Goal: Transaction & Acquisition: Purchase product/service

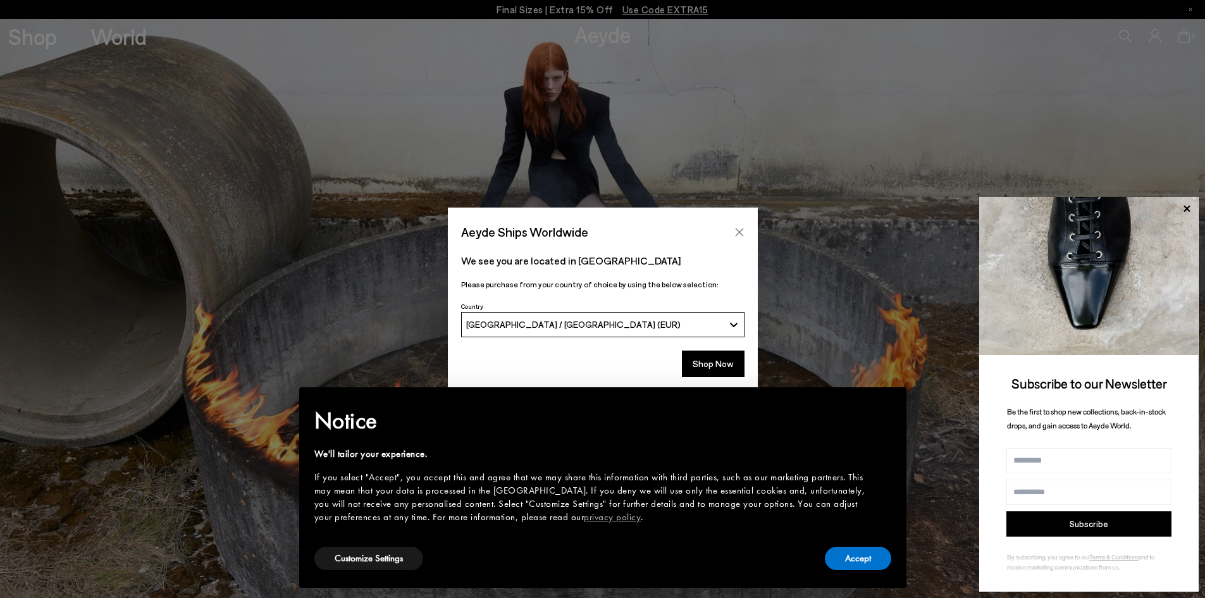
click at [745, 223] on button "Close" at bounding box center [739, 232] width 19 height 19
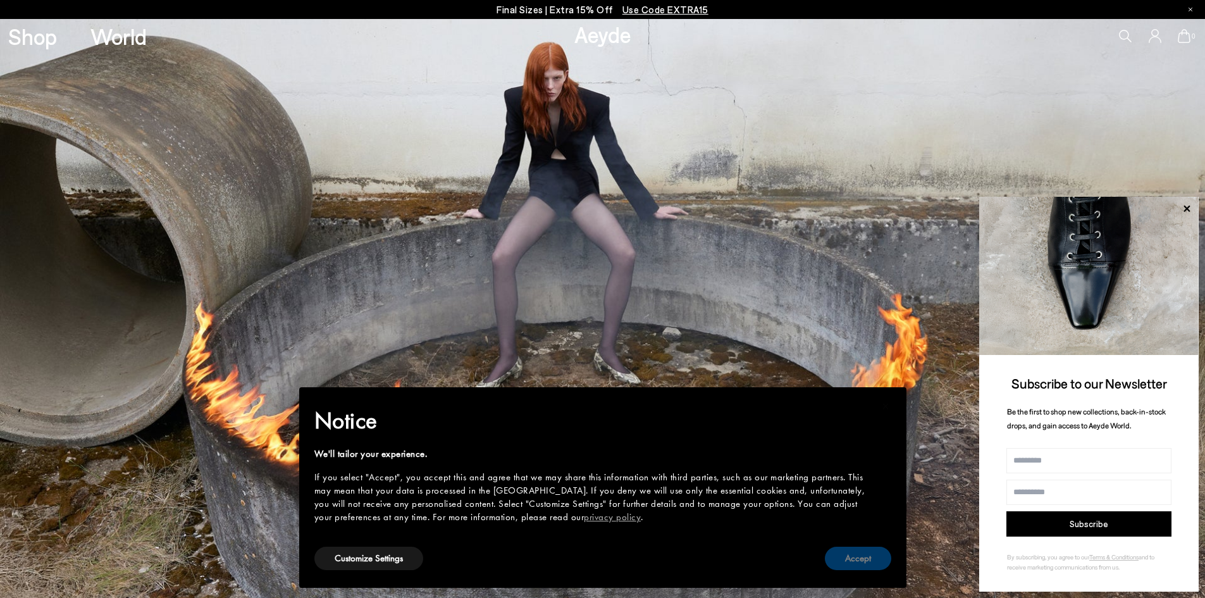
click at [865, 556] on button "Accept" at bounding box center [858, 558] width 66 height 23
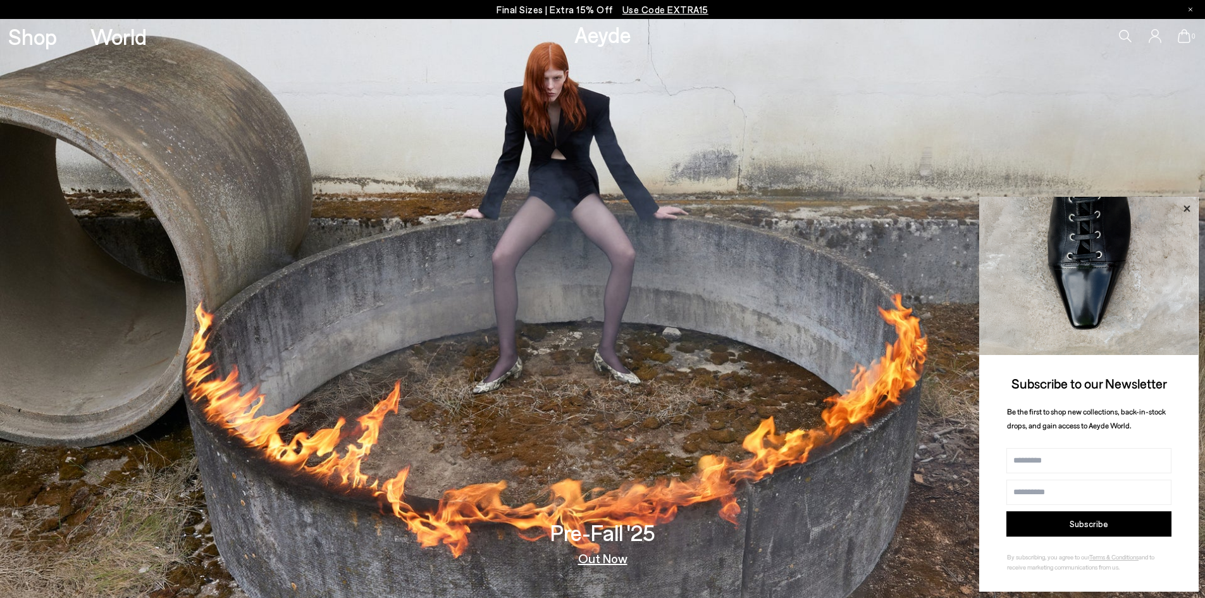
click at [1183, 205] on icon at bounding box center [1186, 209] width 16 height 16
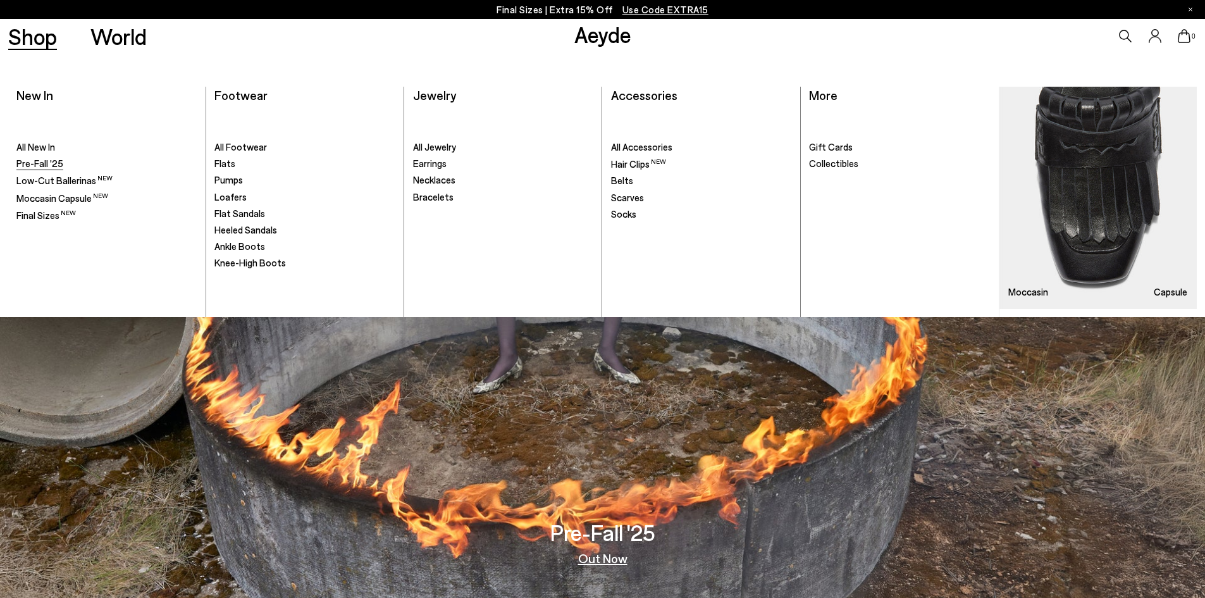
click at [38, 163] on span "Pre-Fall '25" at bounding box center [39, 163] width 47 height 11
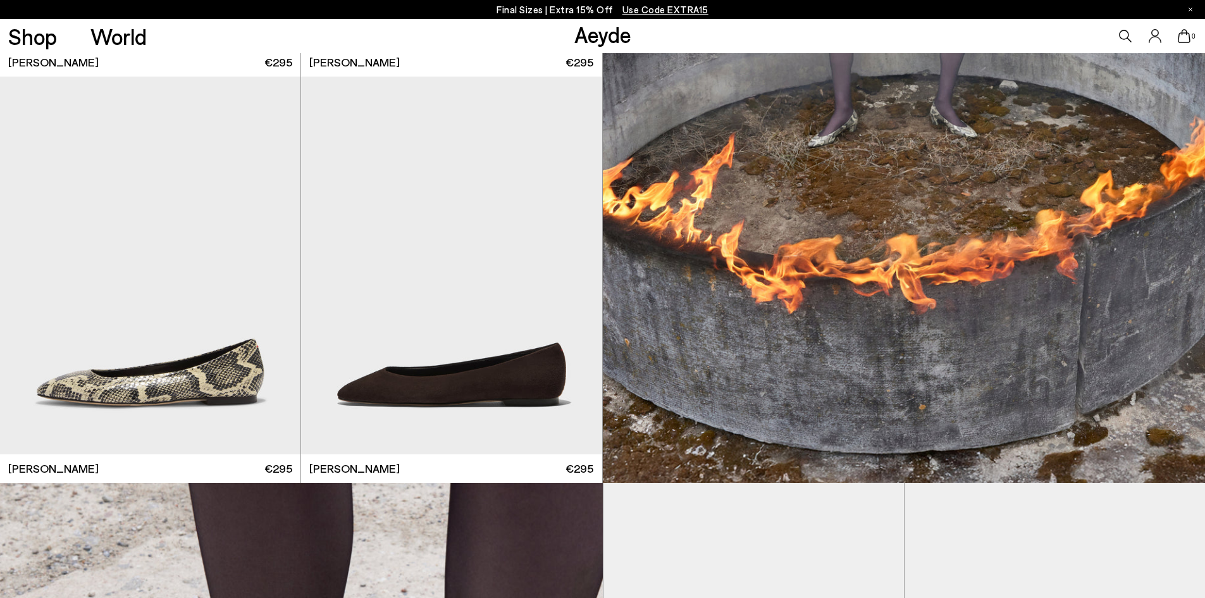
scroll to position [633, 0]
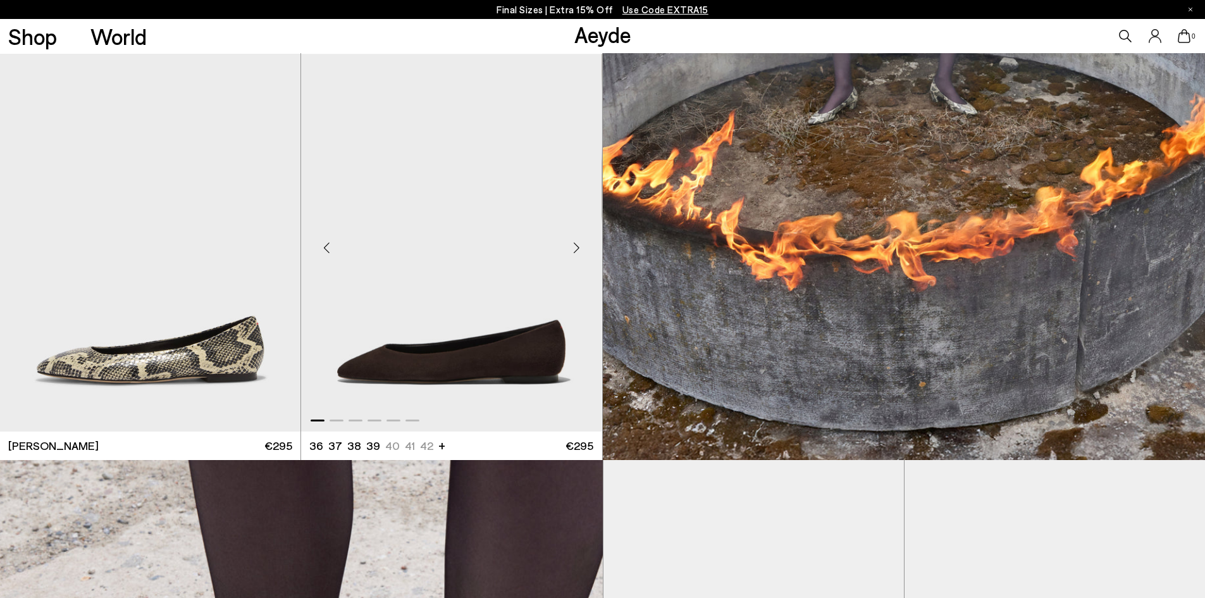
click at [490, 361] on img "1 / 6" at bounding box center [451, 243] width 300 height 378
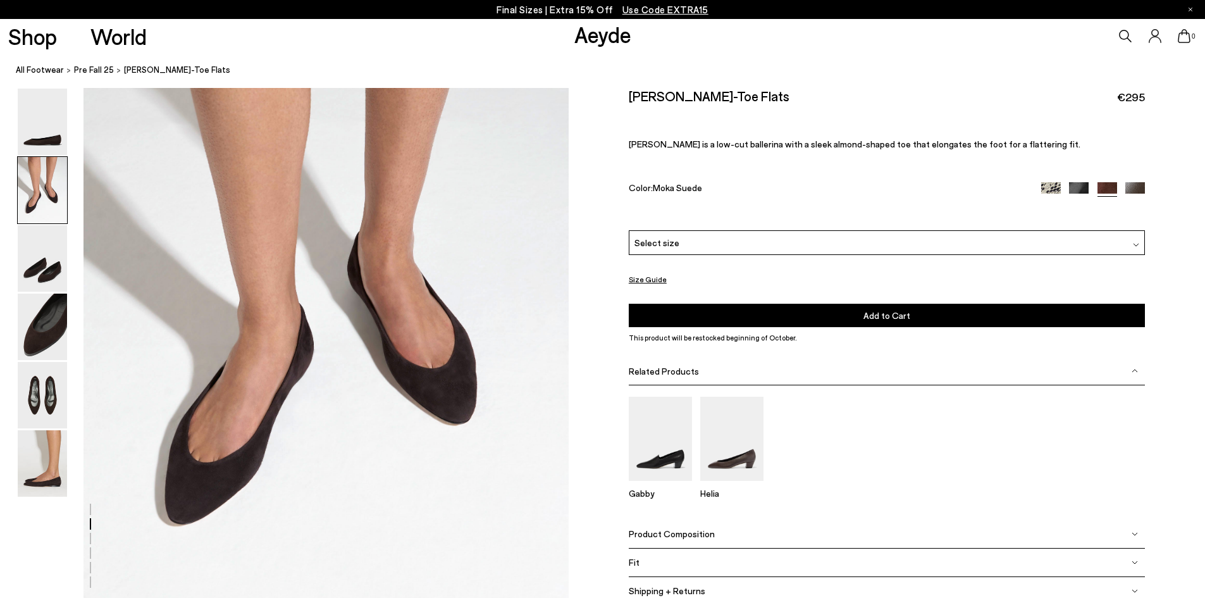
scroll to position [633, 0]
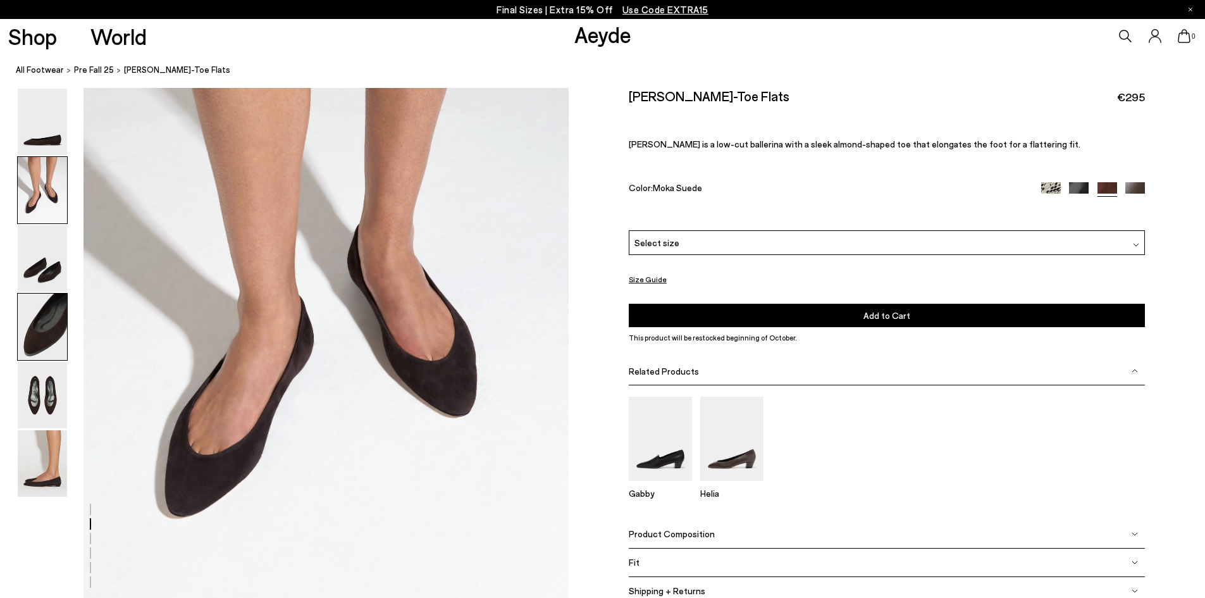
click at [58, 334] on img at bounding box center [42, 326] width 49 height 66
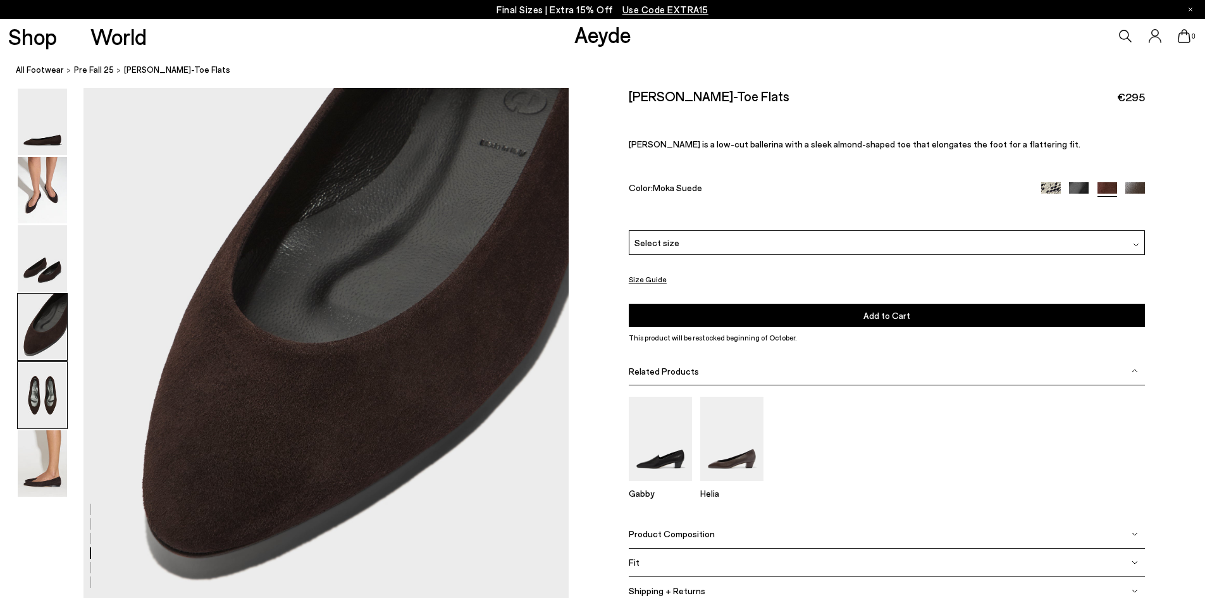
scroll to position [1936, 0]
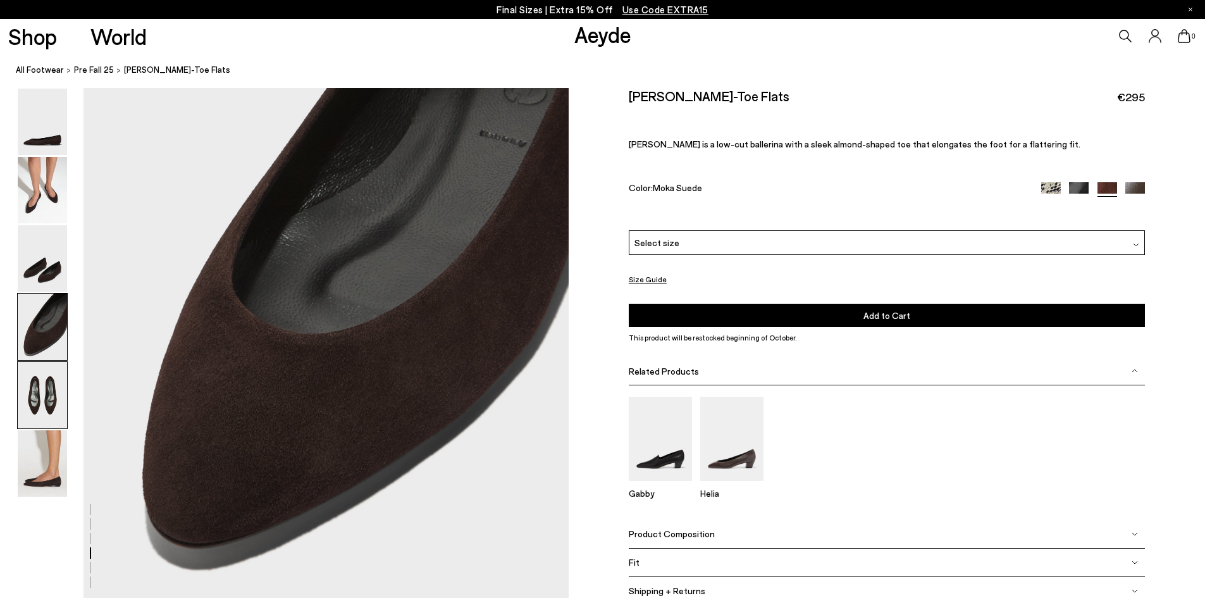
click at [34, 385] on img at bounding box center [42, 395] width 49 height 66
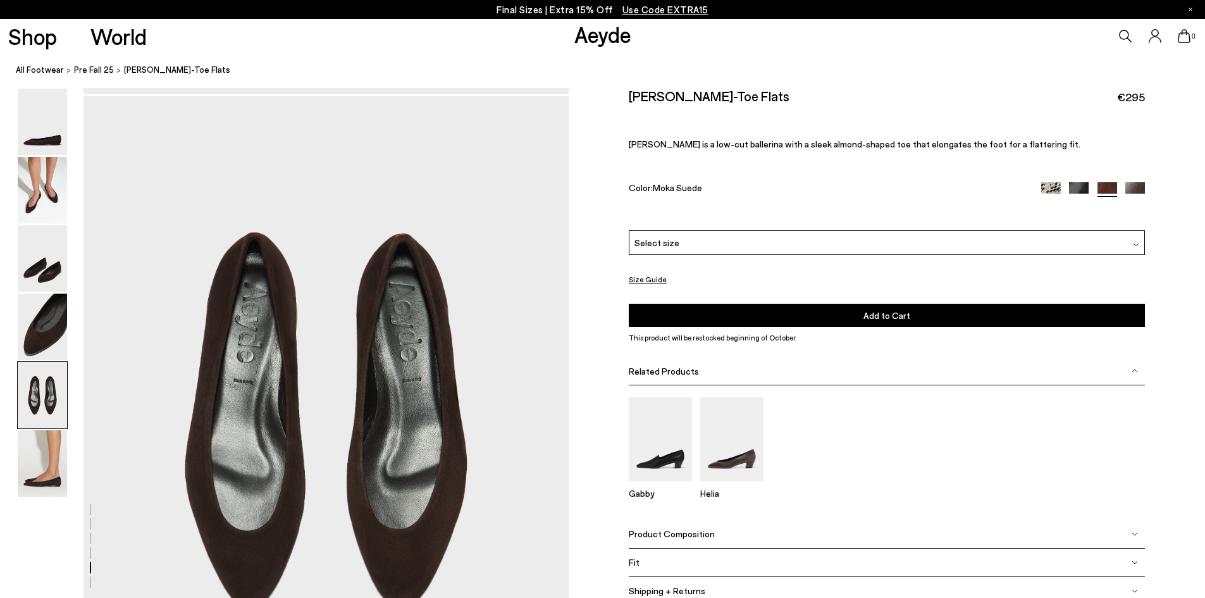
scroll to position [2458, 0]
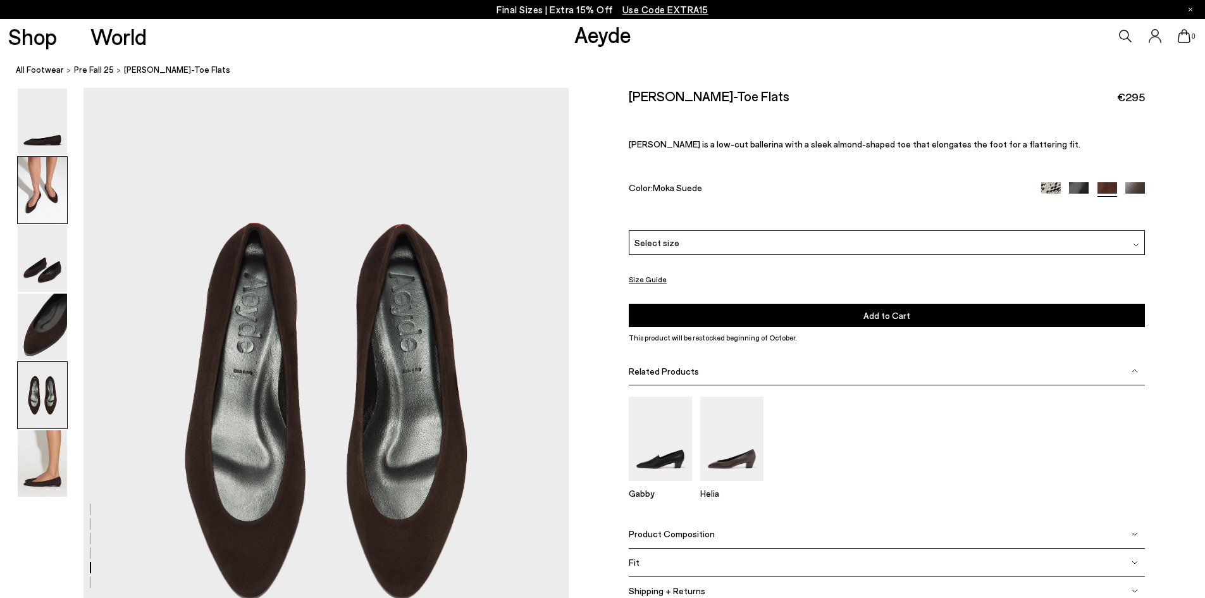
click at [54, 197] on img at bounding box center [42, 190] width 49 height 66
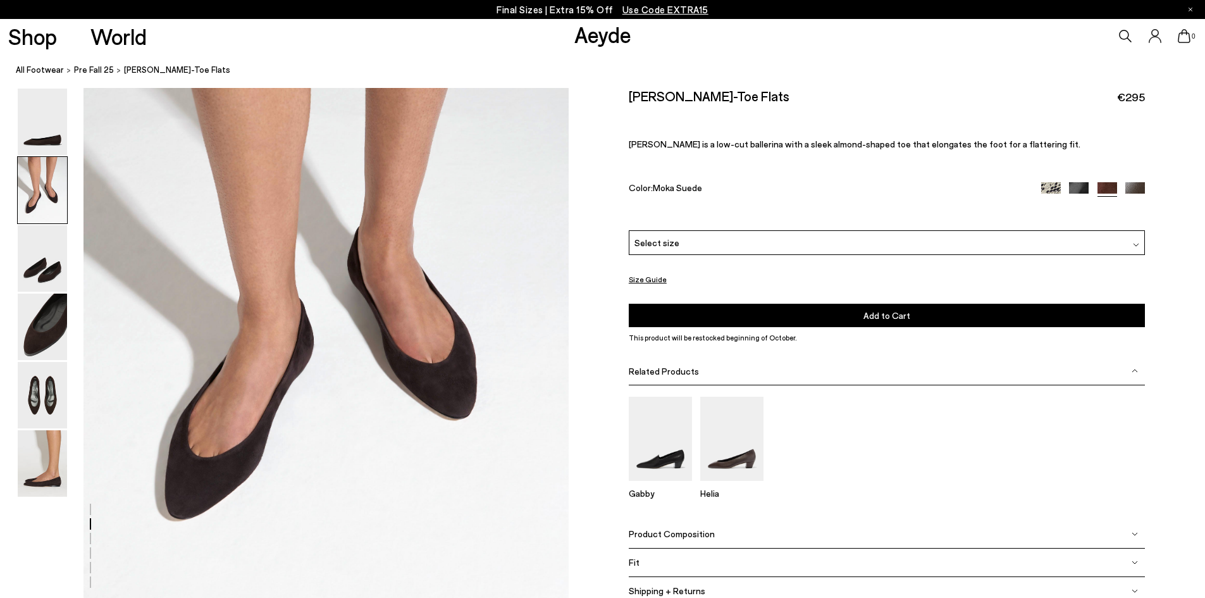
scroll to position [639, 0]
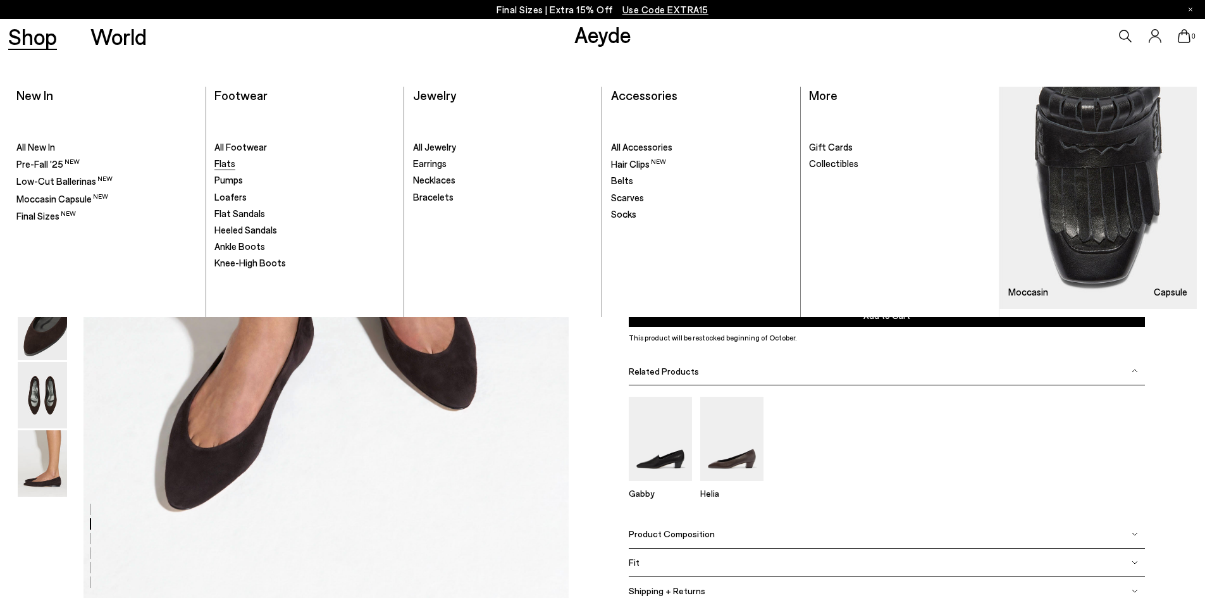
click at [226, 165] on span "Flats" at bounding box center [224, 163] width 21 height 11
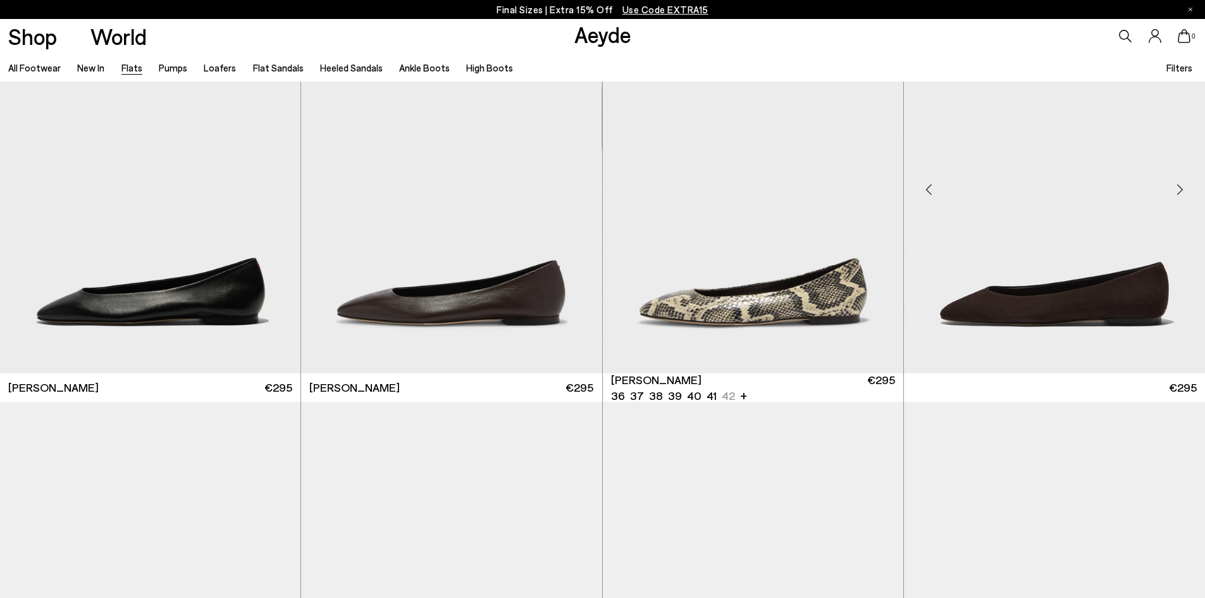
scroll to position [63, 0]
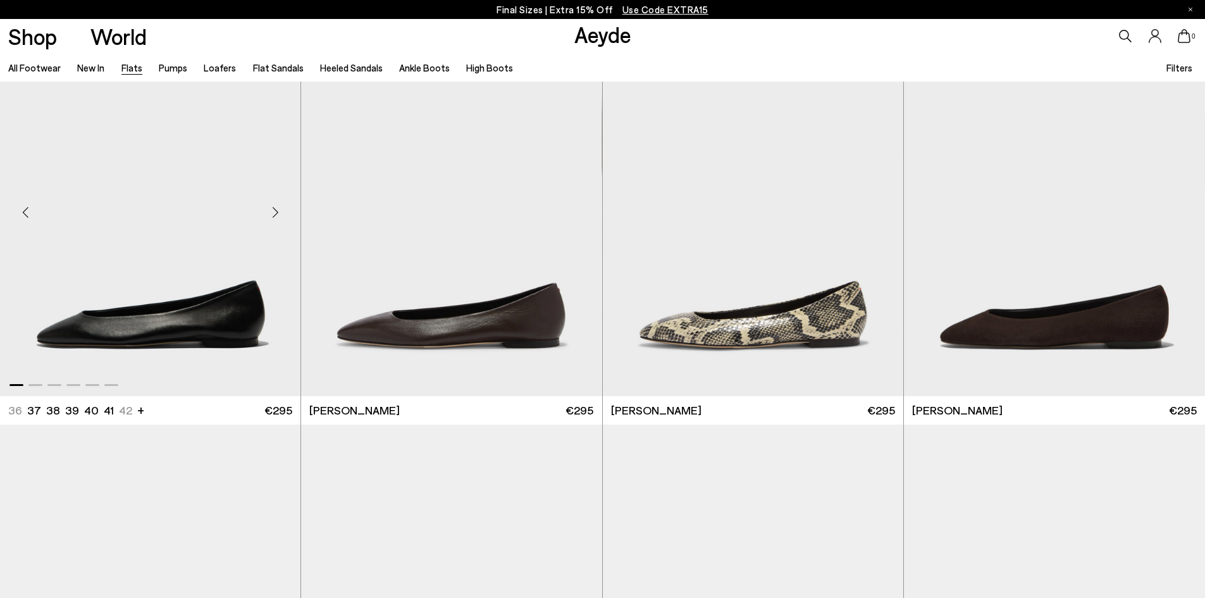
click at [281, 206] on div "Next slide" at bounding box center [275, 213] width 38 height 38
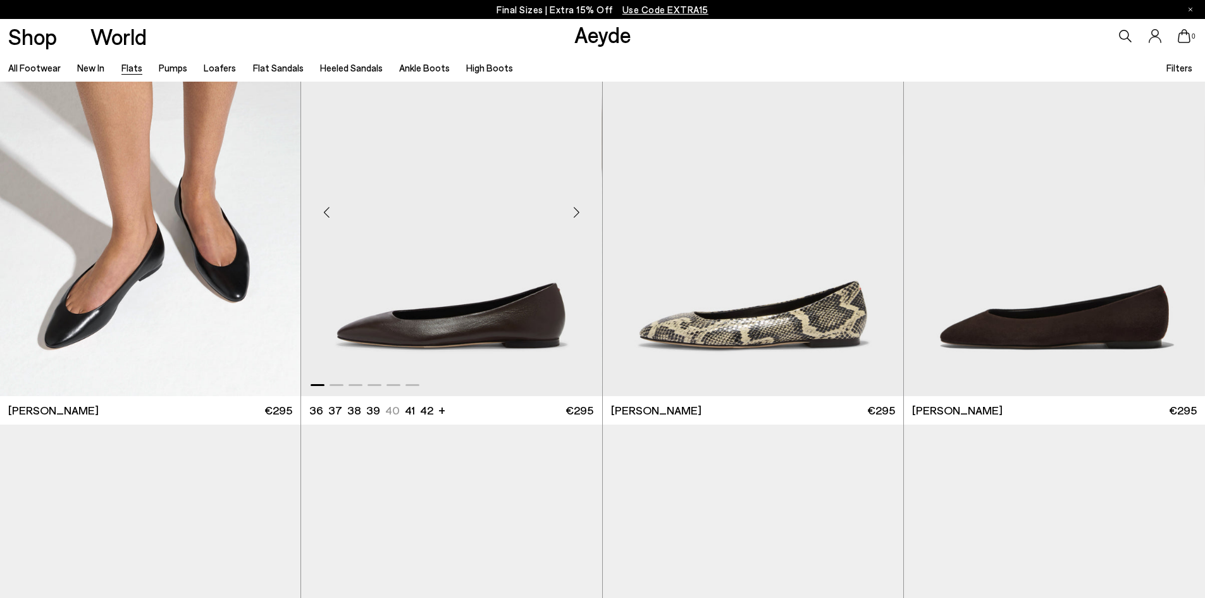
click at [576, 209] on div "Next slide" at bounding box center [577, 213] width 38 height 38
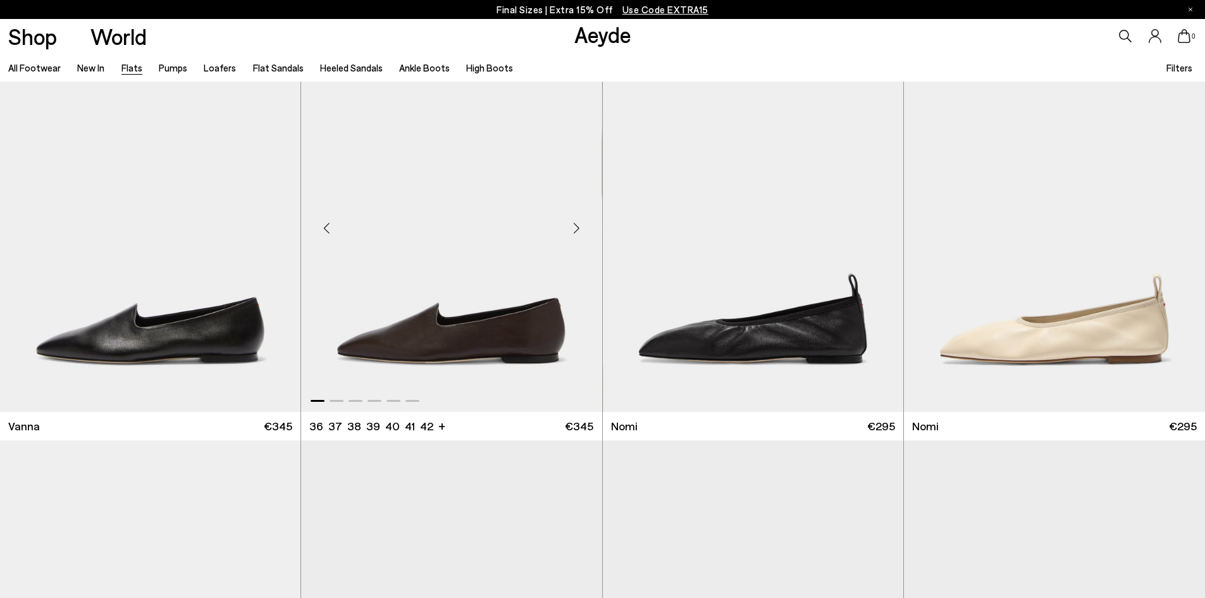
scroll to position [633, 0]
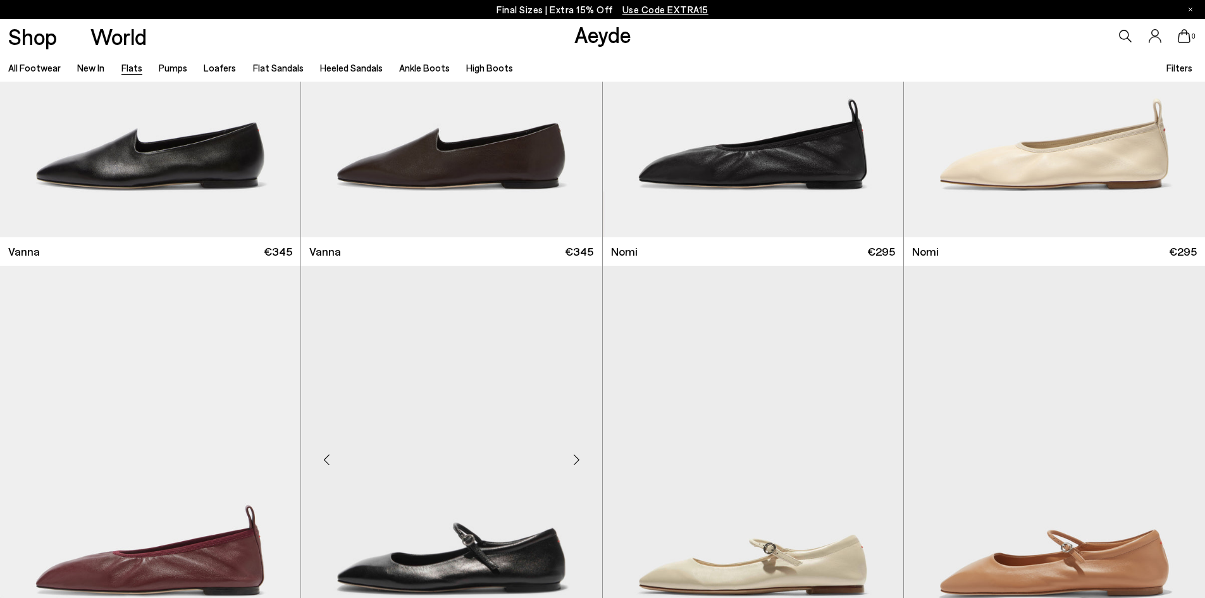
scroll to position [886, 0]
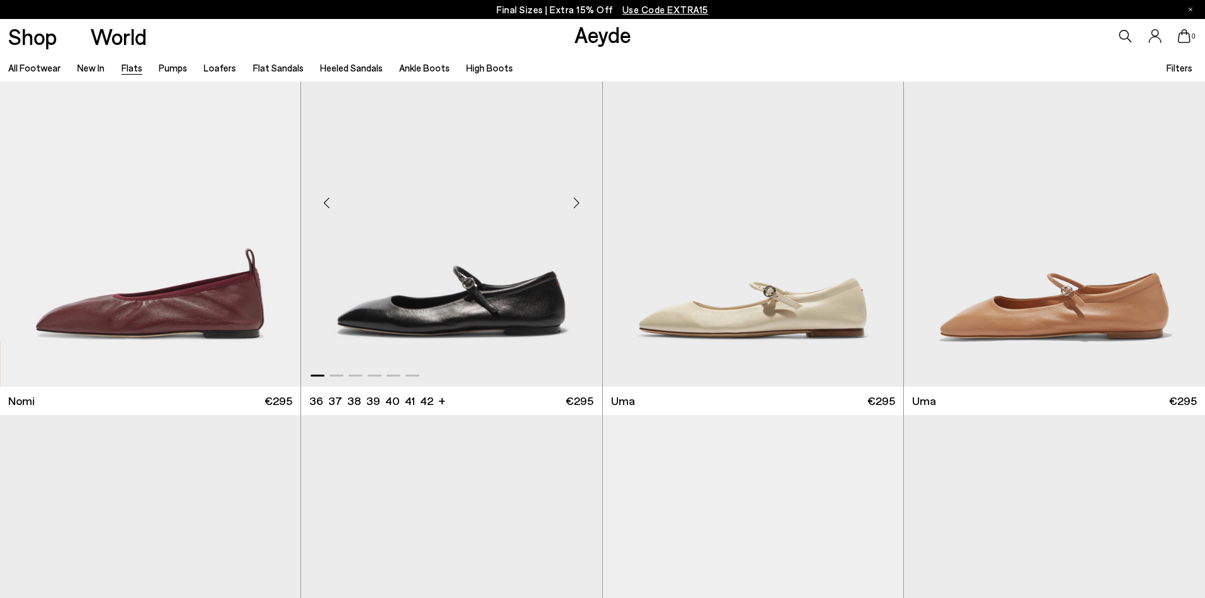
click at [579, 197] on div "Next slide" at bounding box center [577, 202] width 38 height 38
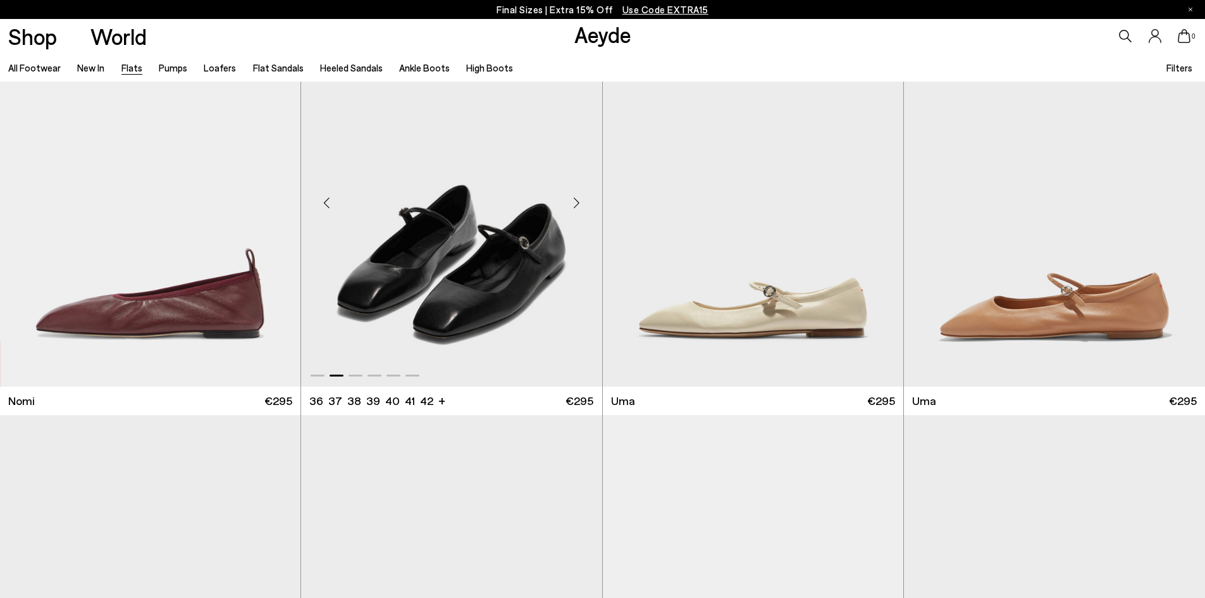
click at [579, 197] on div "Next slide" at bounding box center [577, 202] width 38 height 38
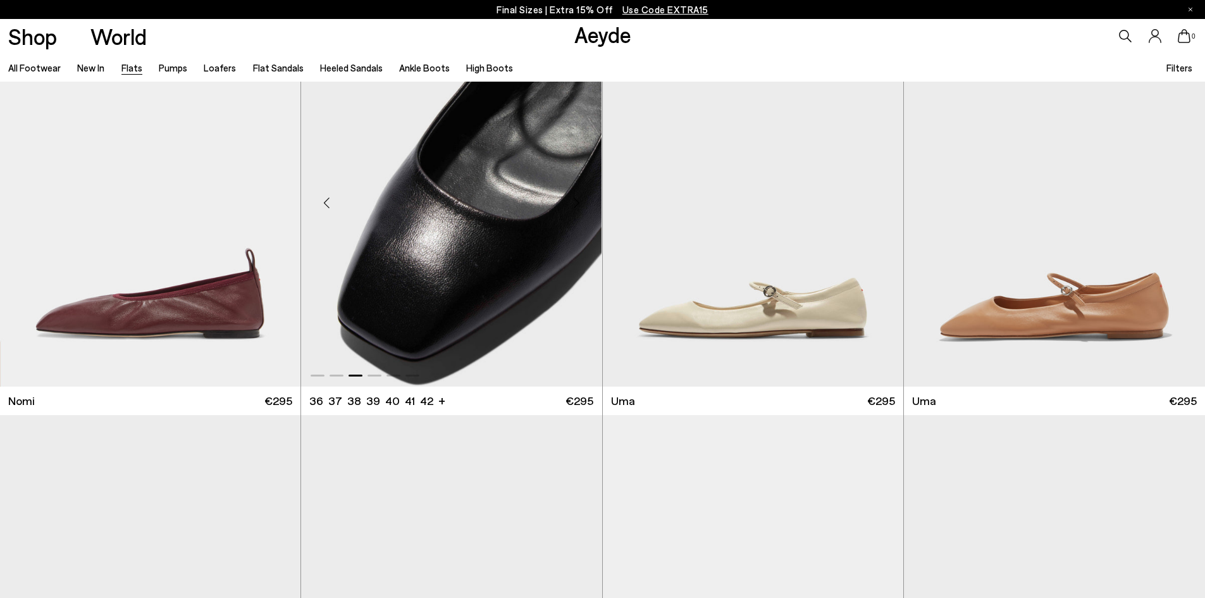
click at [579, 197] on div "Next slide" at bounding box center [577, 202] width 38 height 38
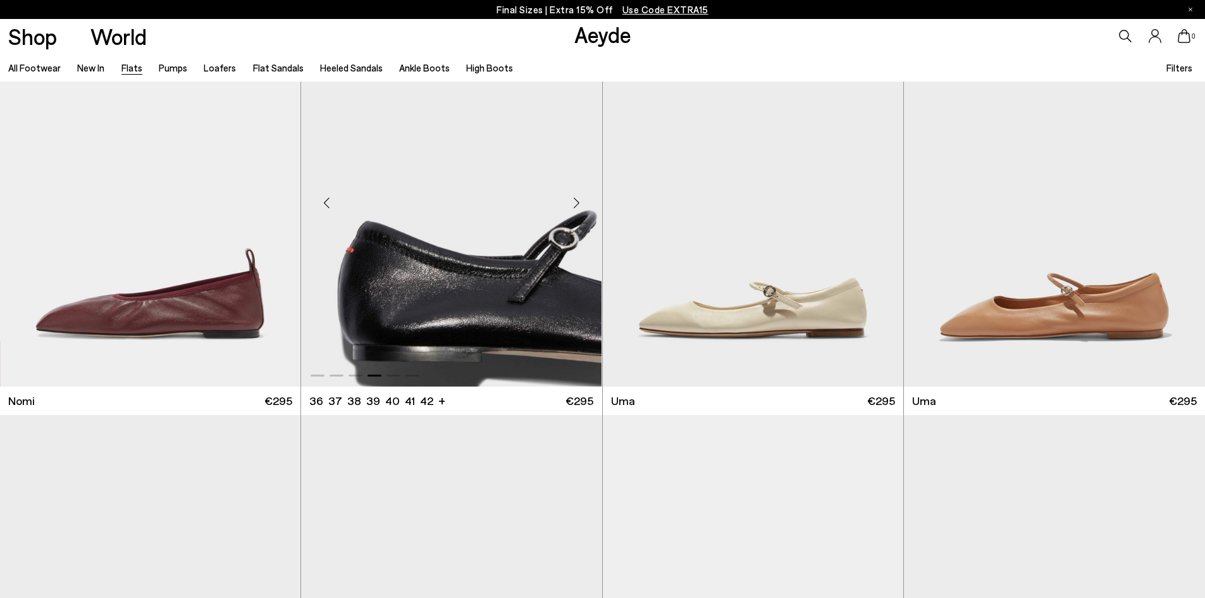
click at [579, 197] on div "Next slide" at bounding box center [577, 202] width 38 height 38
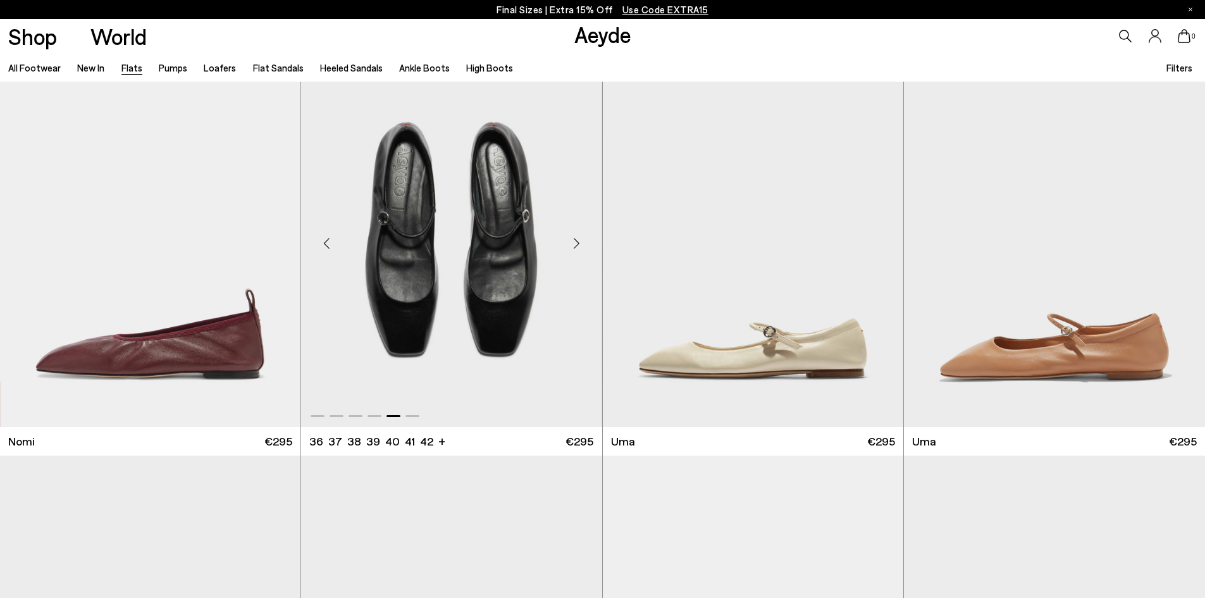
scroll to position [822, 0]
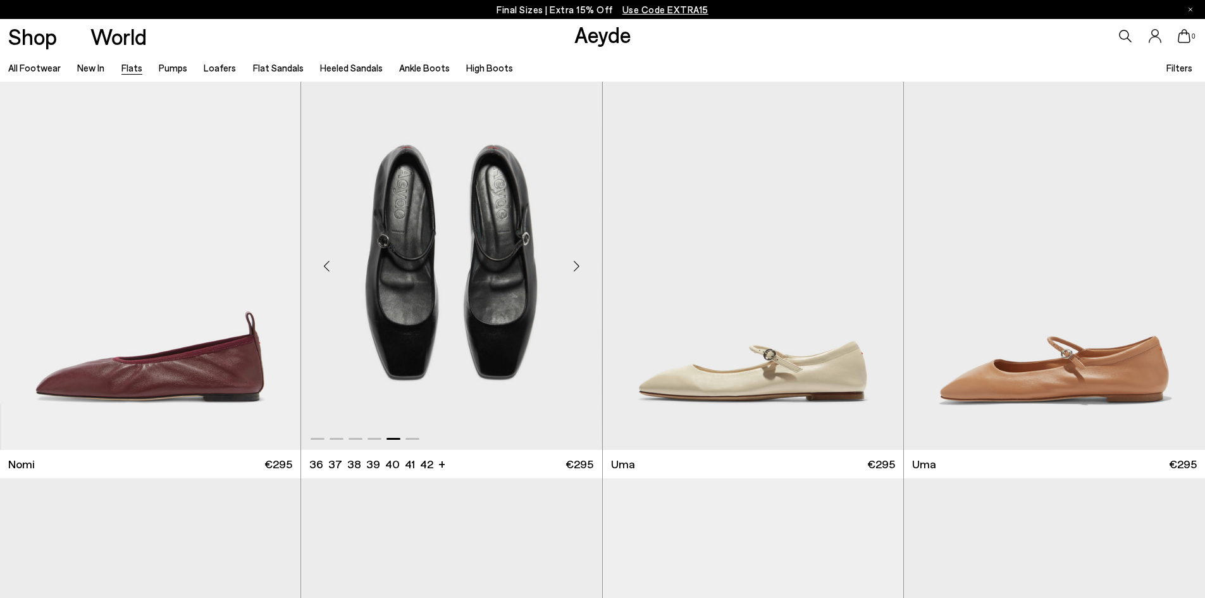
click at [571, 263] on div "Next slide" at bounding box center [577, 266] width 38 height 38
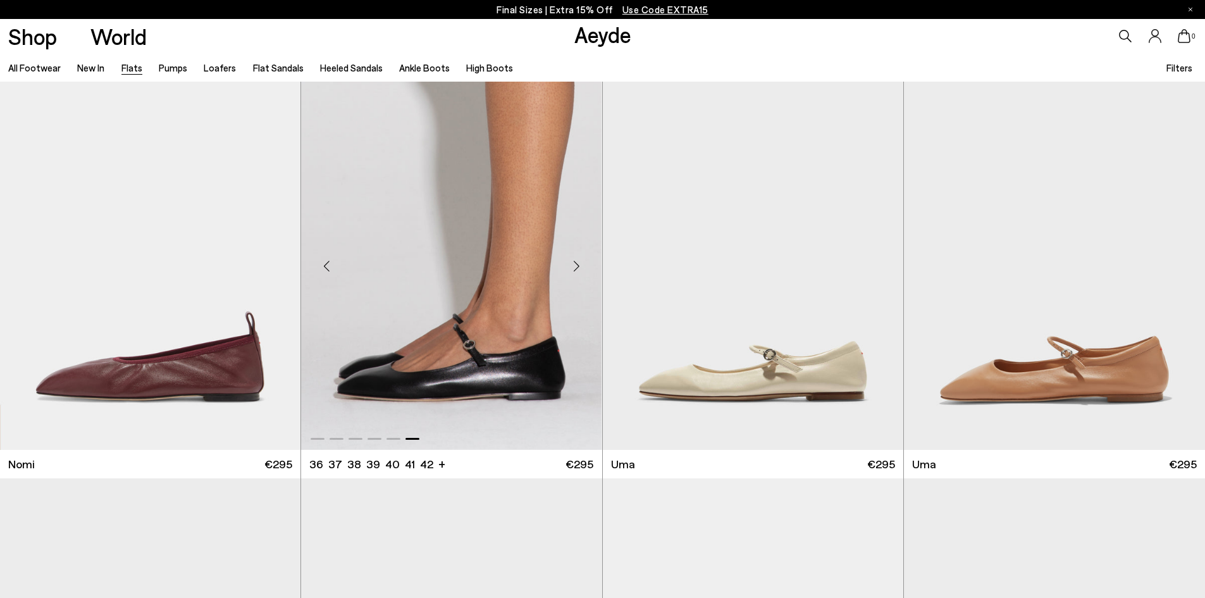
click at [571, 263] on div "Next slide" at bounding box center [577, 266] width 38 height 38
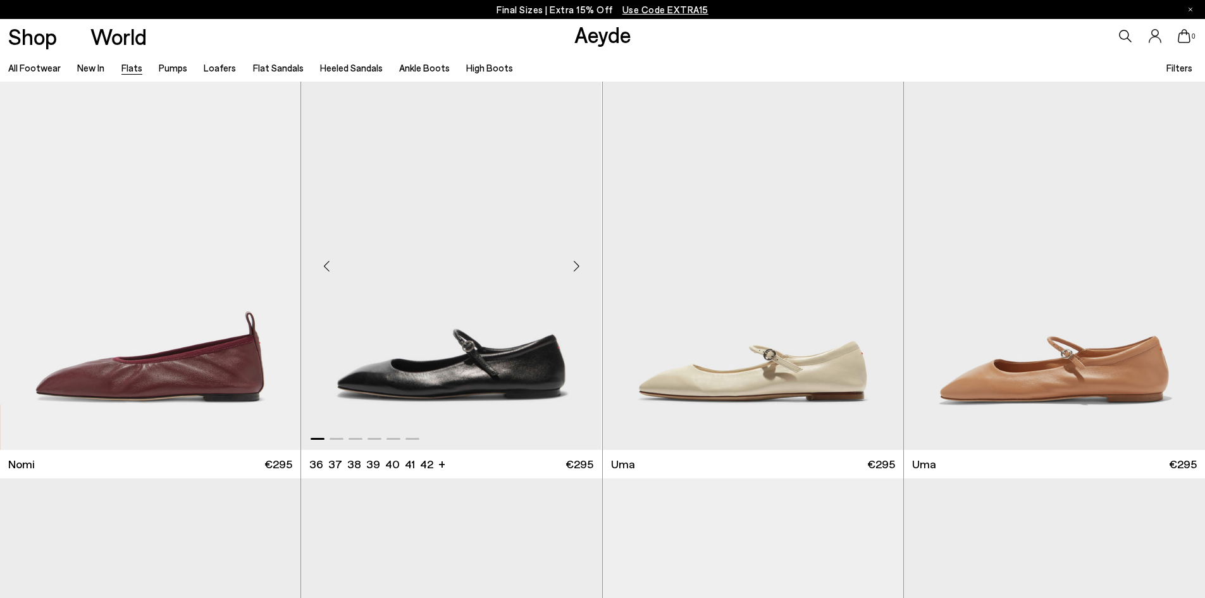
click at [572, 263] on div "Next slide" at bounding box center [577, 266] width 38 height 38
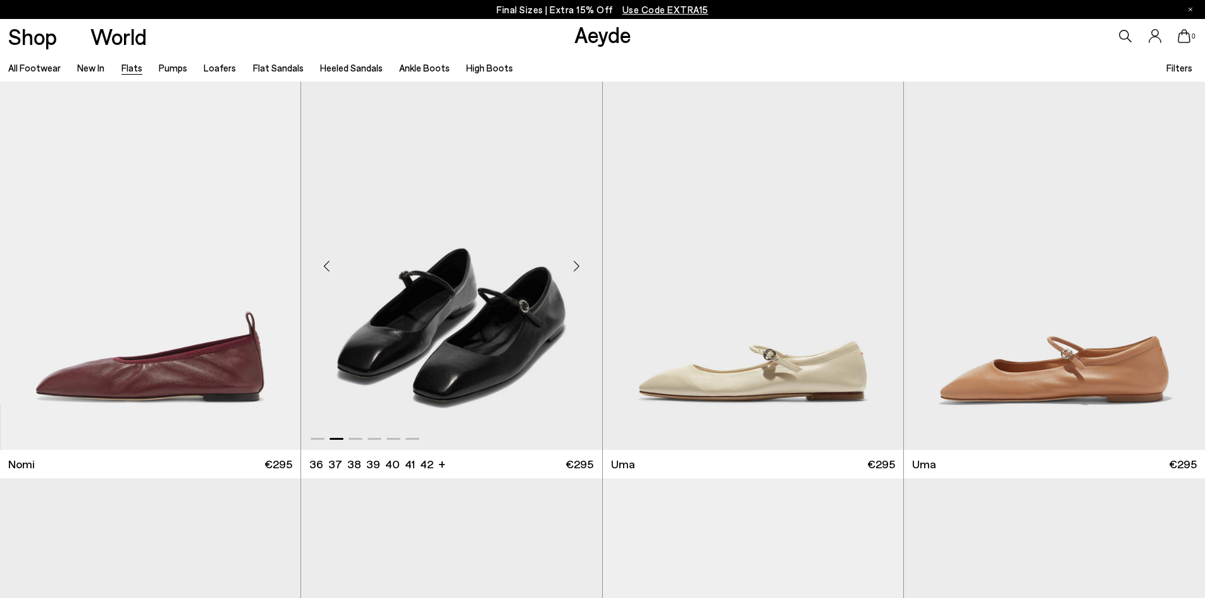
click at [572, 263] on div "Next slide" at bounding box center [577, 266] width 38 height 38
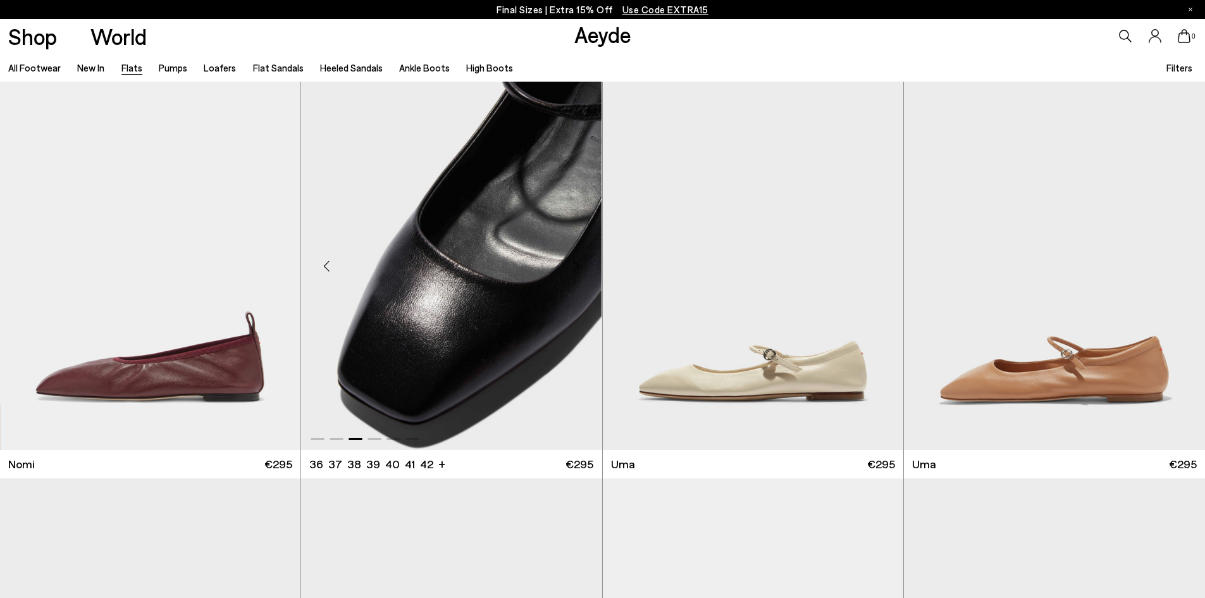
click at [572, 263] on div "Next slide" at bounding box center [577, 266] width 38 height 38
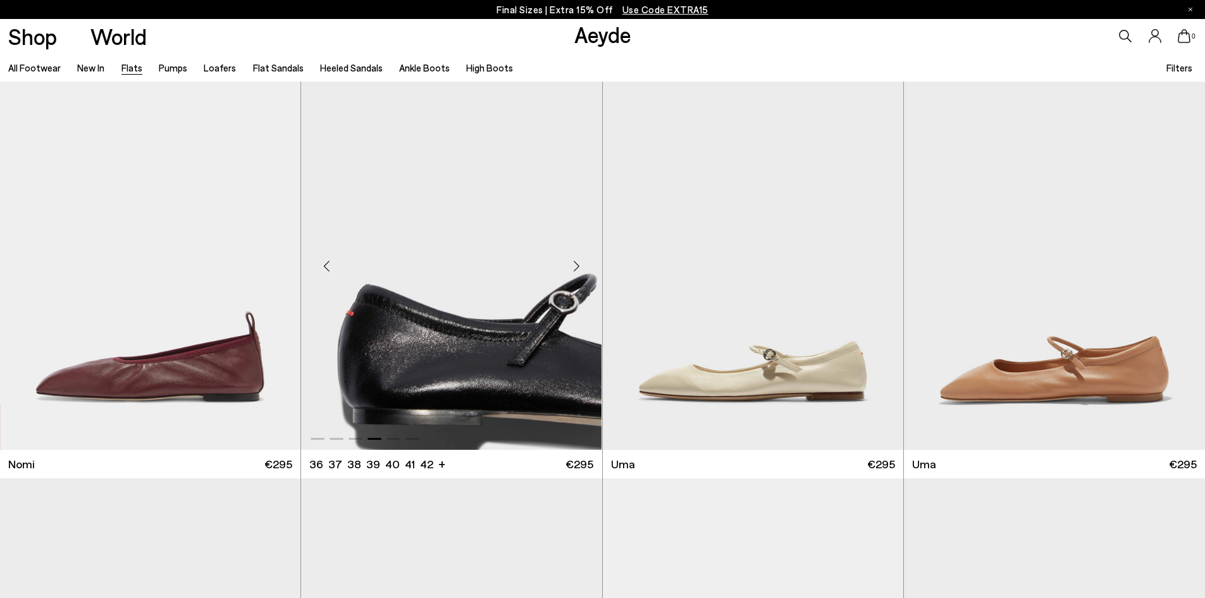
click at [572, 263] on div "Next slide" at bounding box center [577, 266] width 38 height 38
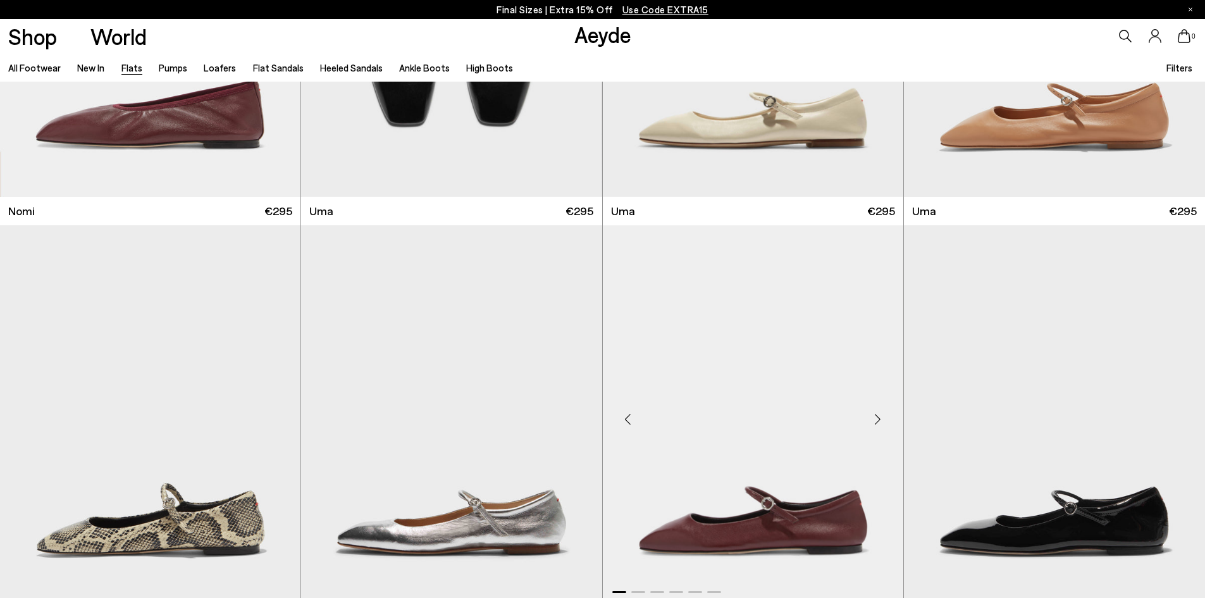
scroll to position [1265, 0]
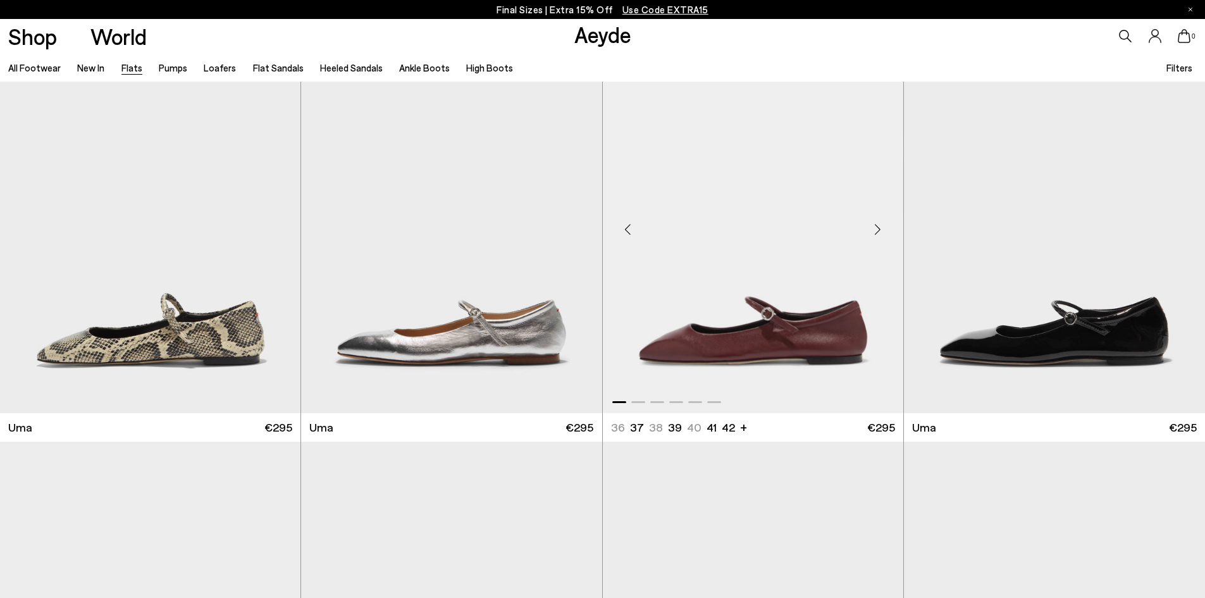
click at [879, 223] on div "Next slide" at bounding box center [878, 229] width 38 height 38
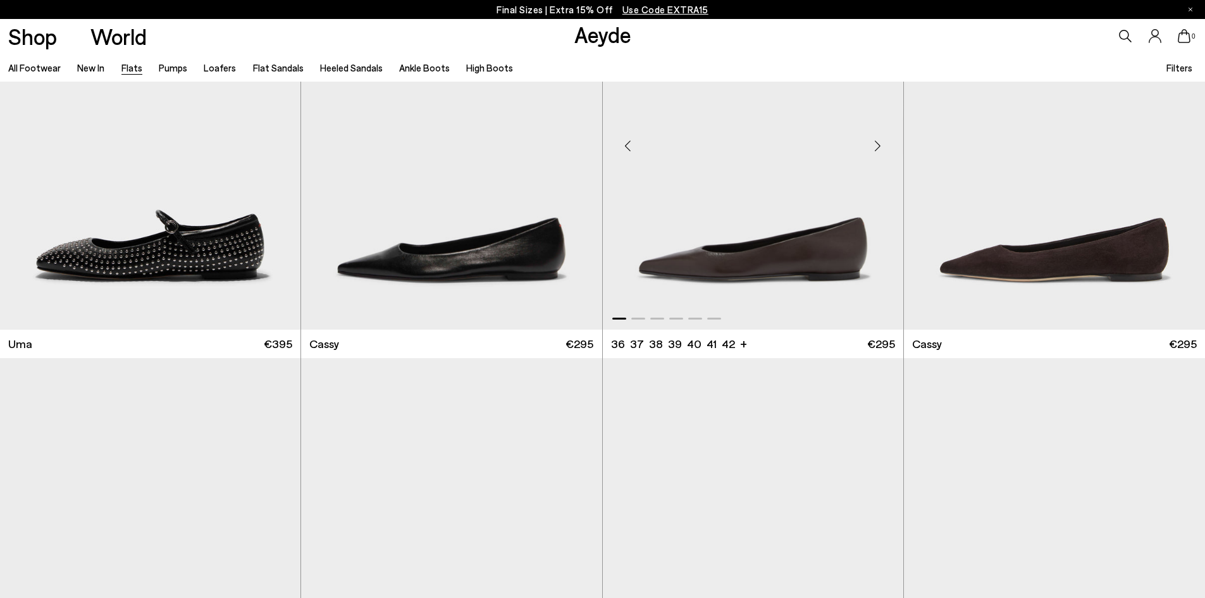
scroll to position [1708, 0]
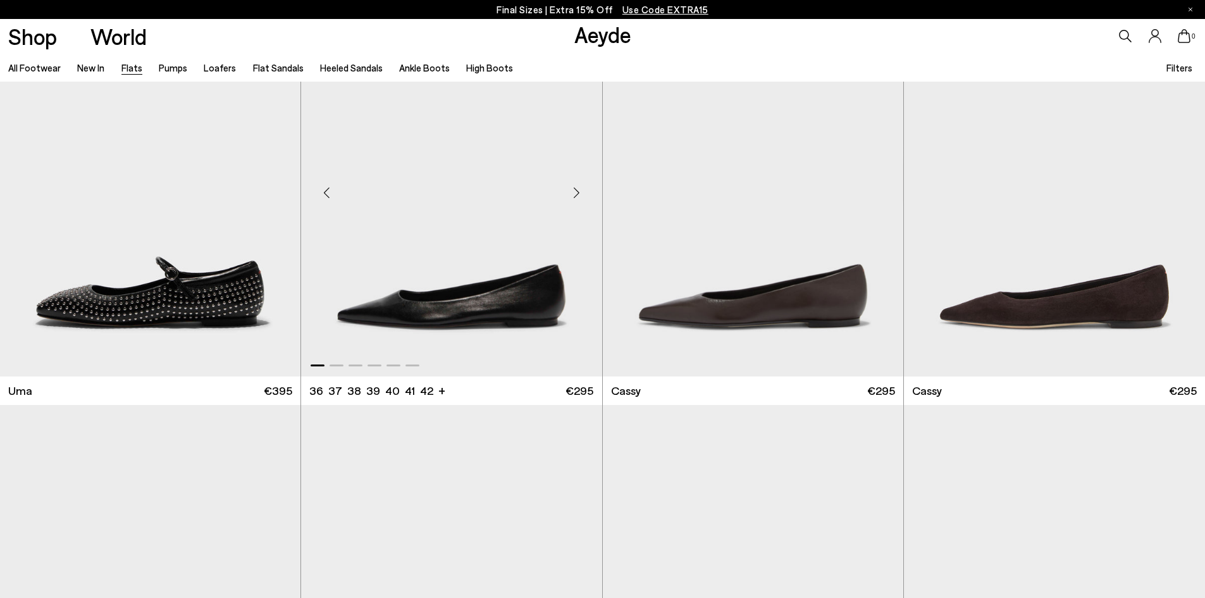
click at [579, 188] on div "Next slide" at bounding box center [577, 193] width 38 height 38
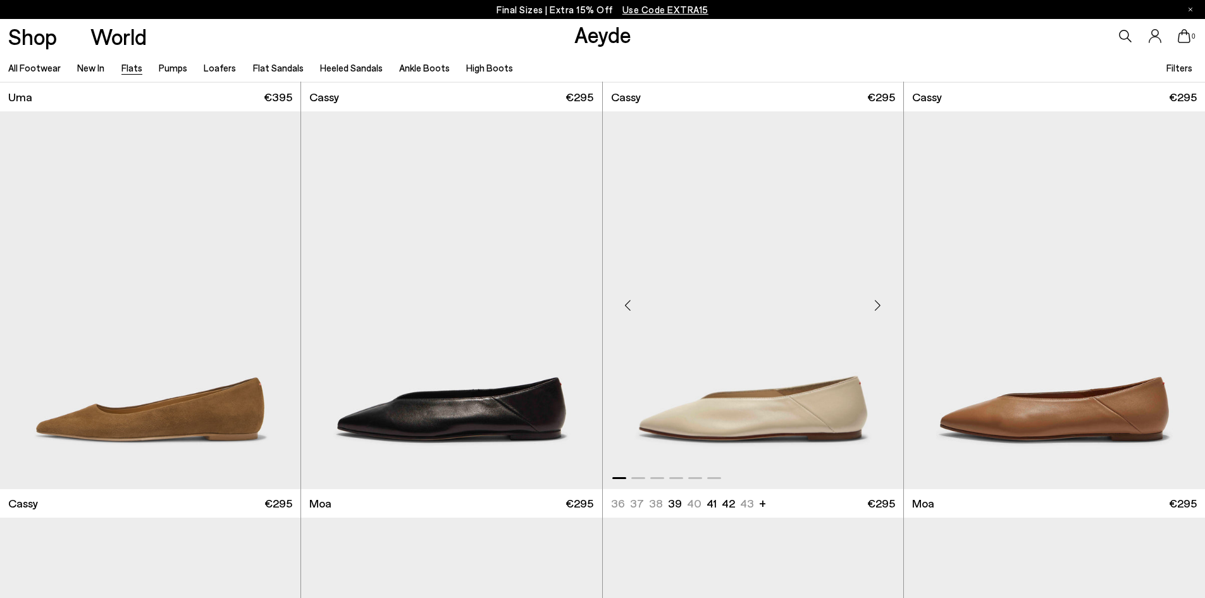
scroll to position [2024, 0]
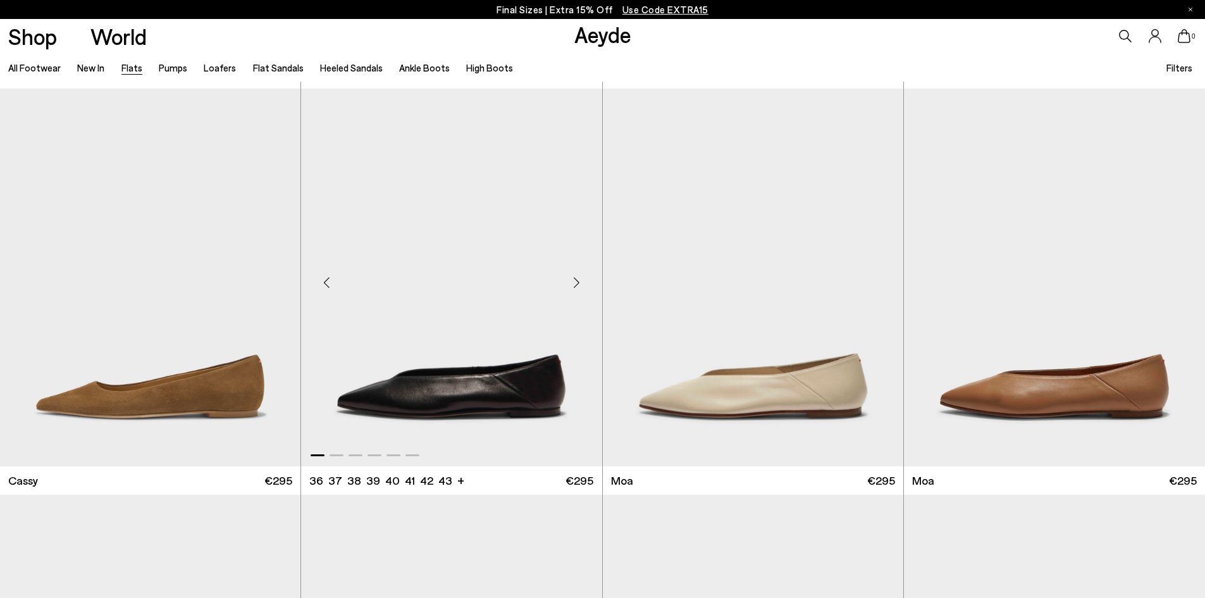
click at [573, 278] on div "Next slide" at bounding box center [577, 283] width 38 height 38
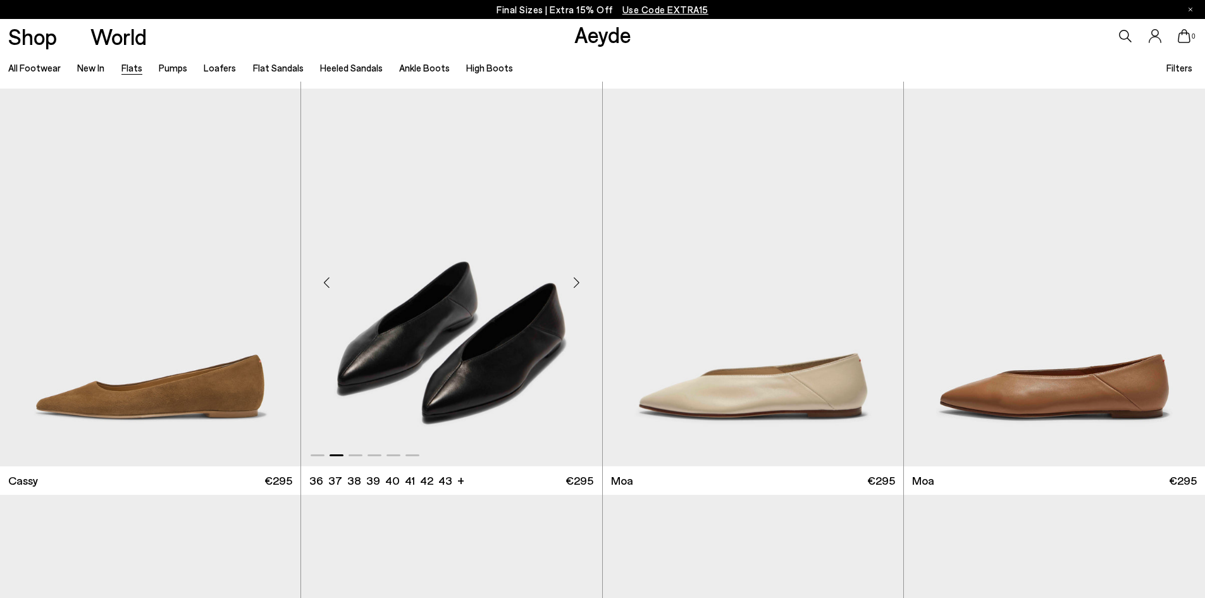
click at [573, 278] on div "Next slide" at bounding box center [577, 283] width 38 height 38
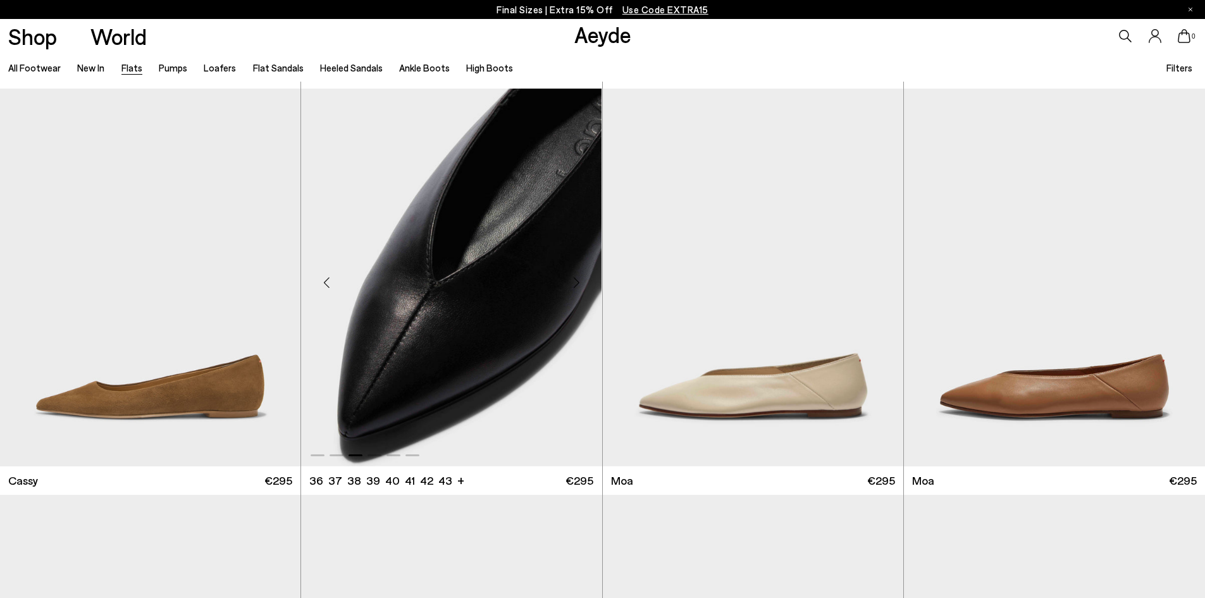
click at [573, 278] on div "Next slide" at bounding box center [577, 283] width 38 height 38
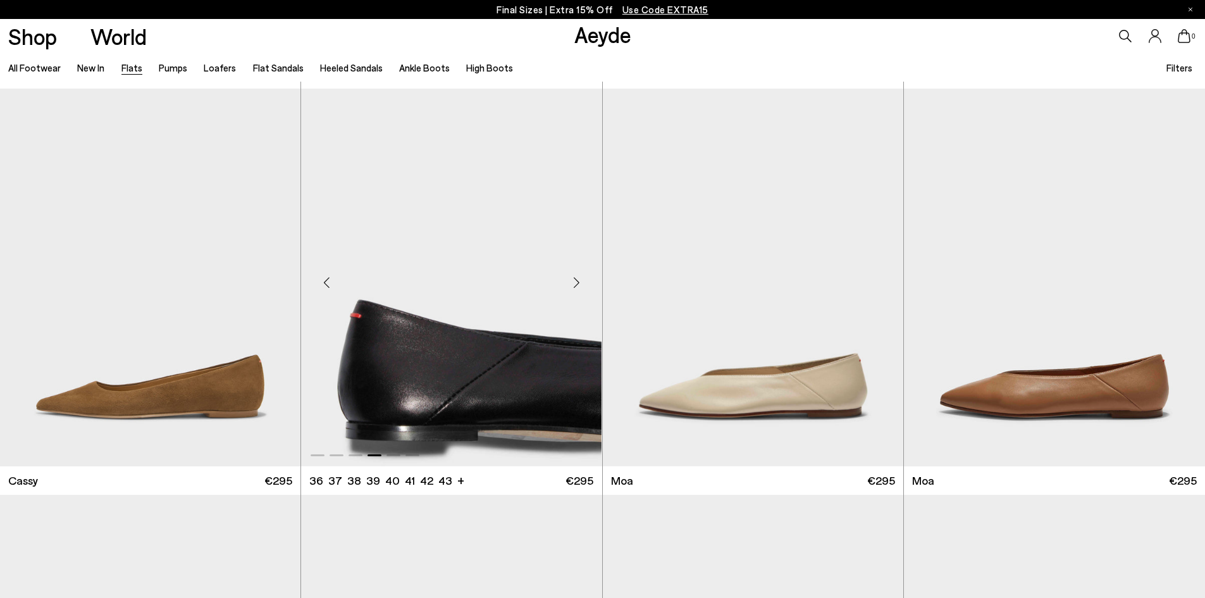
click at [573, 278] on div "Next slide" at bounding box center [577, 283] width 38 height 38
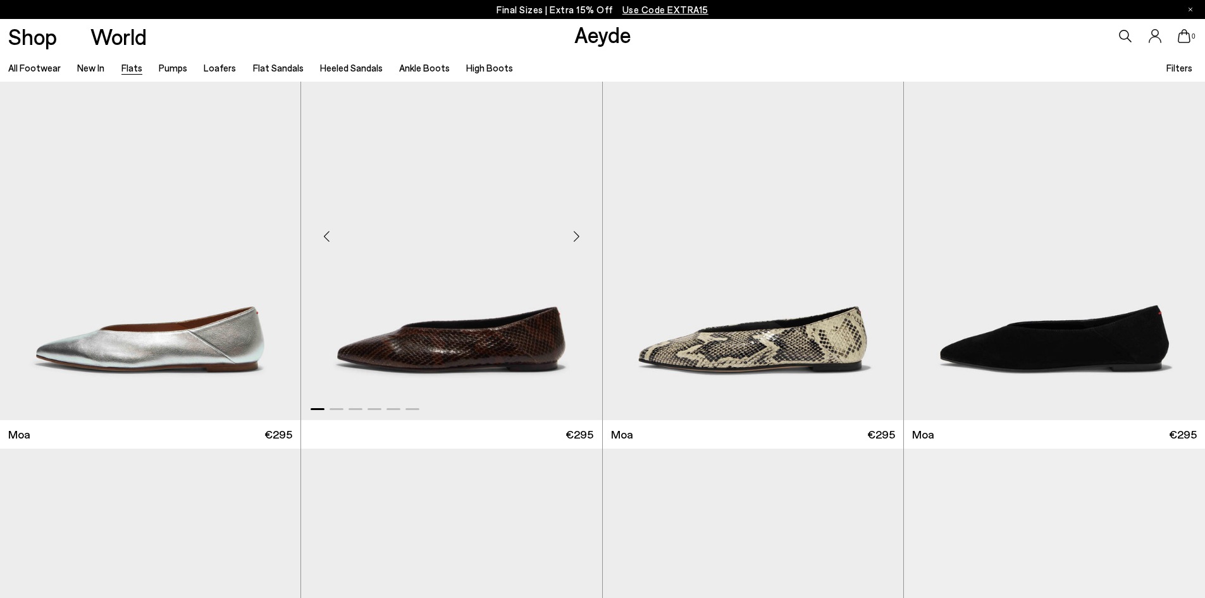
scroll to position [2467, 0]
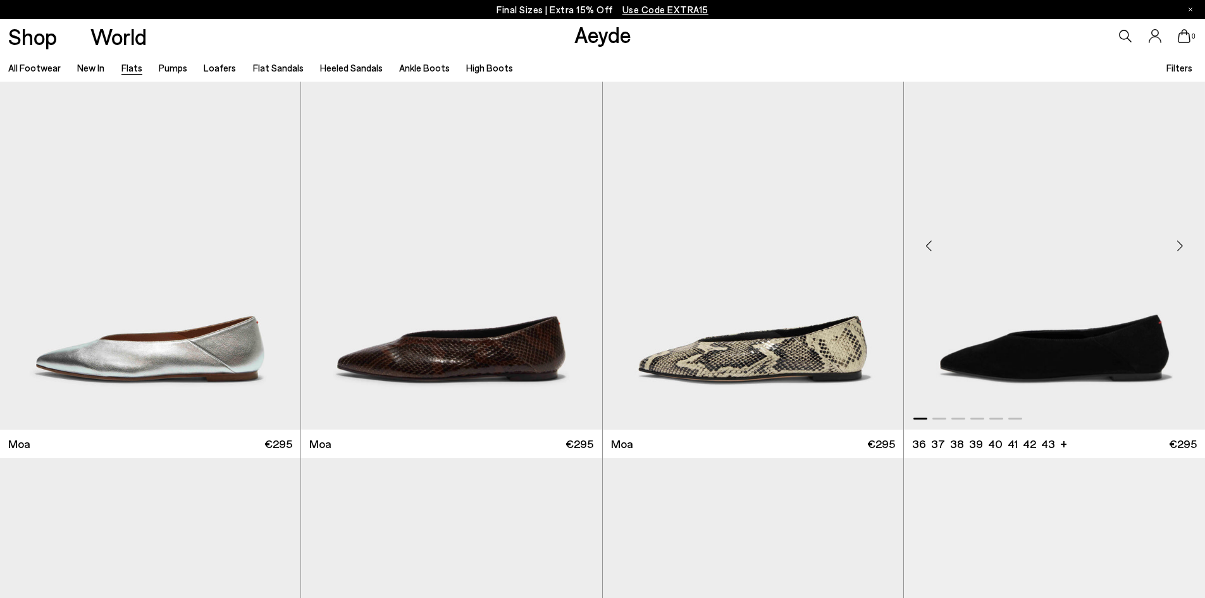
click at [1180, 241] on div "Next slide" at bounding box center [1180, 246] width 38 height 38
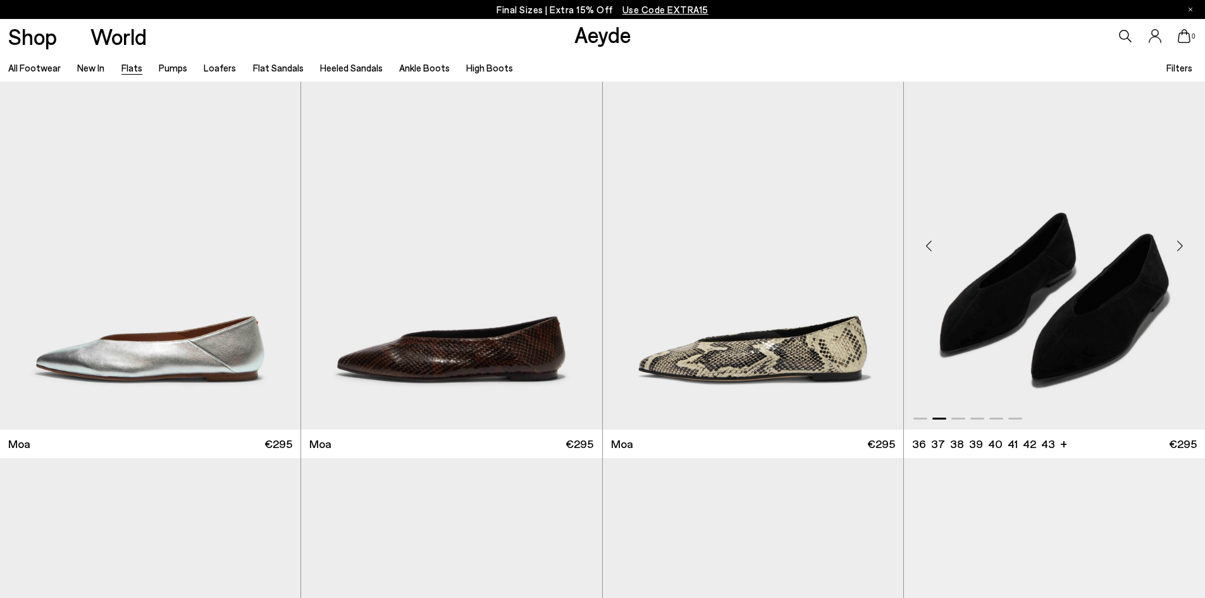
click at [1180, 241] on div "Next slide" at bounding box center [1180, 246] width 38 height 38
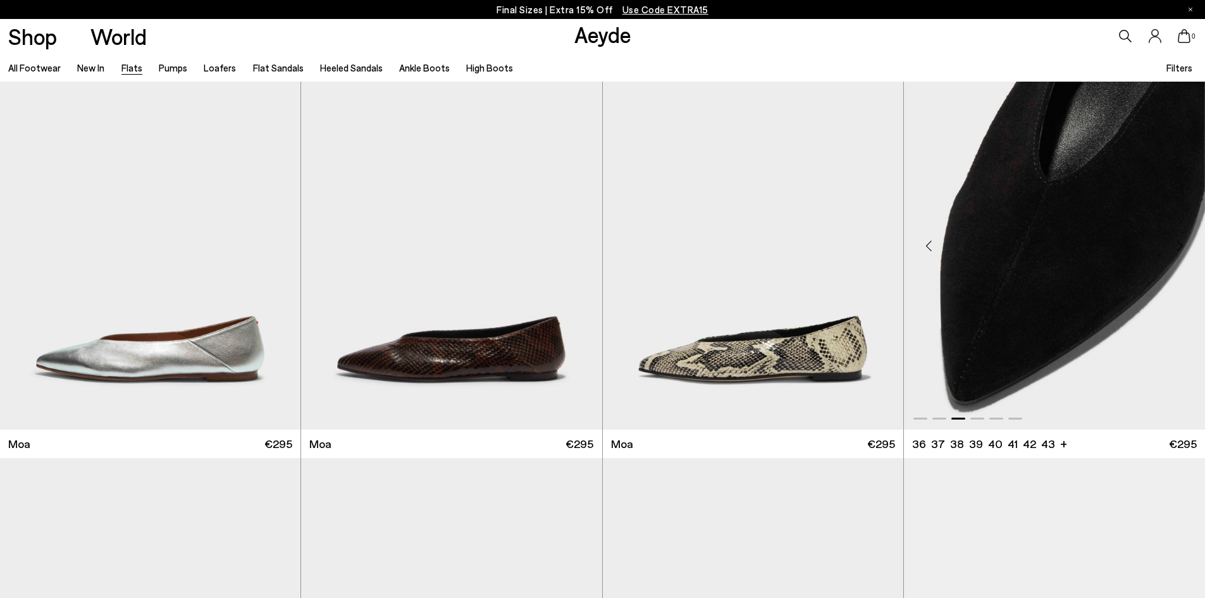
click at [1182, 240] on div "Next slide" at bounding box center [1180, 246] width 38 height 38
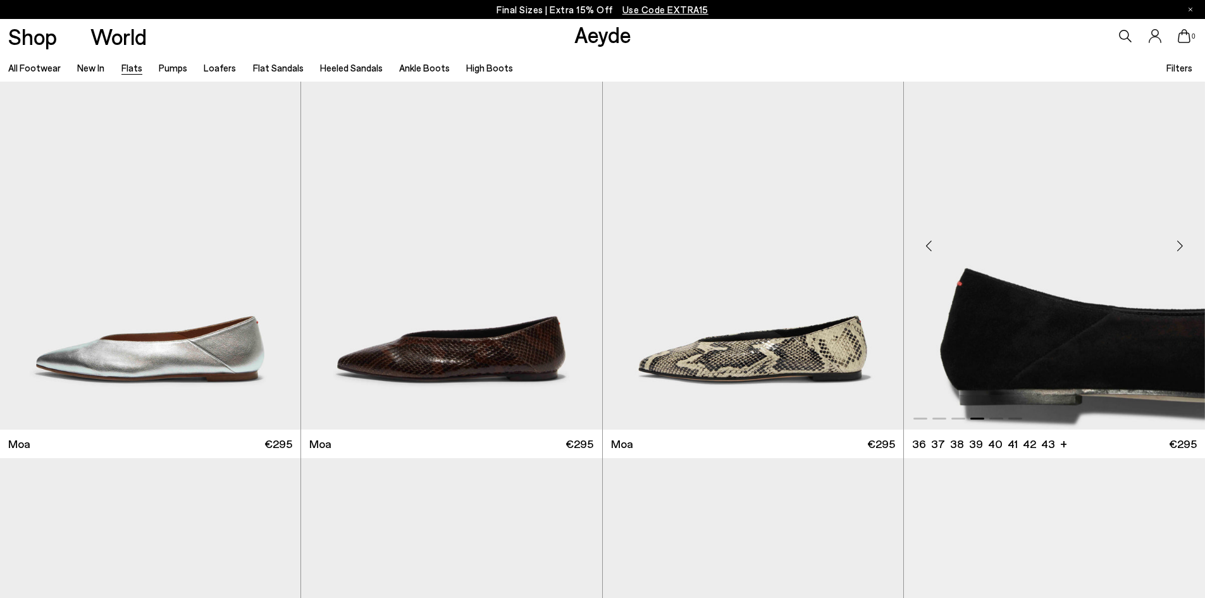
click at [1182, 240] on div "Next slide" at bounding box center [1180, 246] width 38 height 38
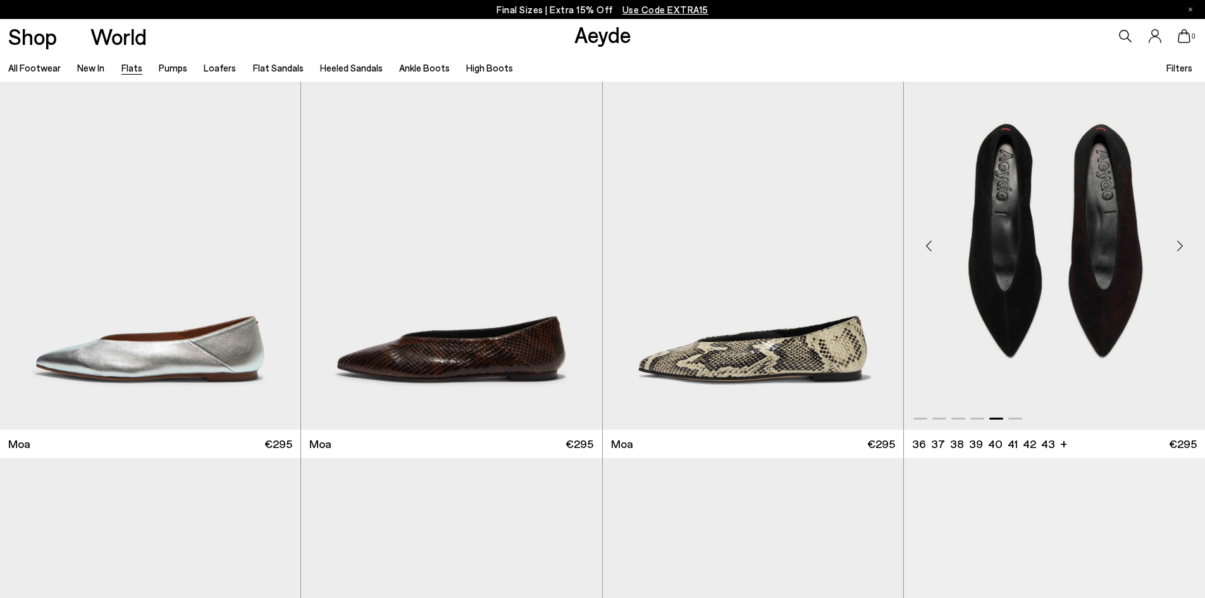
click at [1182, 240] on div "Next slide" at bounding box center [1180, 246] width 38 height 38
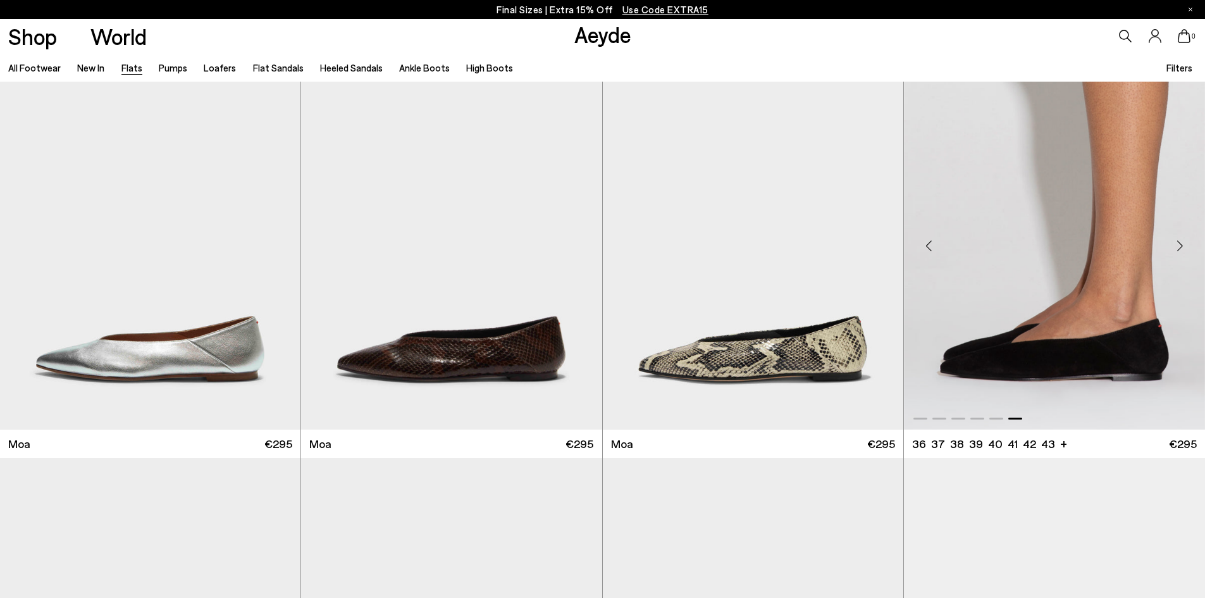
click at [1182, 240] on div "Next slide" at bounding box center [1180, 246] width 38 height 38
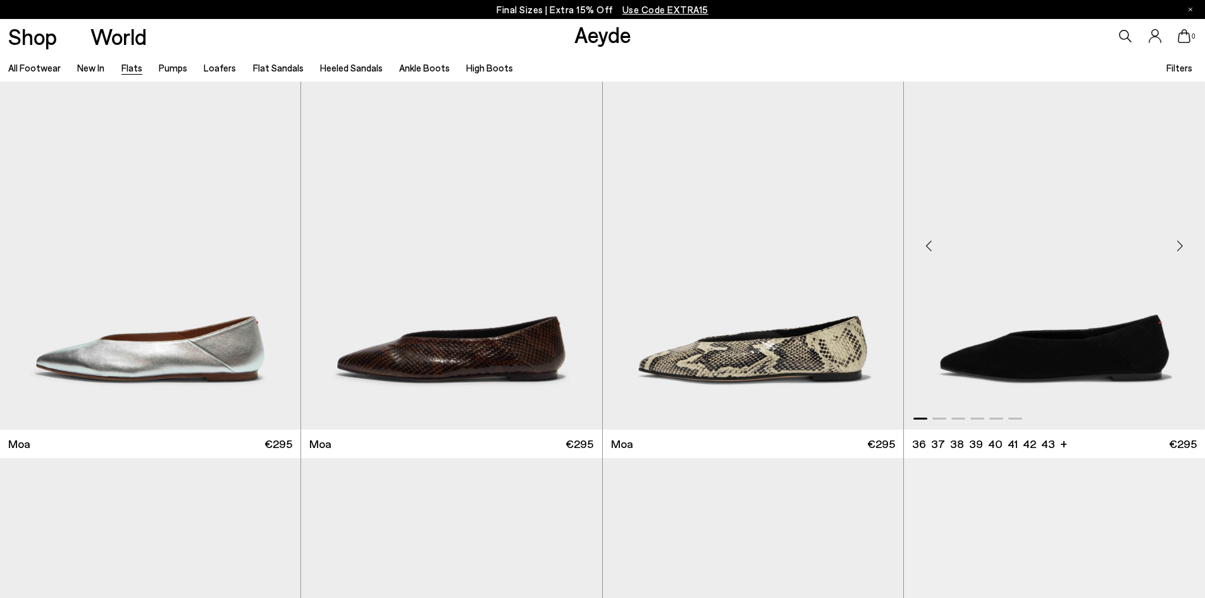
click at [1182, 240] on div "Next slide" at bounding box center [1180, 246] width 38 height 38
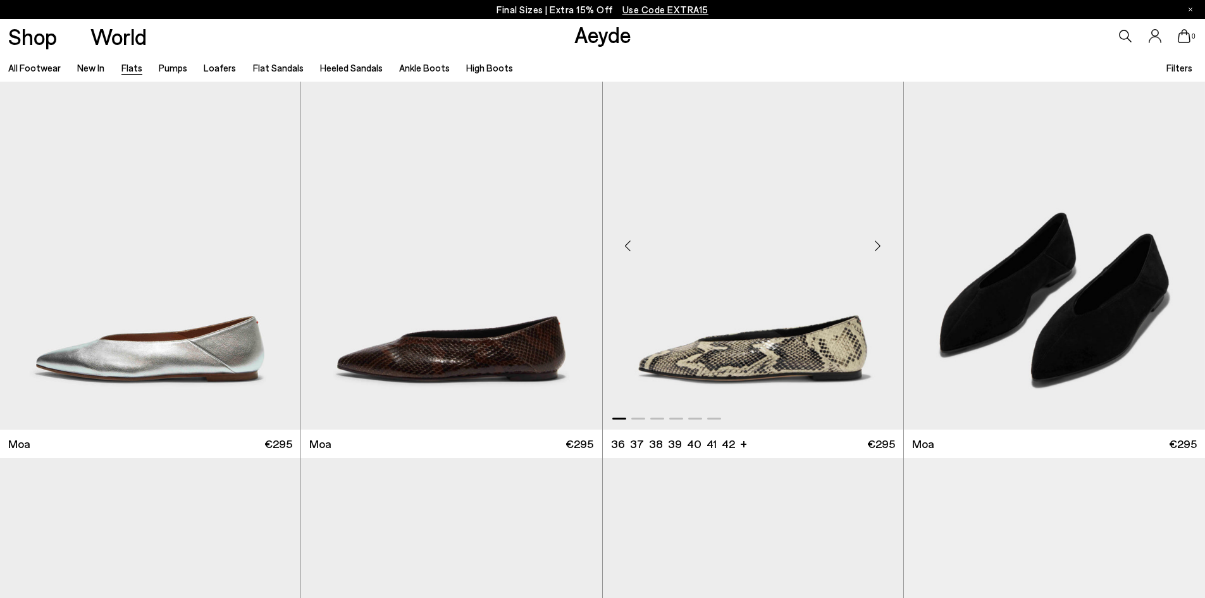
click at [882, 242] on div "Next slide" at bounding box center [878, 246] width 38 height 38
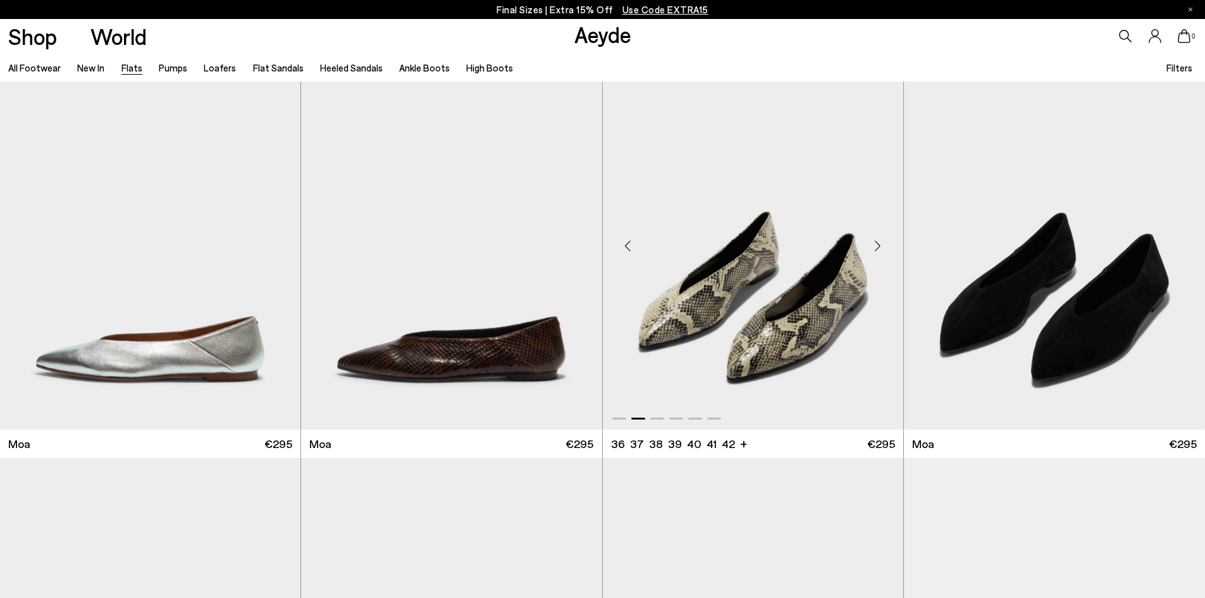
click at [882, 242] on div "Next slide" at bounding box center [878, 246] width 38 height 38
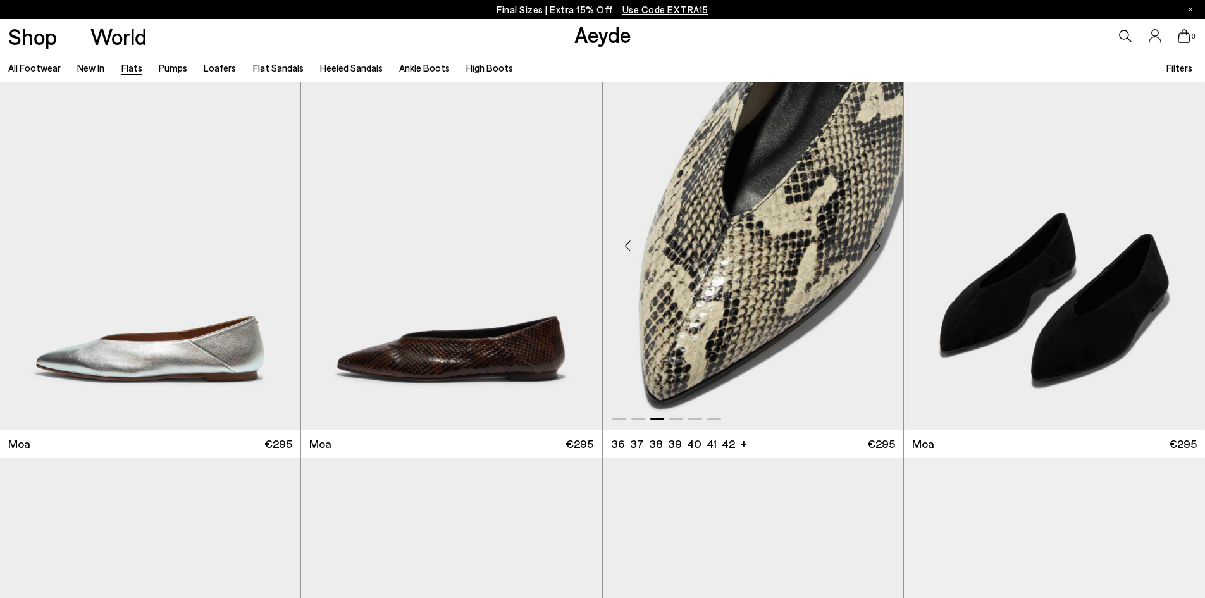
click at [882, 242] on div "Next slide" at bounding box center [878, 246] width 38 height 38
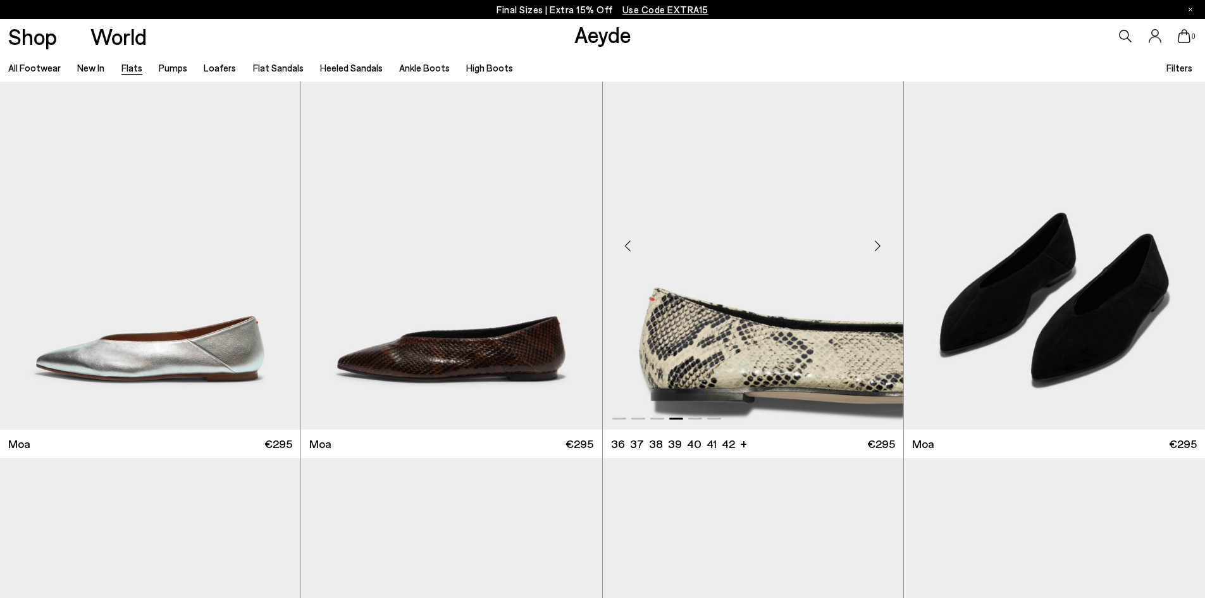
click at [882, 242] on div "Next slide" at bounding box center [878, 246] width 38 height 38
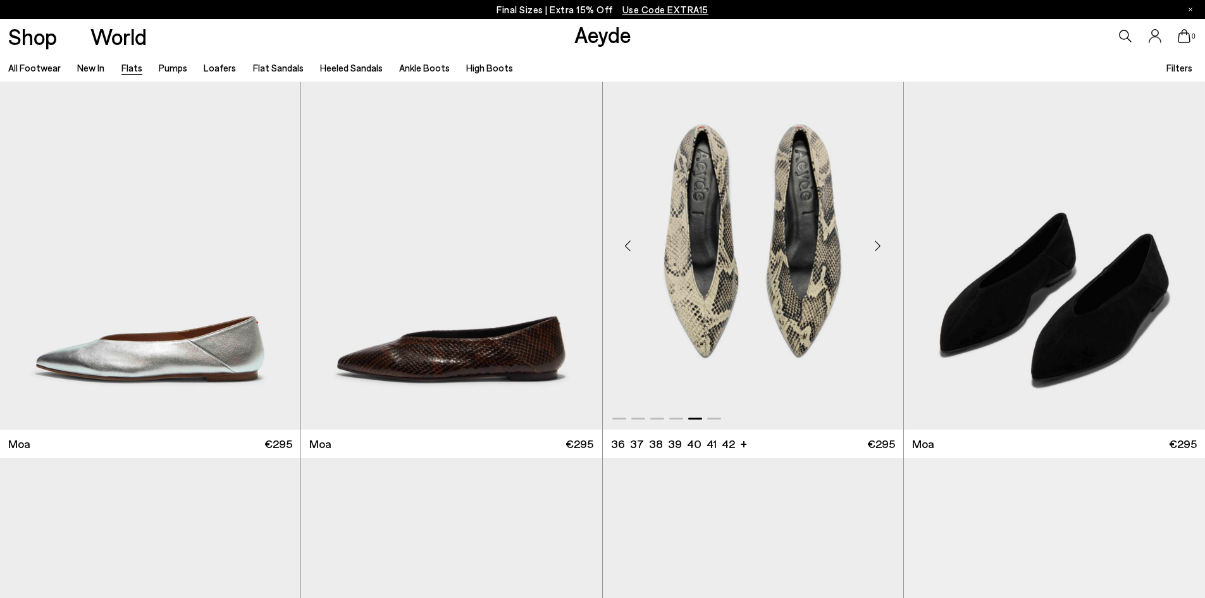
click at [882, 242] on div "Next slide" at bounding box center [878, 246] width 38 height 38
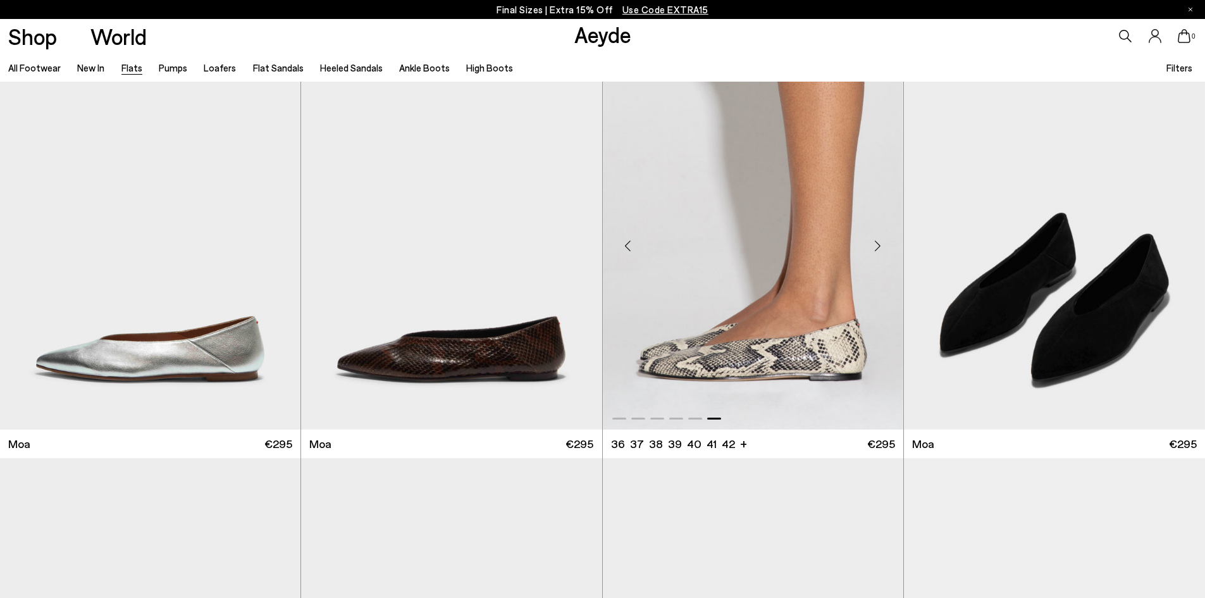
click at [882, 242] on div "Next slide" at bounding box center [878, 246] width 38 height 38
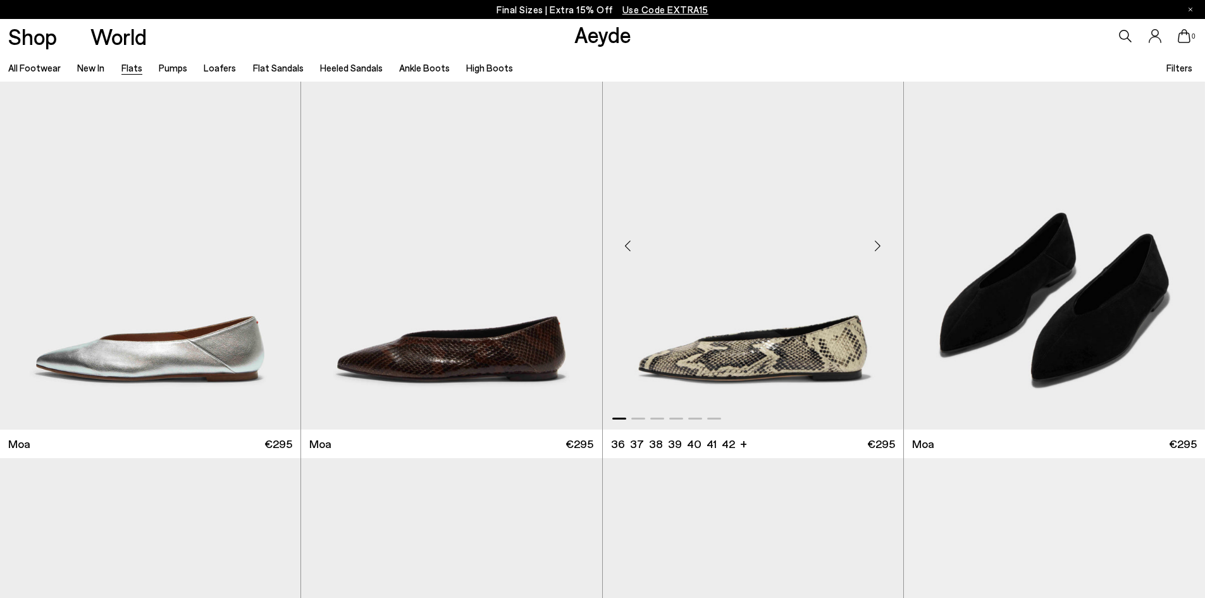
click at [882, 242] on div "Next slide" at bounding box center [878, 246] width 38 height 38
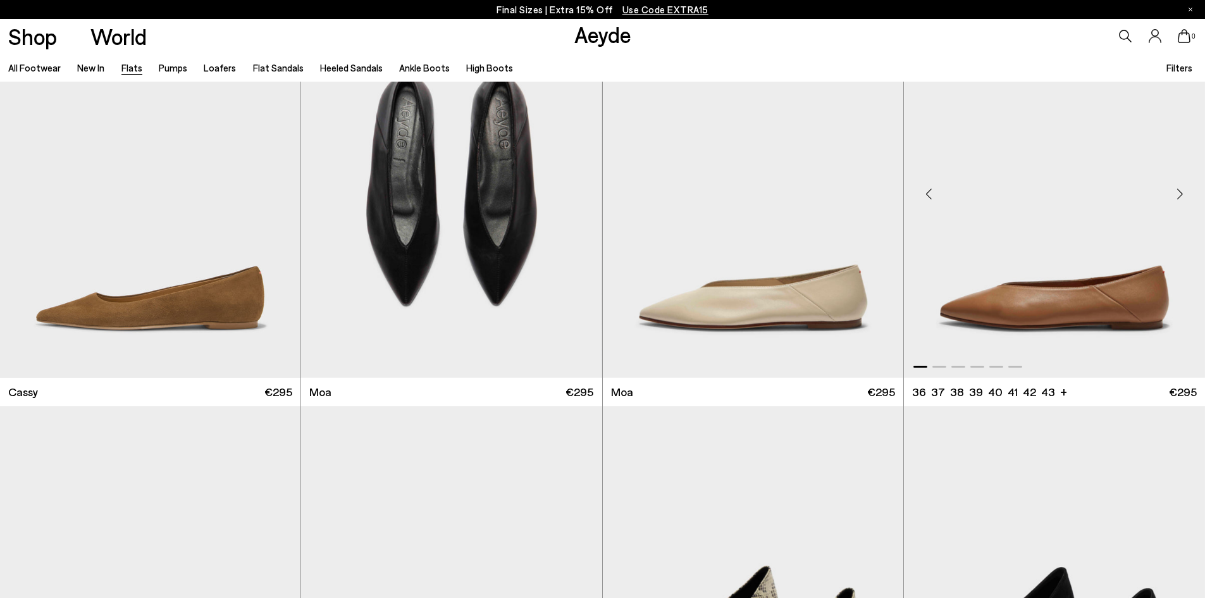
scroll to position [2087, 0]
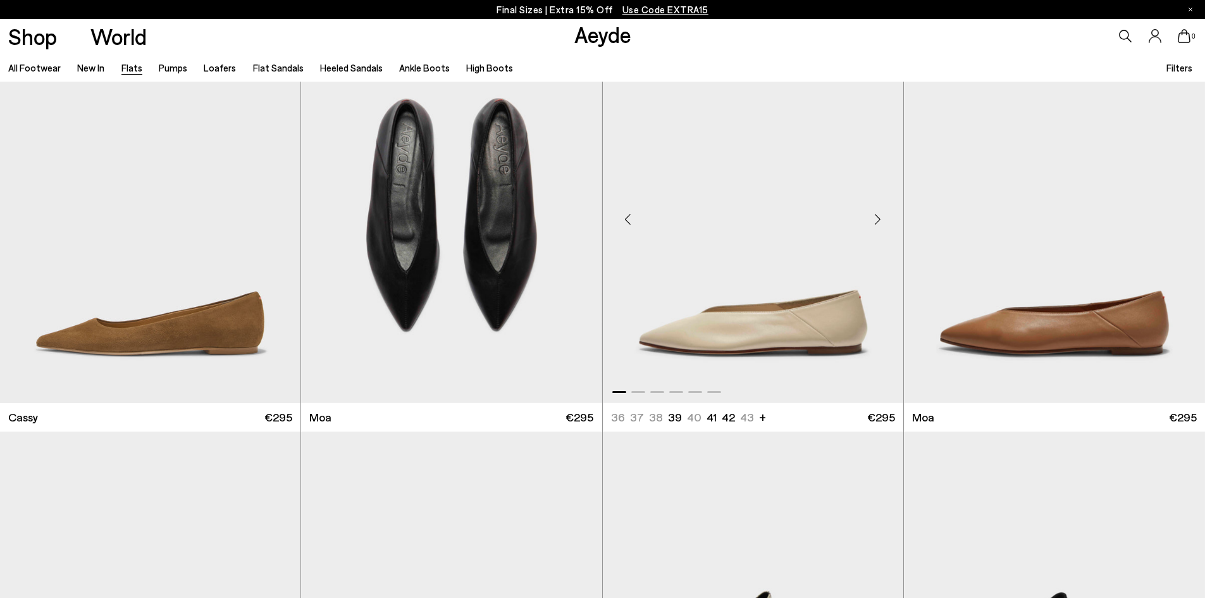
click at [880, 219] on div "Next slide" at bounding box center [878, 220] width 38 height 38
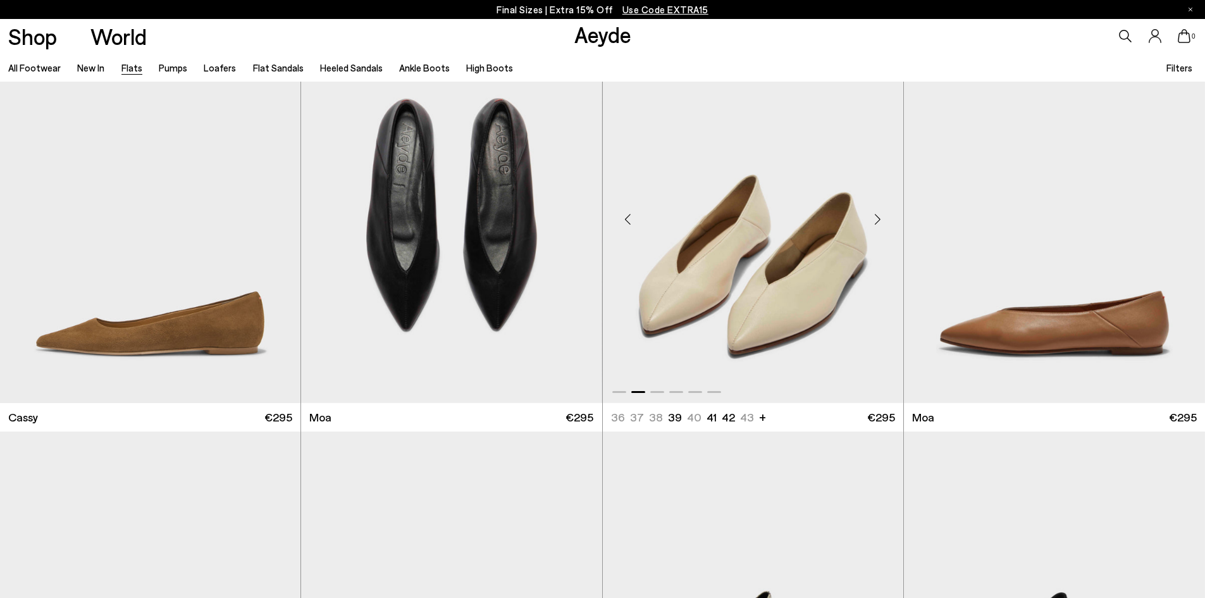
click at [880, 219] on div "Next slide" at bounding box center [878, 220] width 38 height 38
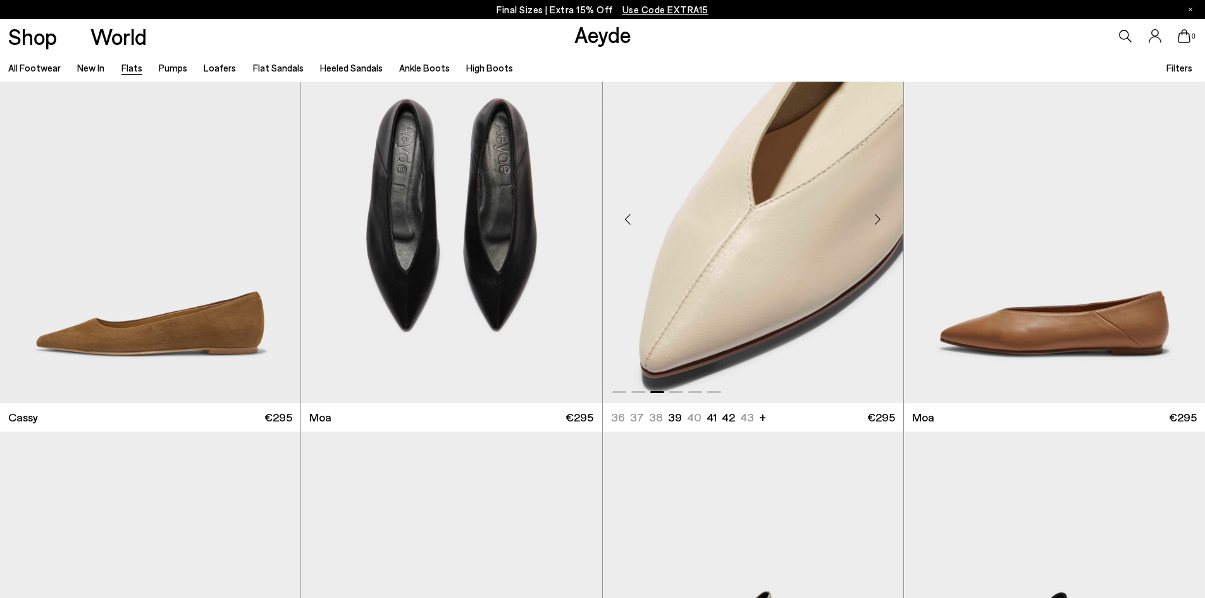
click at [880, 219] on div "Next slide" at bounding box center [878, 220] width 38 height 38
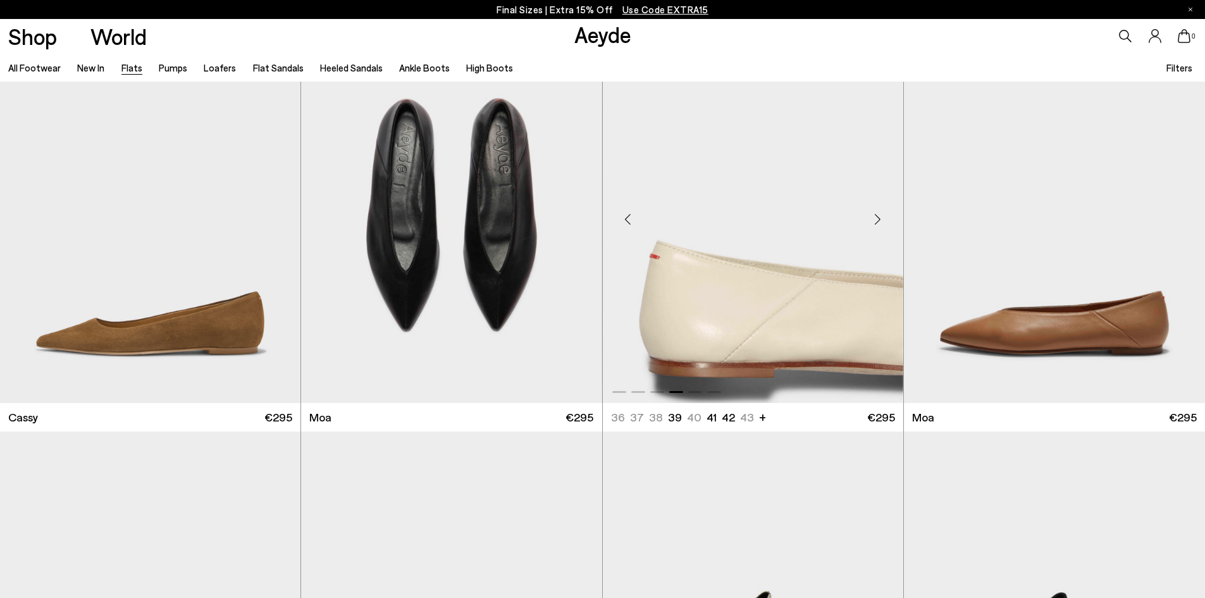
click at [880, 219] on div "Next slide" at bounding box center [878, 220] width 38 height 38
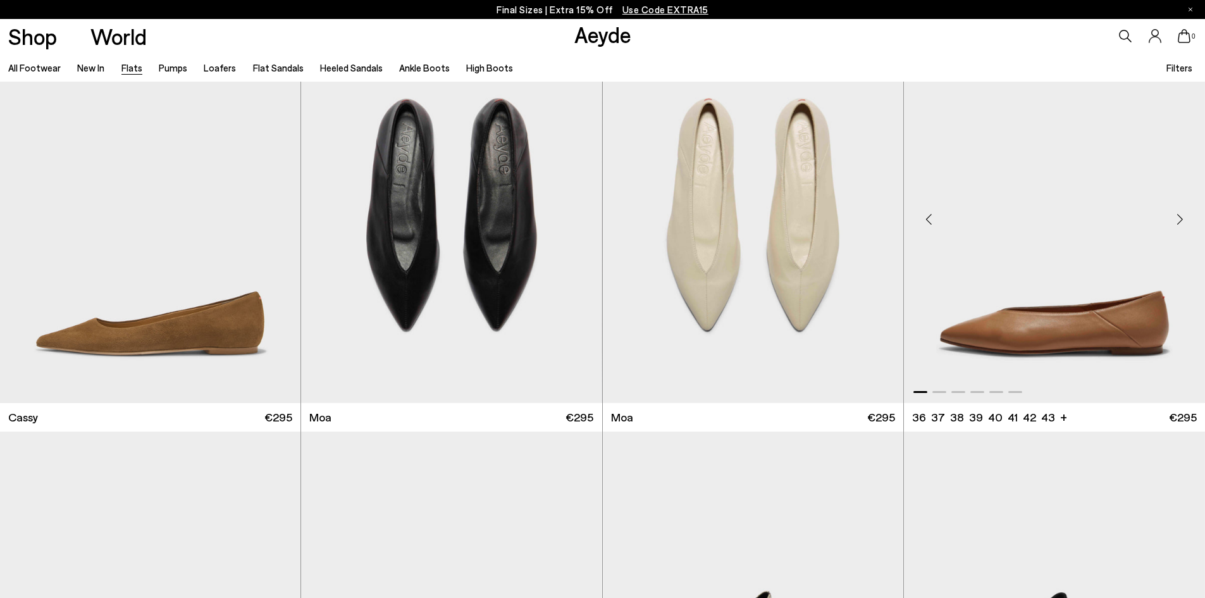
click at [1183, 213] on div "Next slide" at bounding box center [1180, 220] width 38 height 38
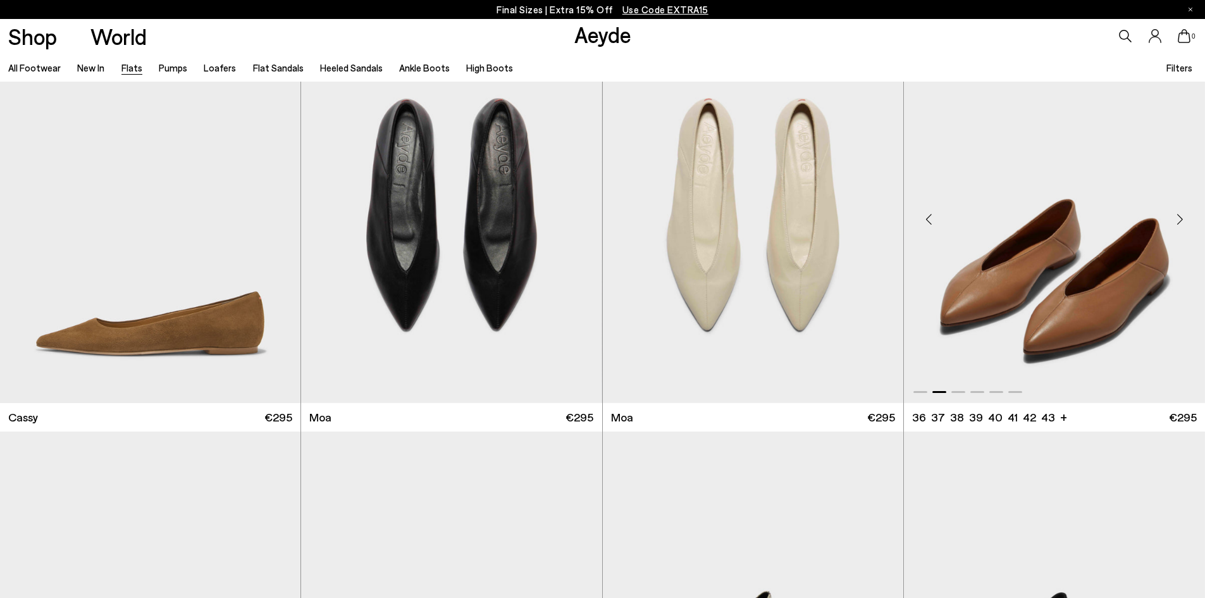
click at [1183, 213] on div "Next slide" at bounding box center [1180, 220] width 38 height 38
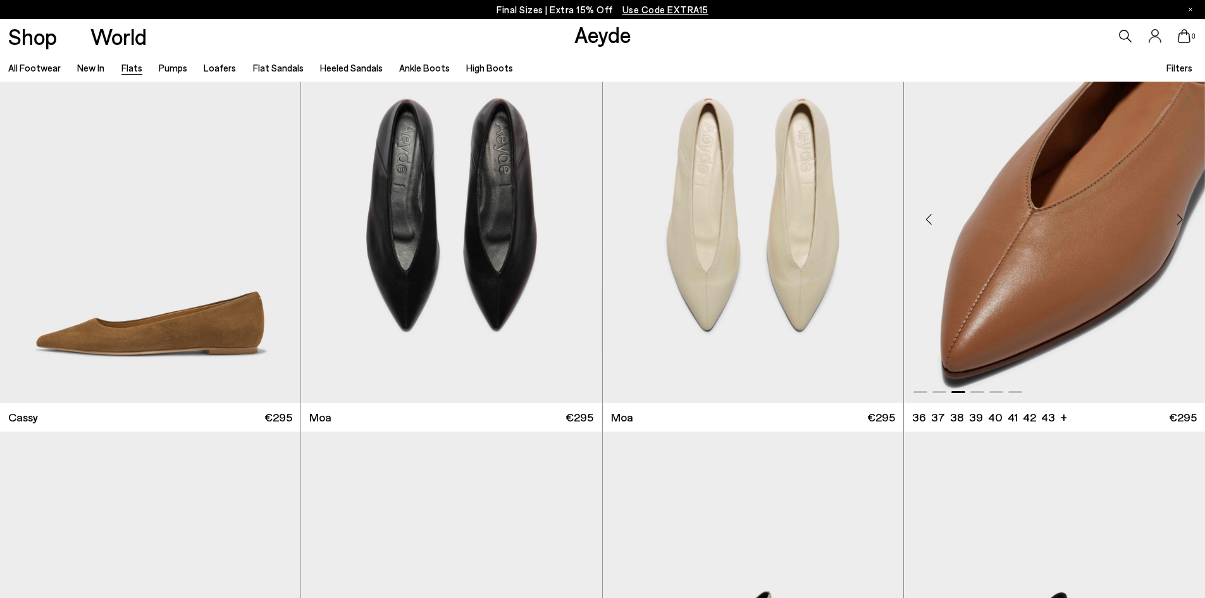
click at [1183, 213] on div "Next slide" at bounding box center [1180, 220] width 38 height 38
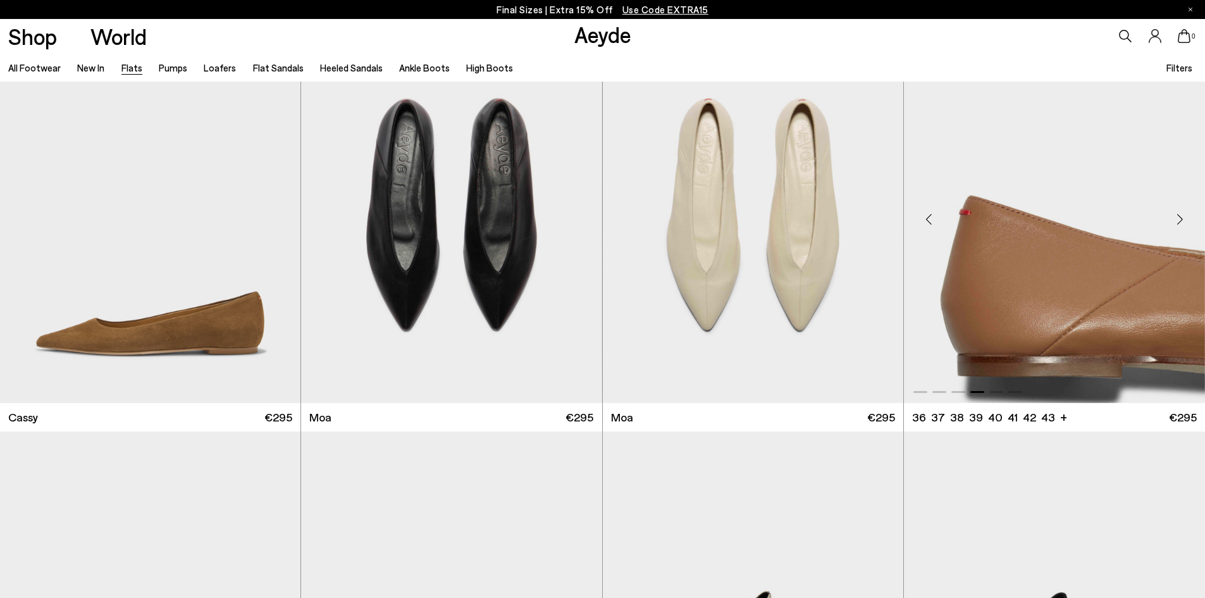
click at [1183, 213] on div "Next slide" at bounding box center [1180, 220] width 38 height 38
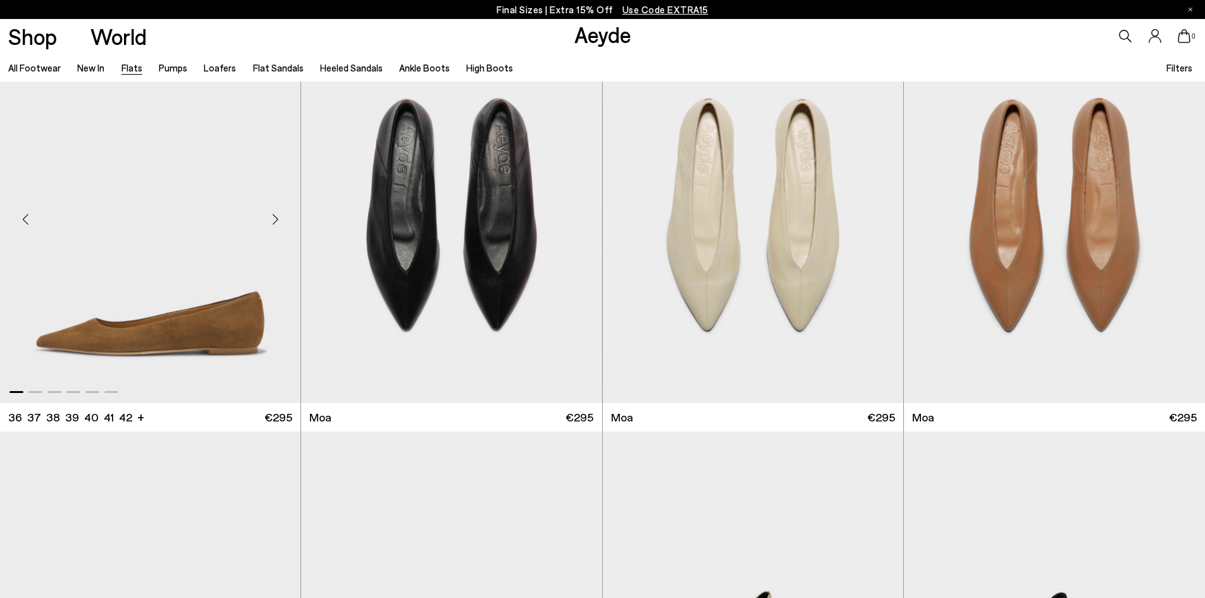
click at [281, 216] on div "Next slide" at bounding box center [275, 220] width 38 height 38
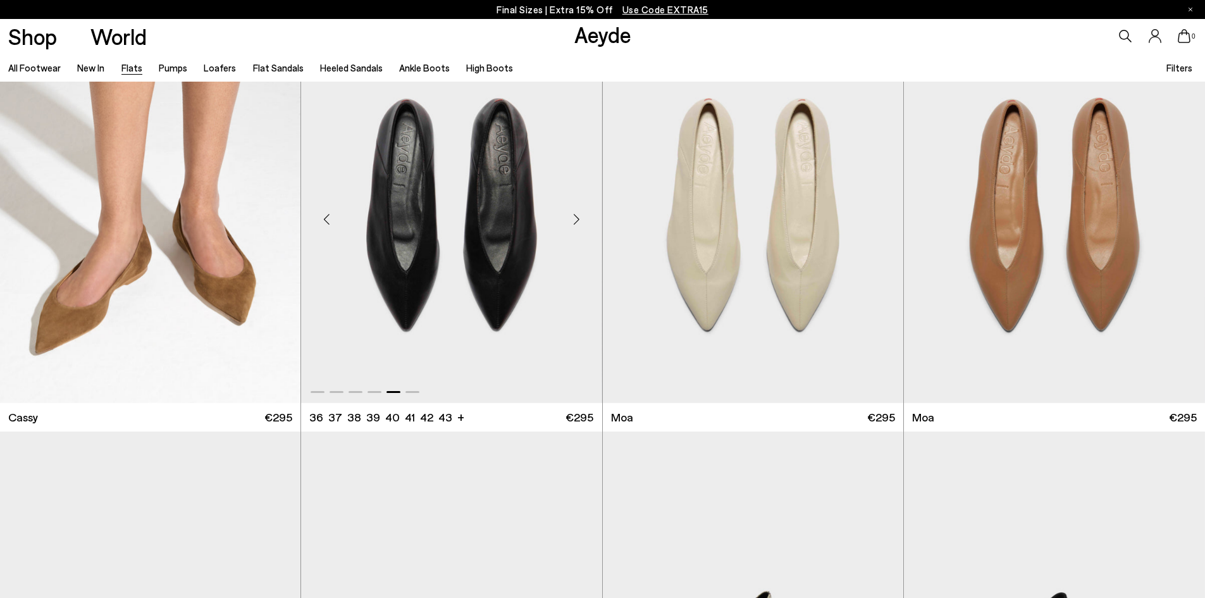
click at [581, 214] on div "Next slide" at bounding box center [577, 220] width 38 height 38
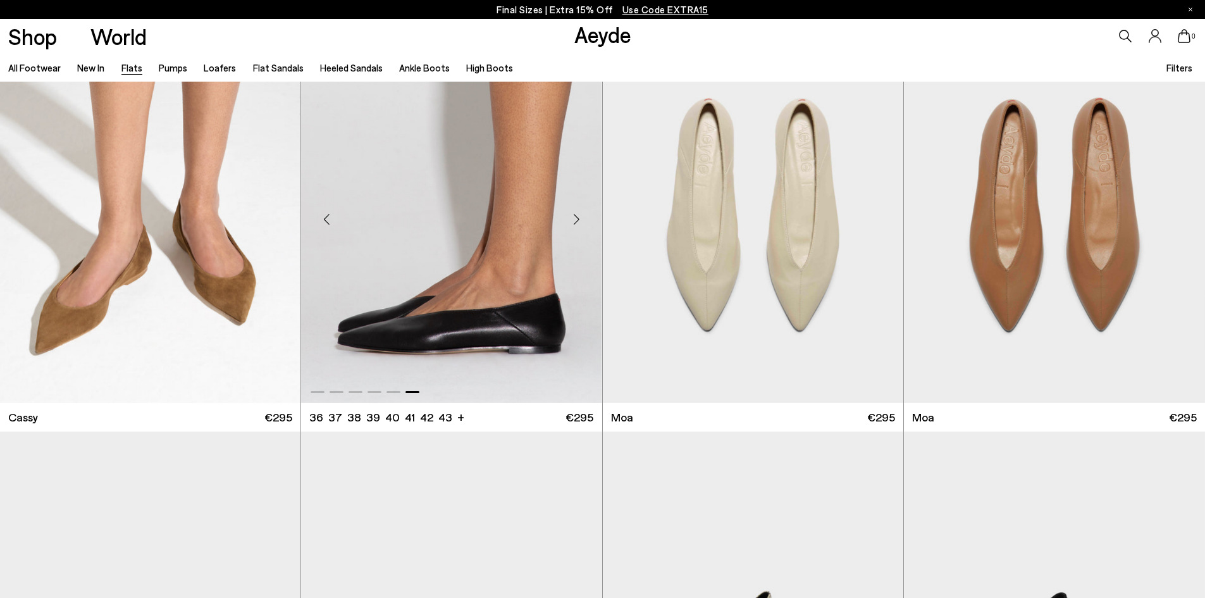
click at [581, 214] on div "Next slide" at bounding box center [577, 220] width 38 height 38
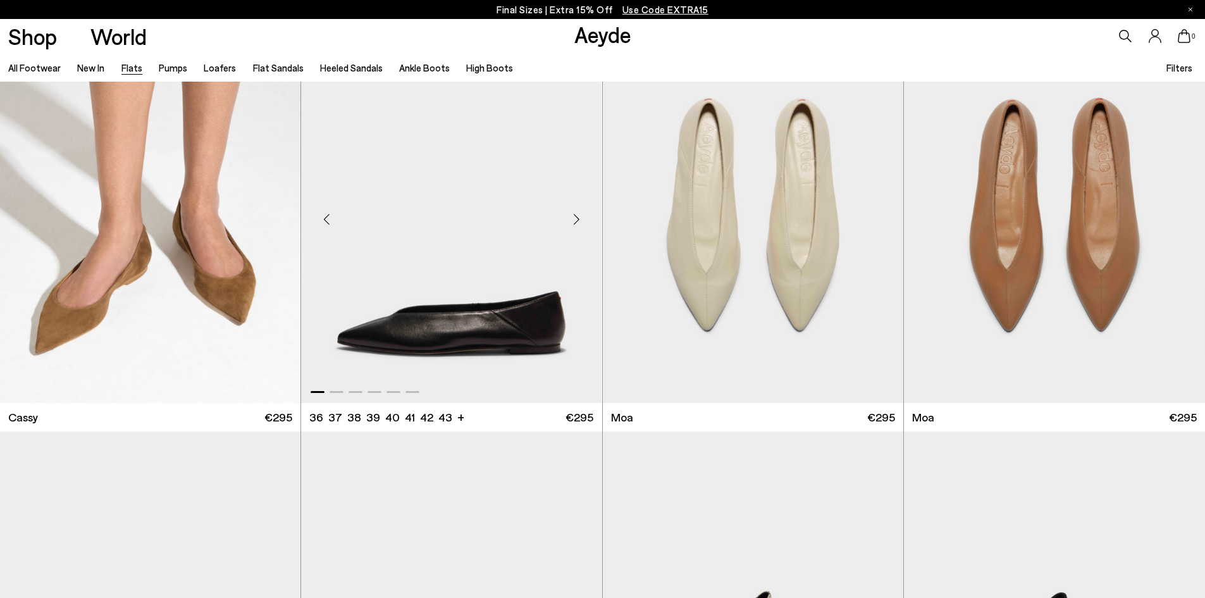
click at [581, 214] on div "Next slide" at bounding box center [577, 220] width 38 height 38
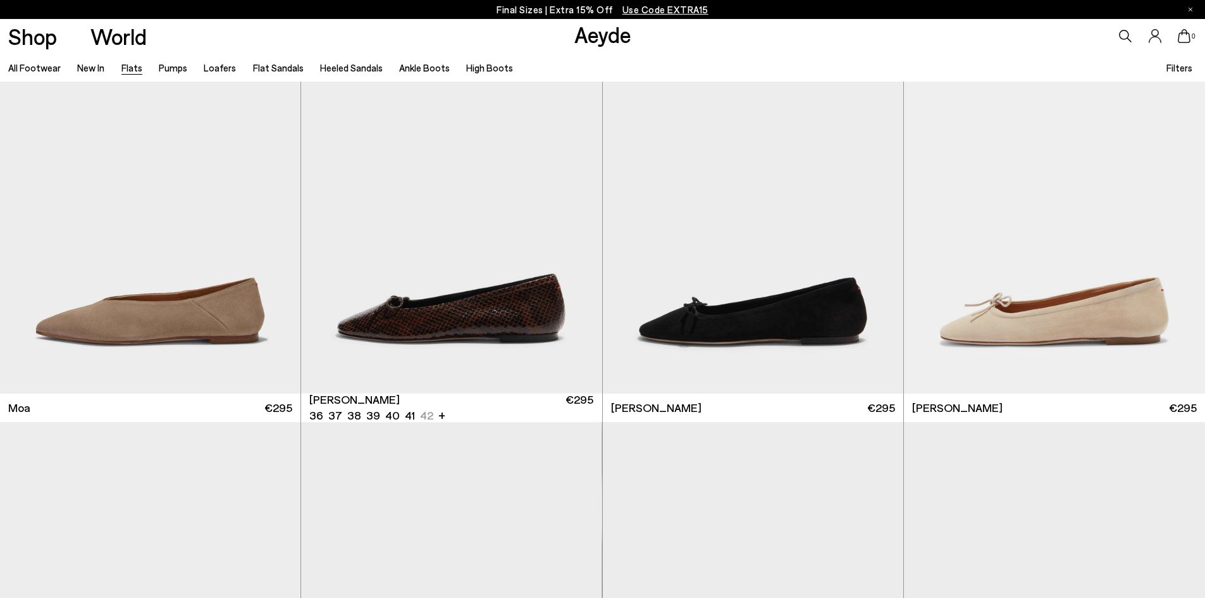
scroll to position [2846, 0]
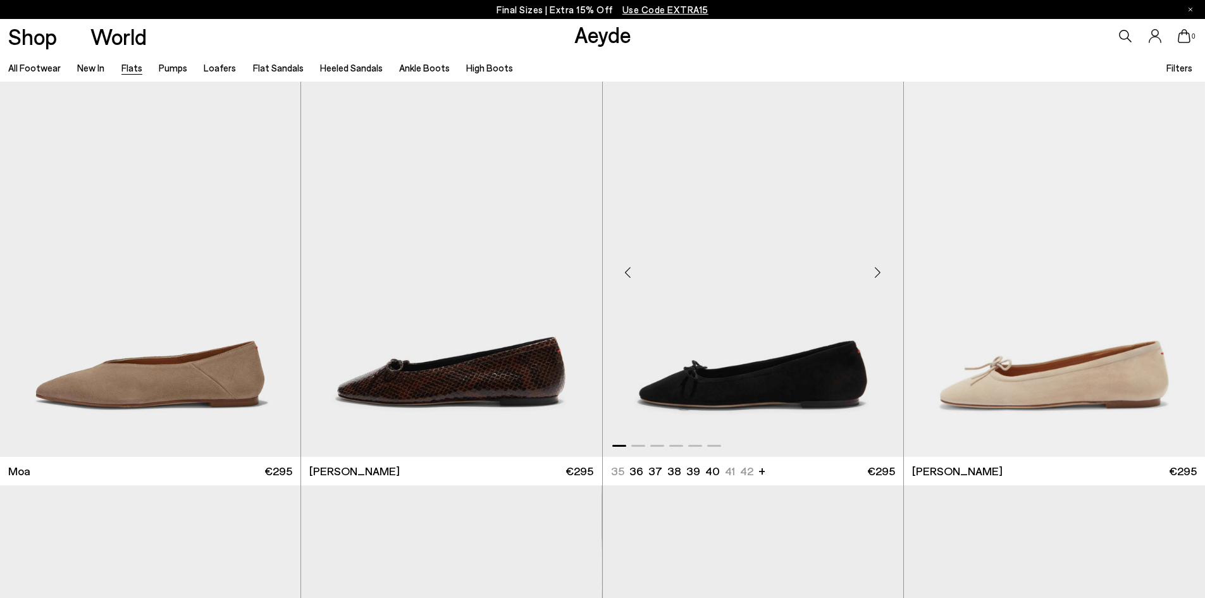
click at [880, 266] on div "Next slide" at bounding box center [878, 273] width 38 height 38
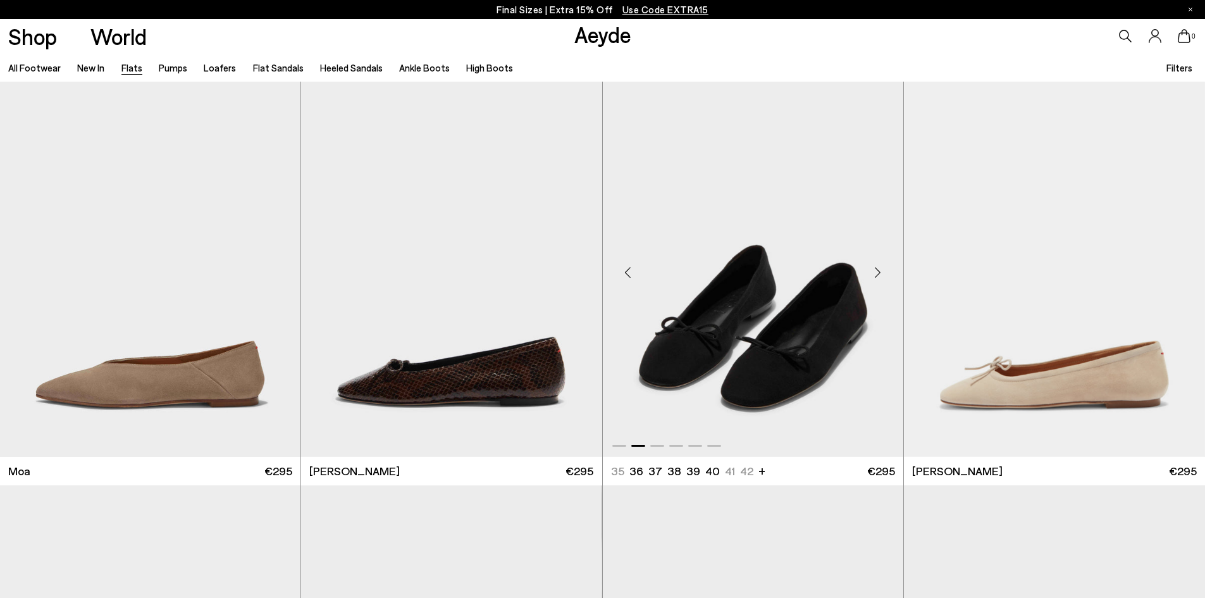
click at [880, 266] on div "Next slide" at bounding box center [878, 273] width 38 height 38
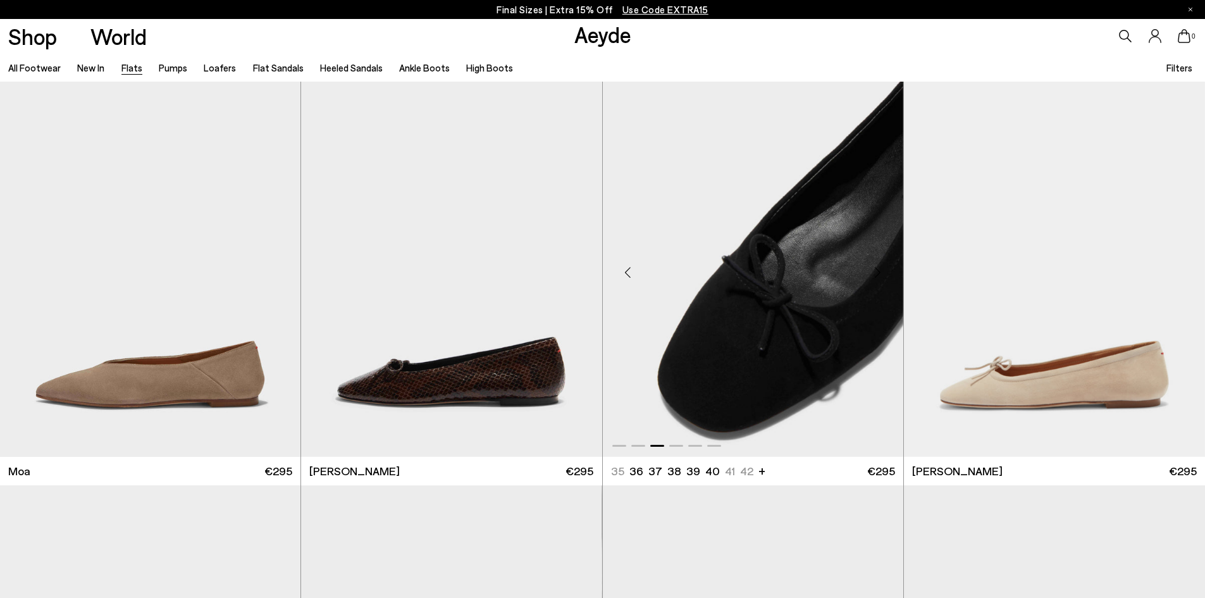
click at [880, 266] on div "Next slide" at bounding box center [878, 273] width 38 height 38
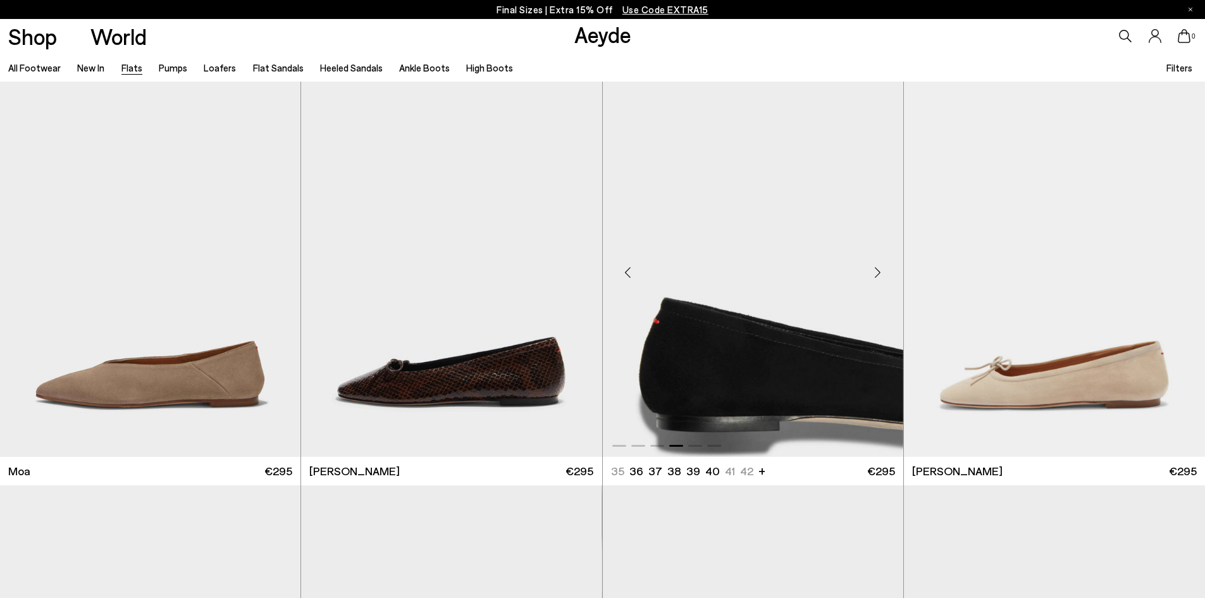
click at [880, 266] on div "Next slide" at bounding box center [878, 273] width 38 height 38
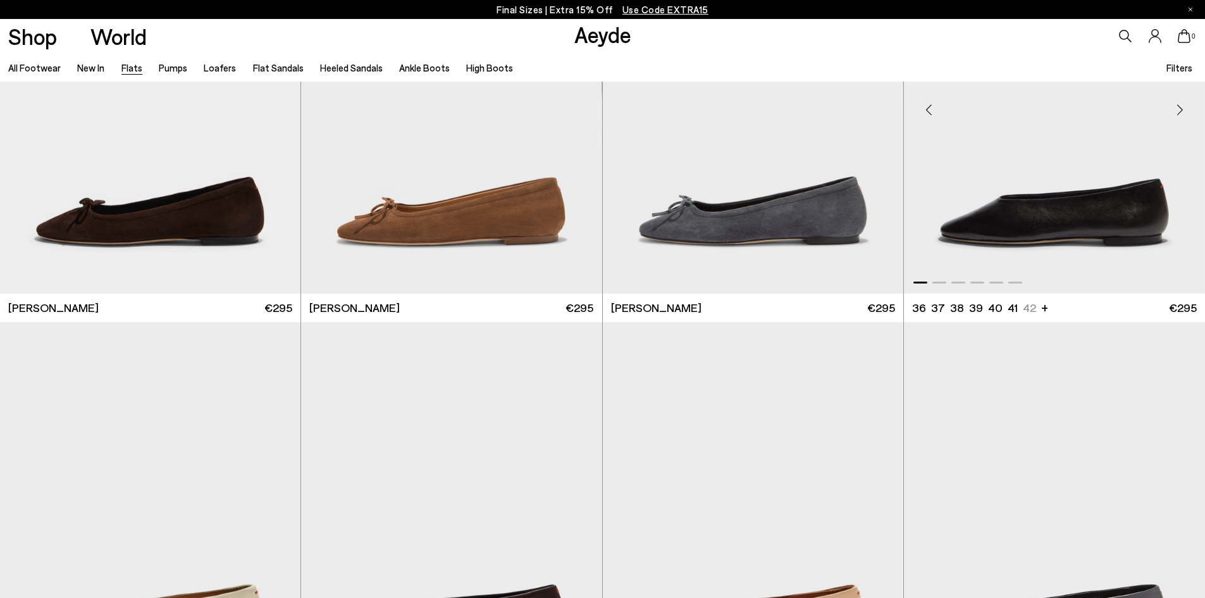
scroll to position [3289, 0]
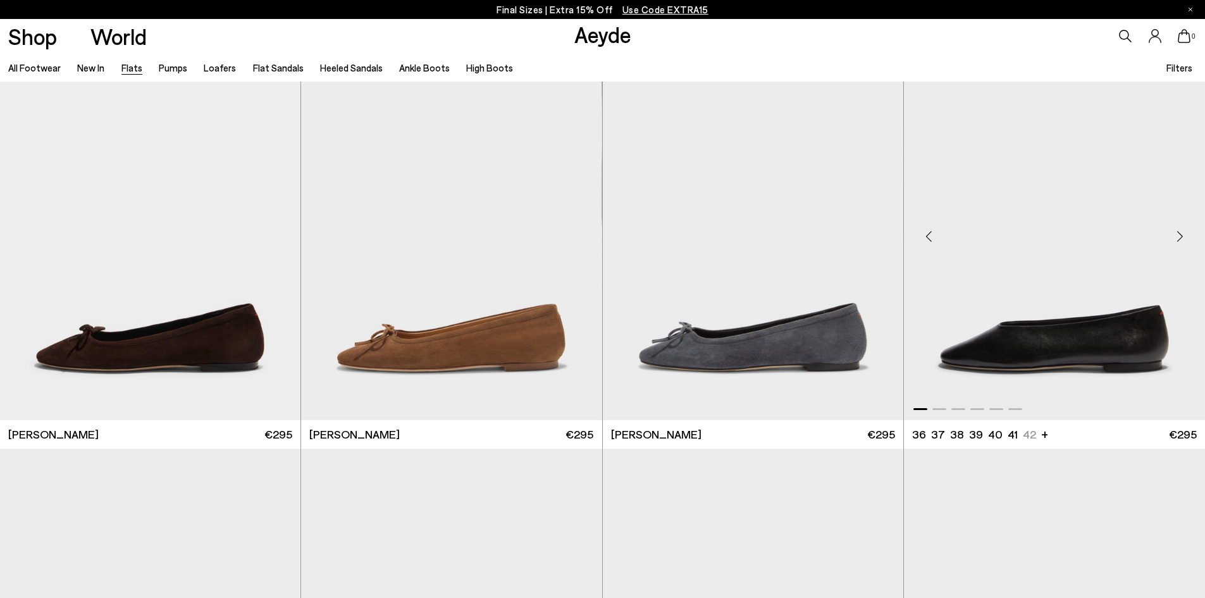
click at [1182, 233] on div "Next slide" at bounding box center [1180, 236] width 38 height 38
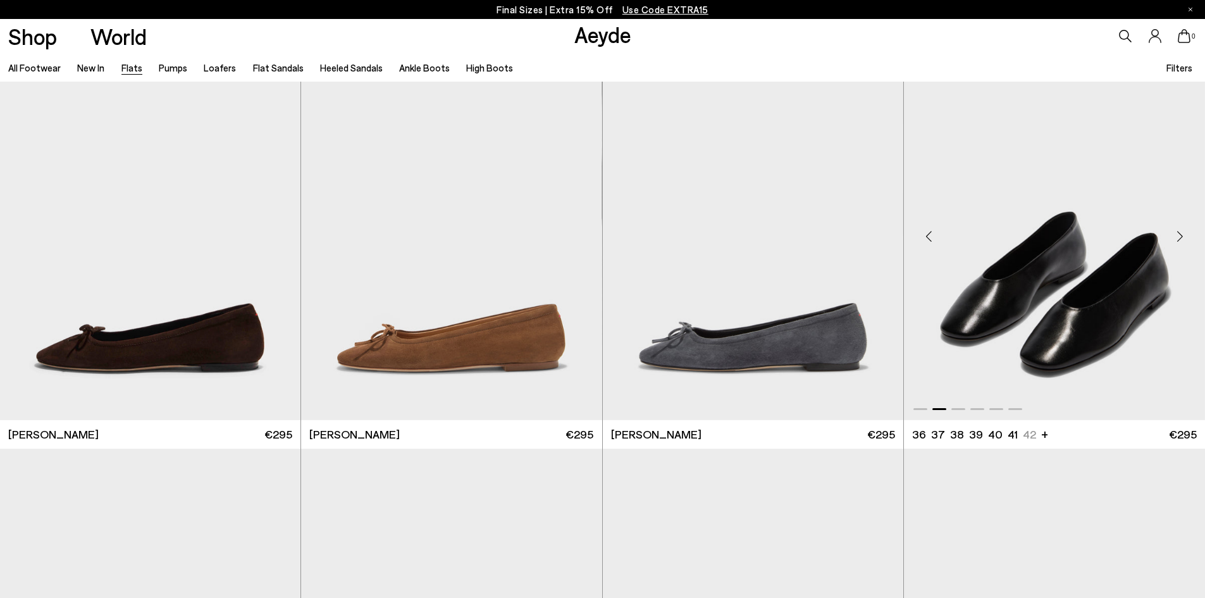
click at [1182, 233] on div "Next slide" at bounding box center [1180, 236] width 38 height 38
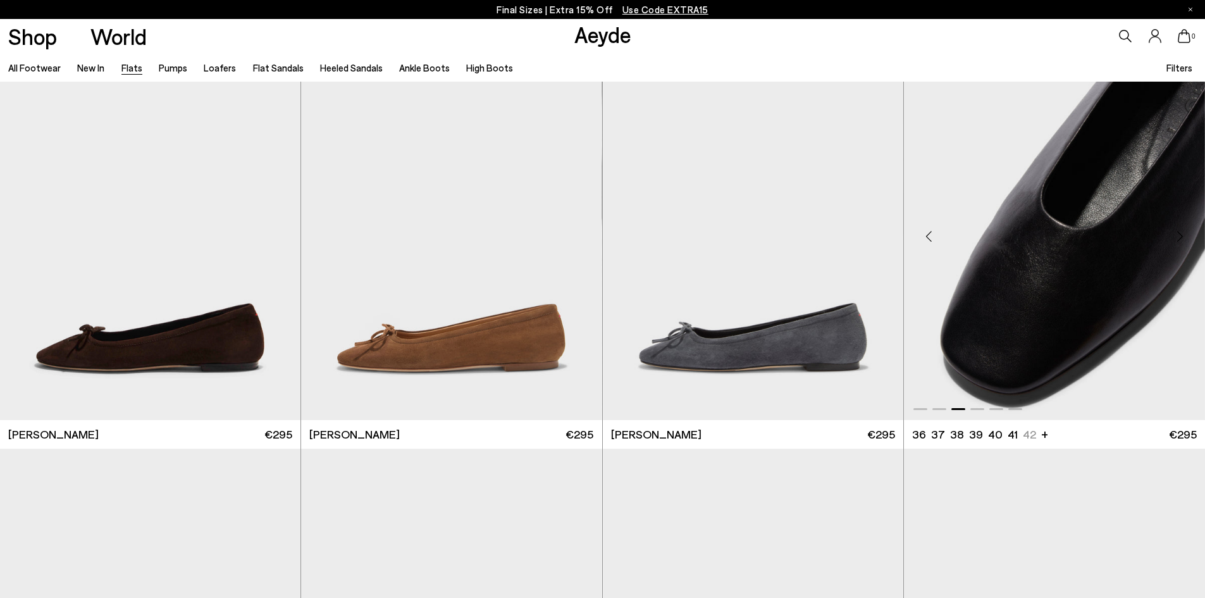
click at [1182, 233] on div "Next slide" at bounding box center [1180, 236] width 38 height 38
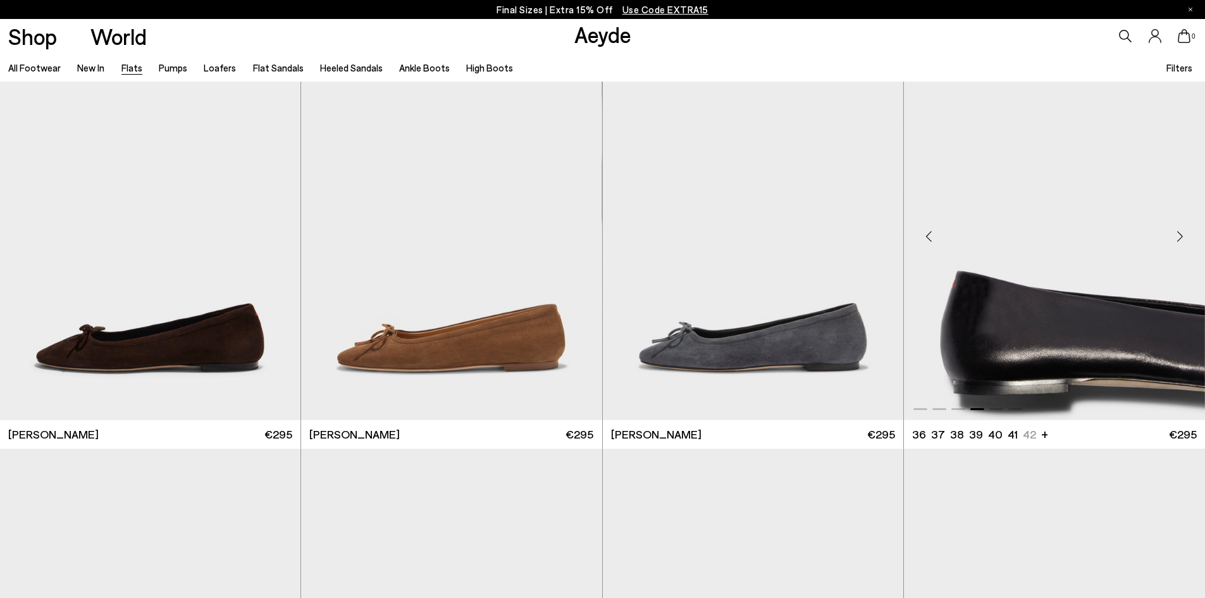
click at [1182, 233] on div "Next slide" at bounding box center [1180, 236] width 38 height 38
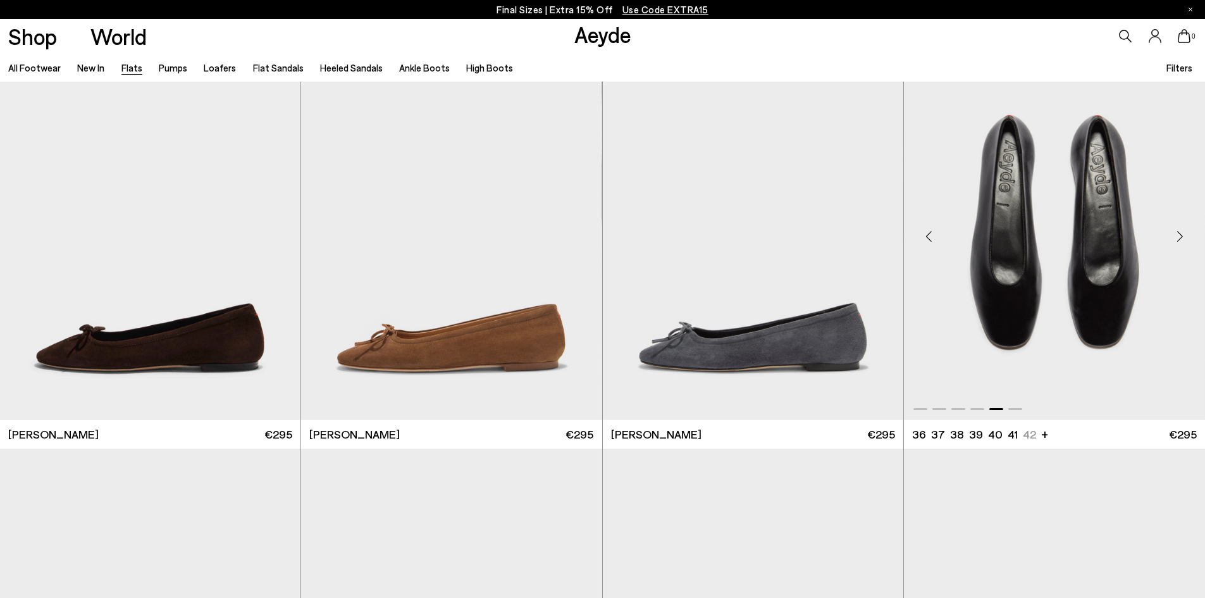
click at [1182, 233] on div "Next slide" at bounding box center [1180, 236] width 38 height 38
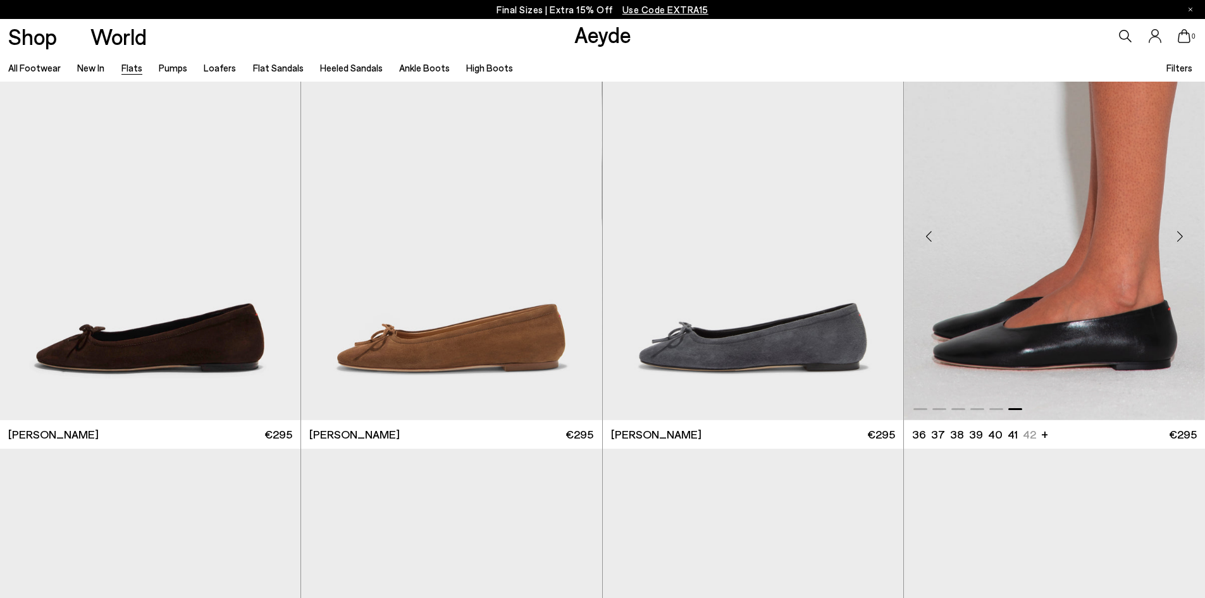
click at [1182, 233] on div "Next slide" at bounding box center [1180, 236] width 38 height 38
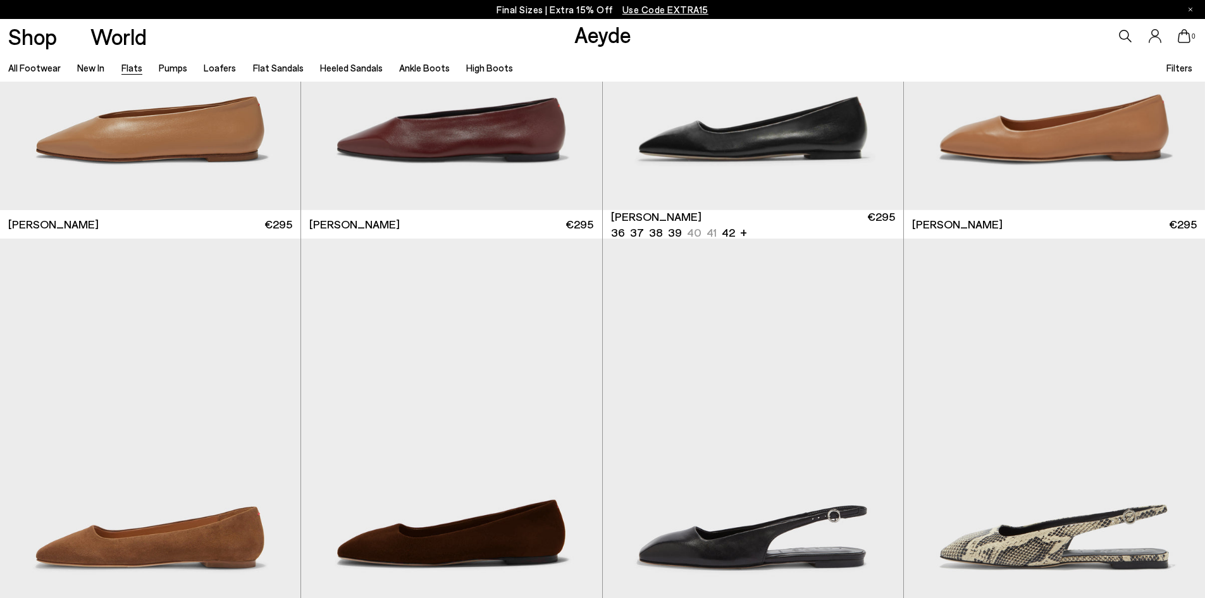
scroll to position [4934, 0]
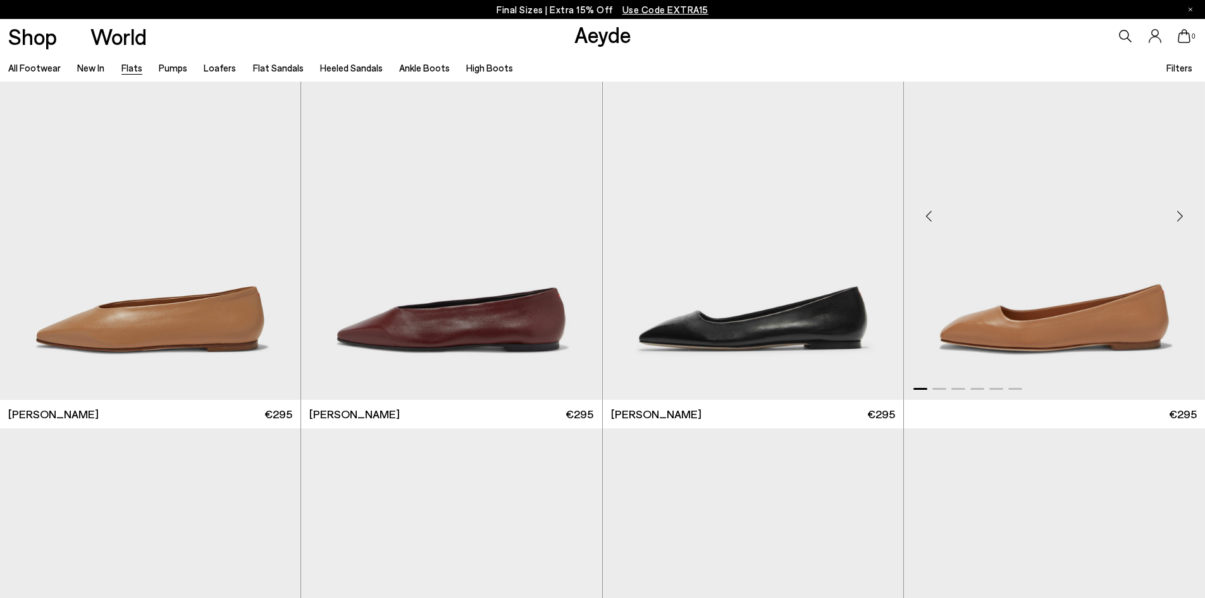
click at [1177, 214] on div "Next slide" at bounding box center [1180, 216] width 38 height 38
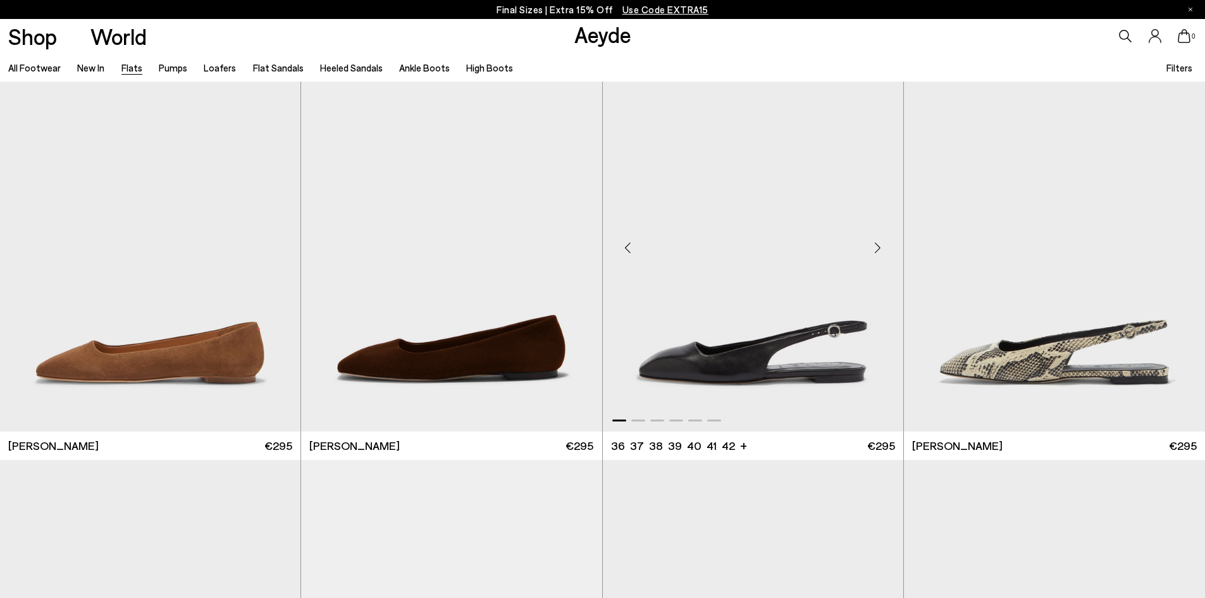
scroll to position [5313, 0]
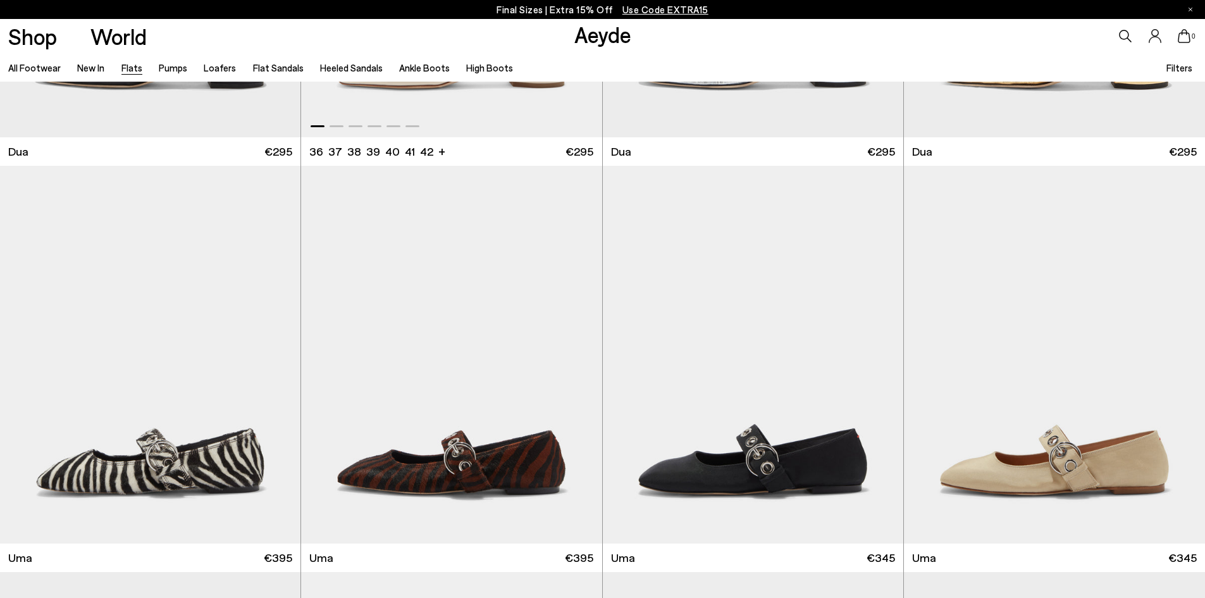
scroll to position [6055, 0]
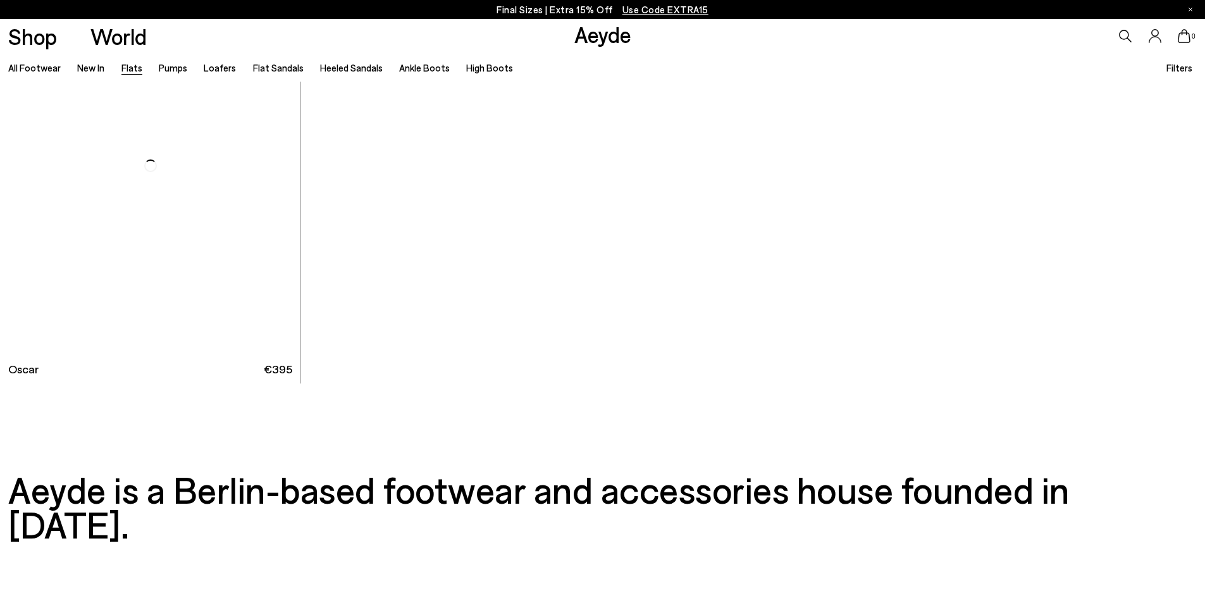
scroll to position [8476, 0]
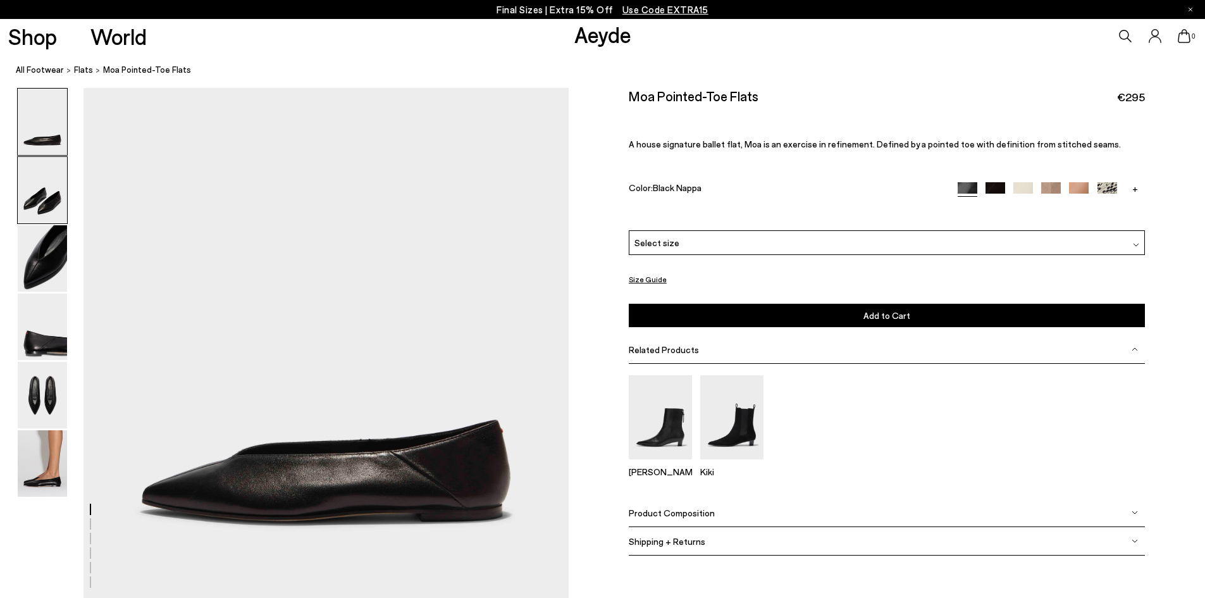
click at [49, 177] on img at bounding box center [42, 190] width 49 height 66
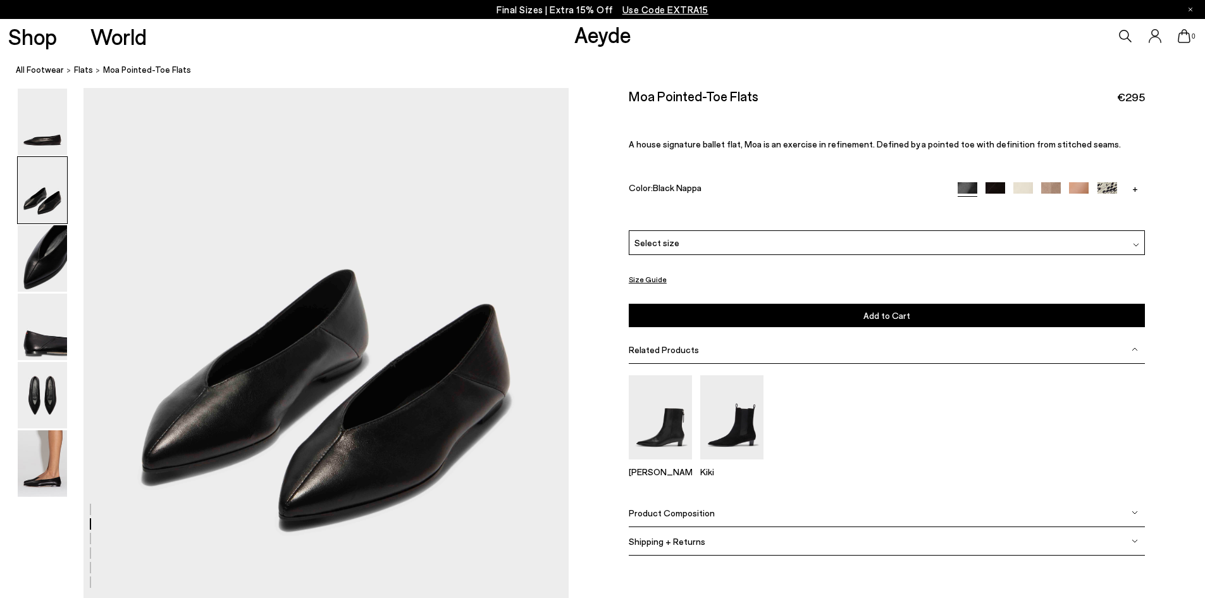
scroll to position [639, 0]
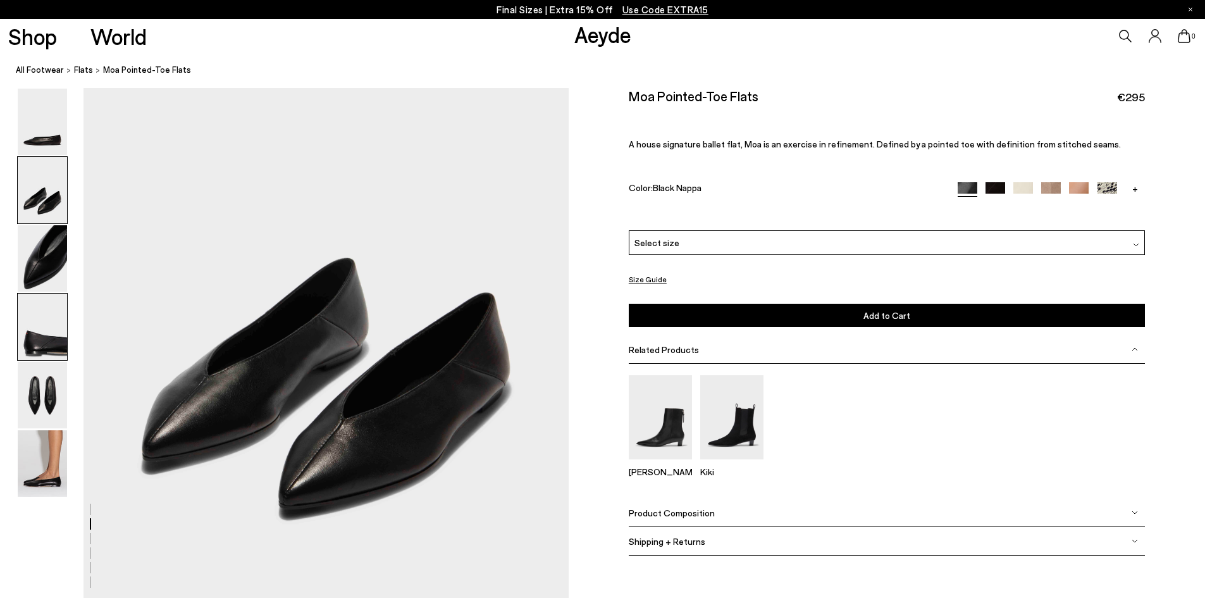
click at [48, 341] on img at bounding box center [42, 326] width 49 height 66
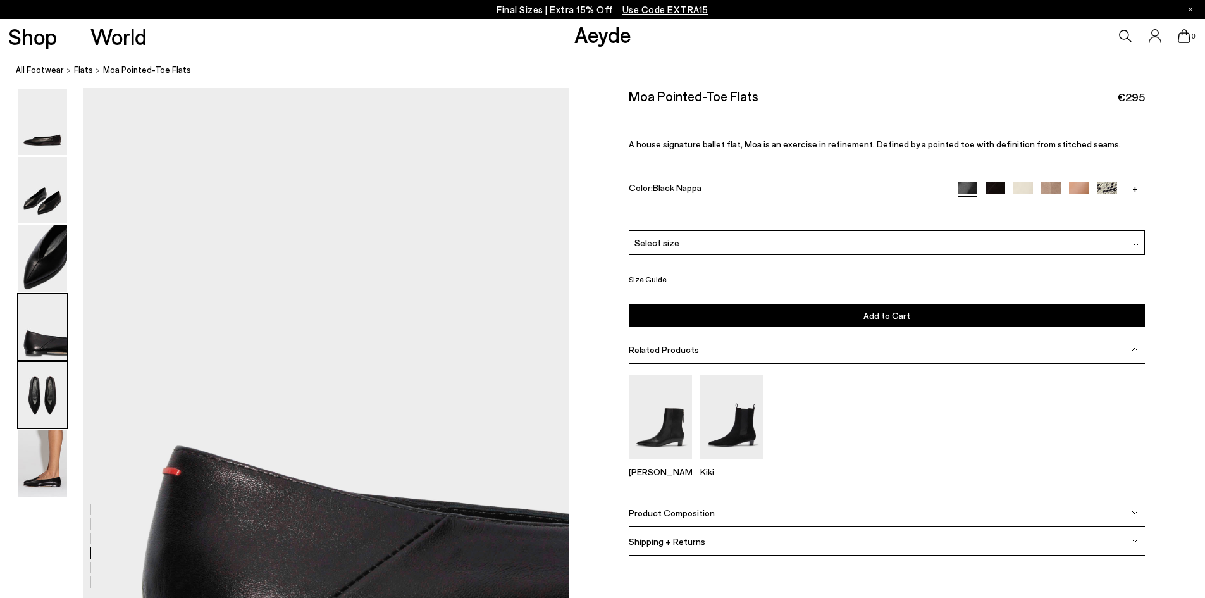
click at [47, 385] on img at bounding box center [42, 395] width 49 height 66
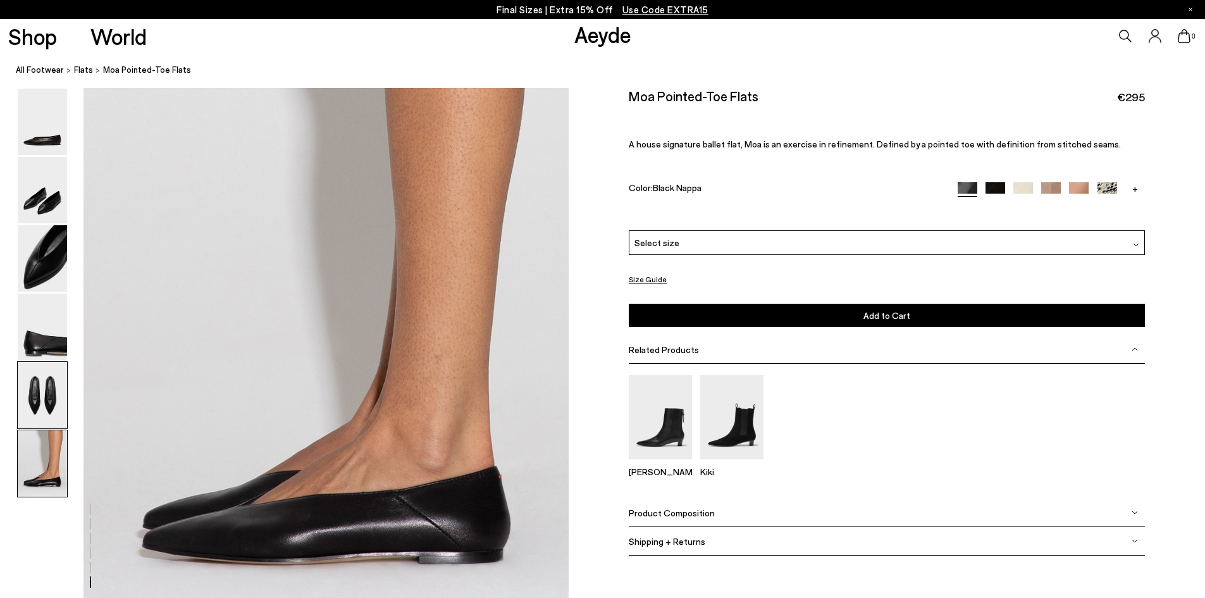
scroll to position [3344, 0]
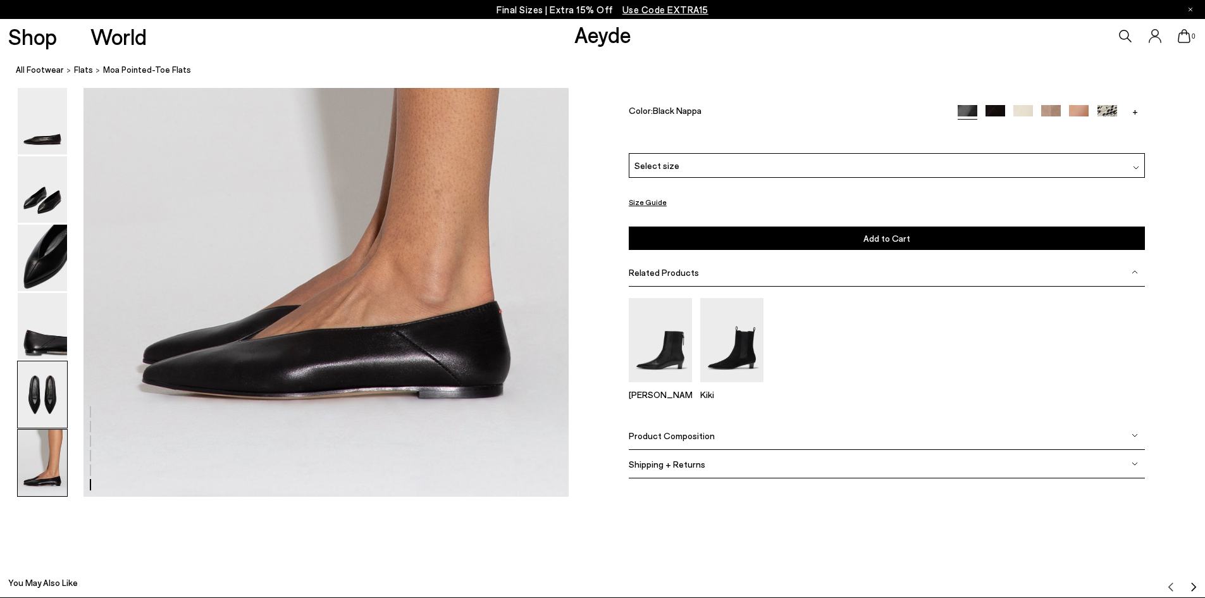
click at [63, 389] on img at bounding box center [42, 394] width 49 height 66
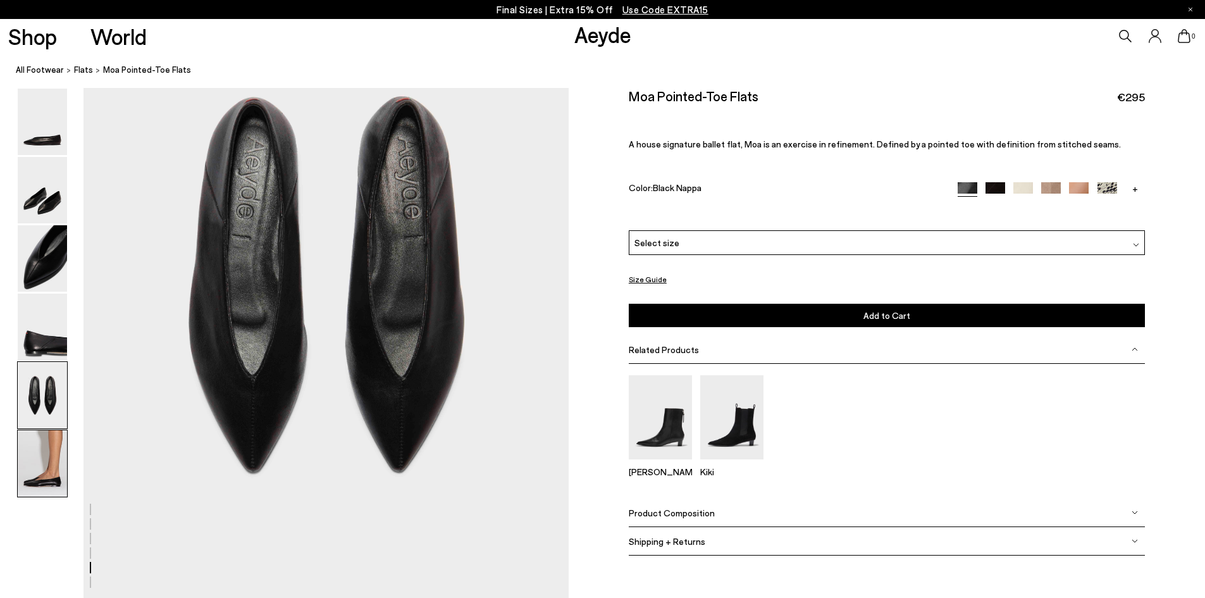
click at [34, 445] on img at bounding box center [42, 463] width 49 height 66
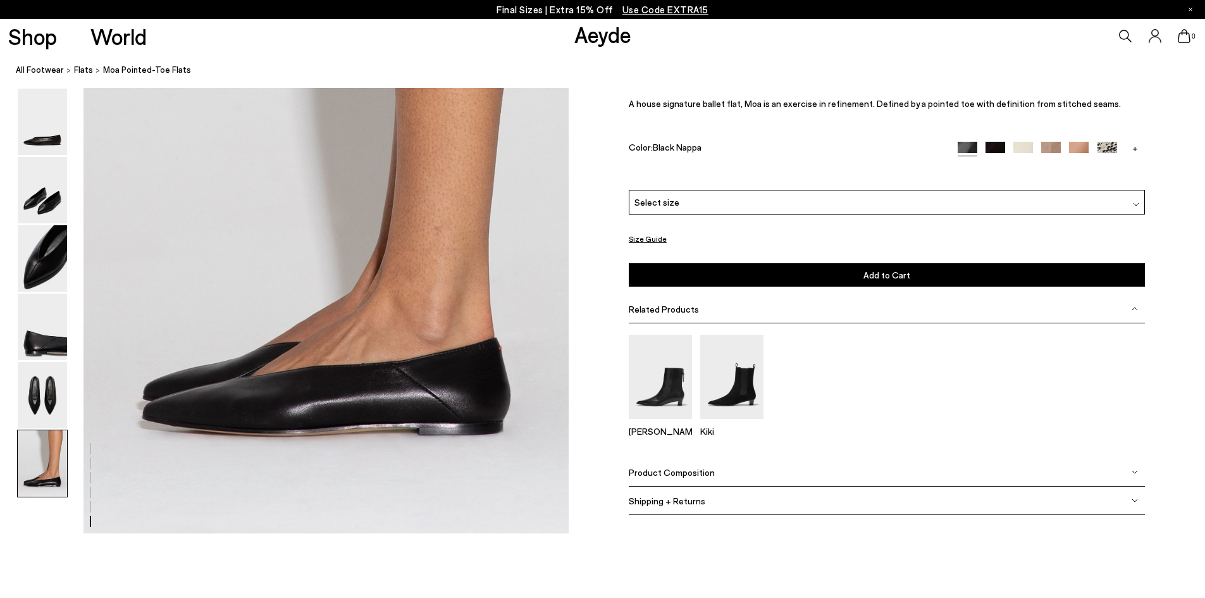
scroll to position [3320, 0]
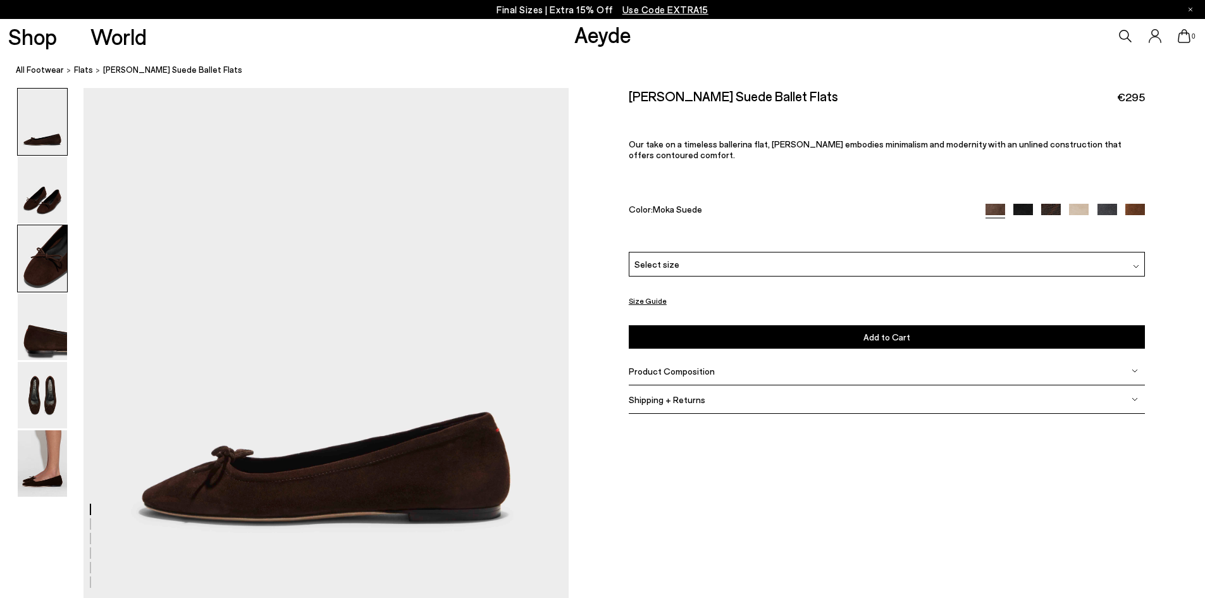
click at [53, 256] on img at bounding box center [42, 258] width 49 height 66
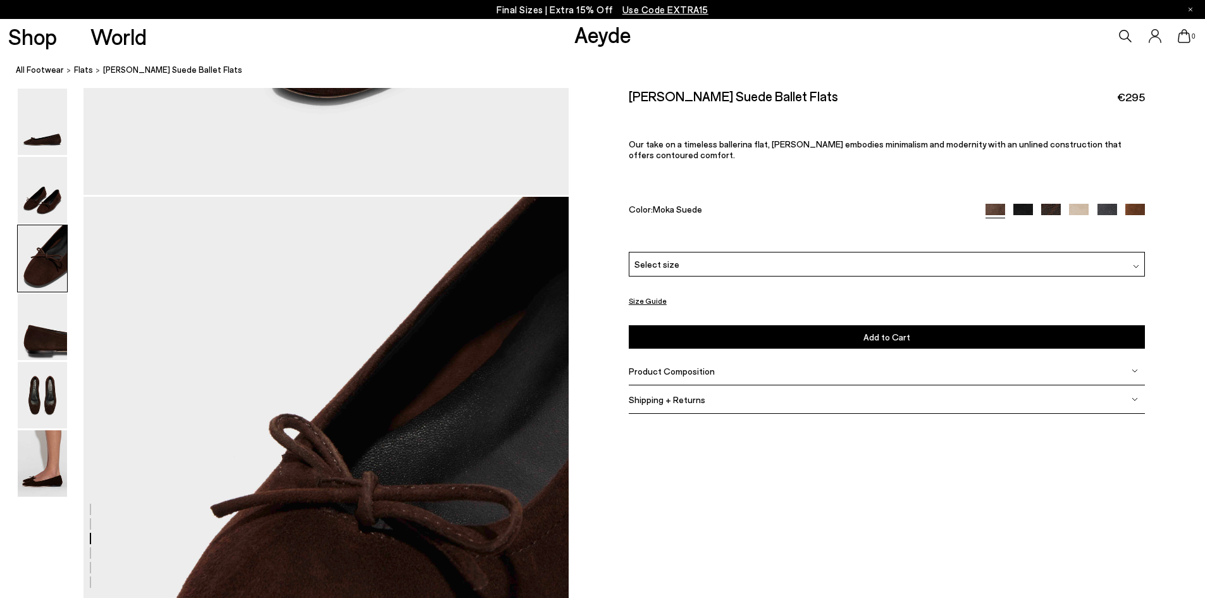
scroll to position [1161, 0]
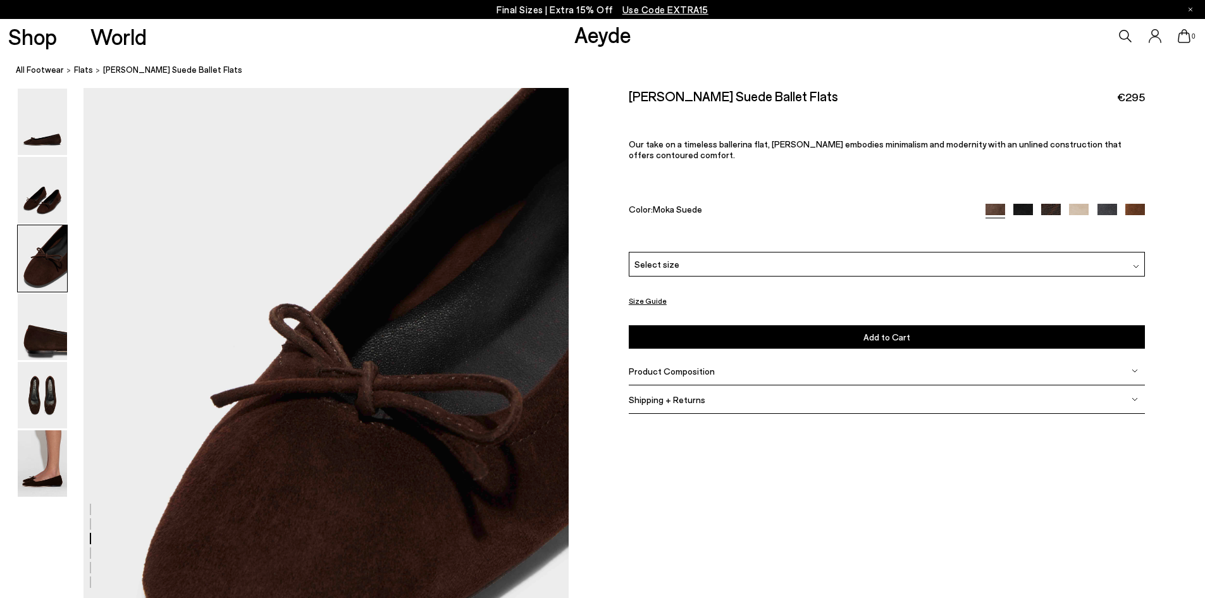
click at [662, 250] on div "[PERSON_NAME] Suede Ballet Flats €295 Our take on a timeless ballerina flat, [P…" at bounding box center [887, 170] width 516 height 164
click at [665, 264] on span "Select size" at bounding box center [656, 263] width 45 height 13
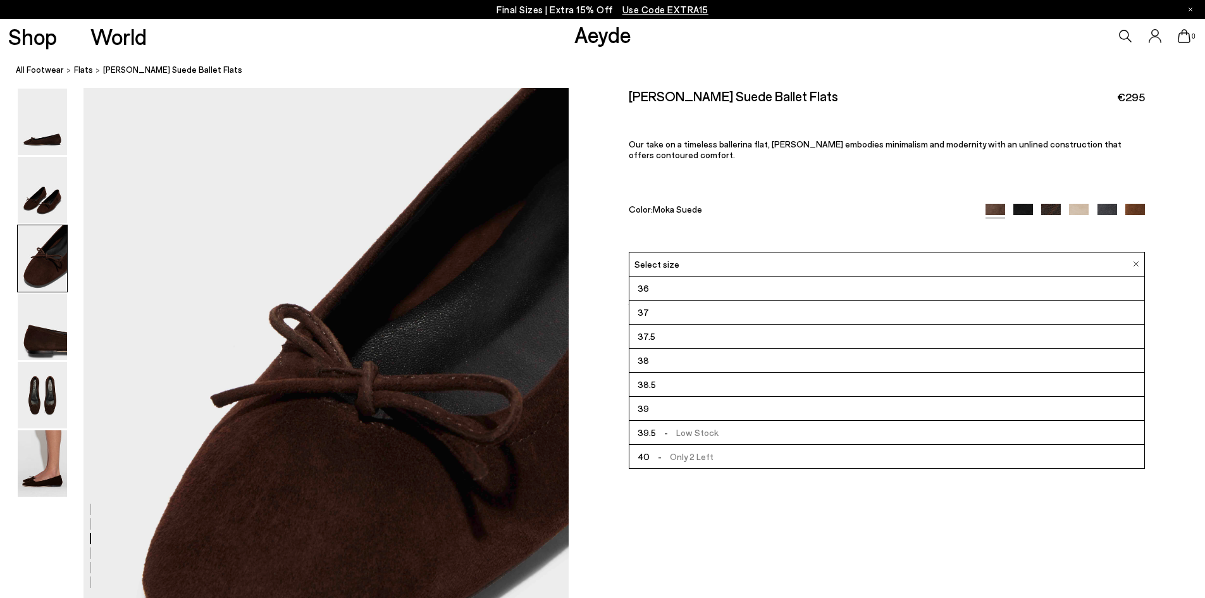
click at [43, 267] on img at bounding box center [42, 258] width 49 height 66
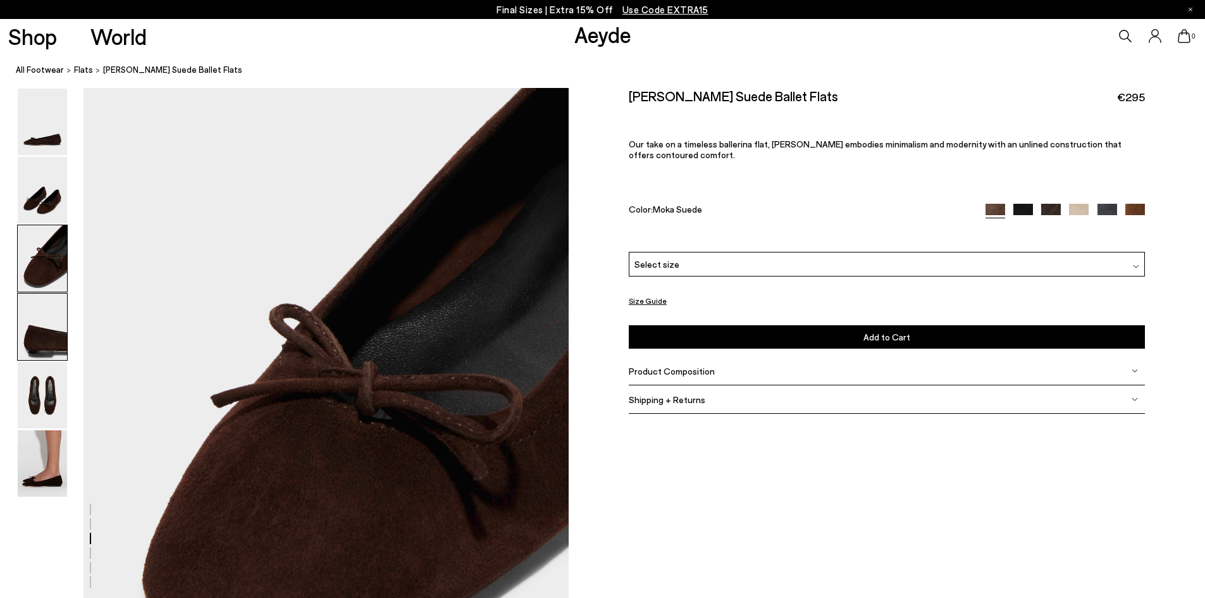
click at [49, 315] on img at bounding box center [42, 326] width 49 height 66
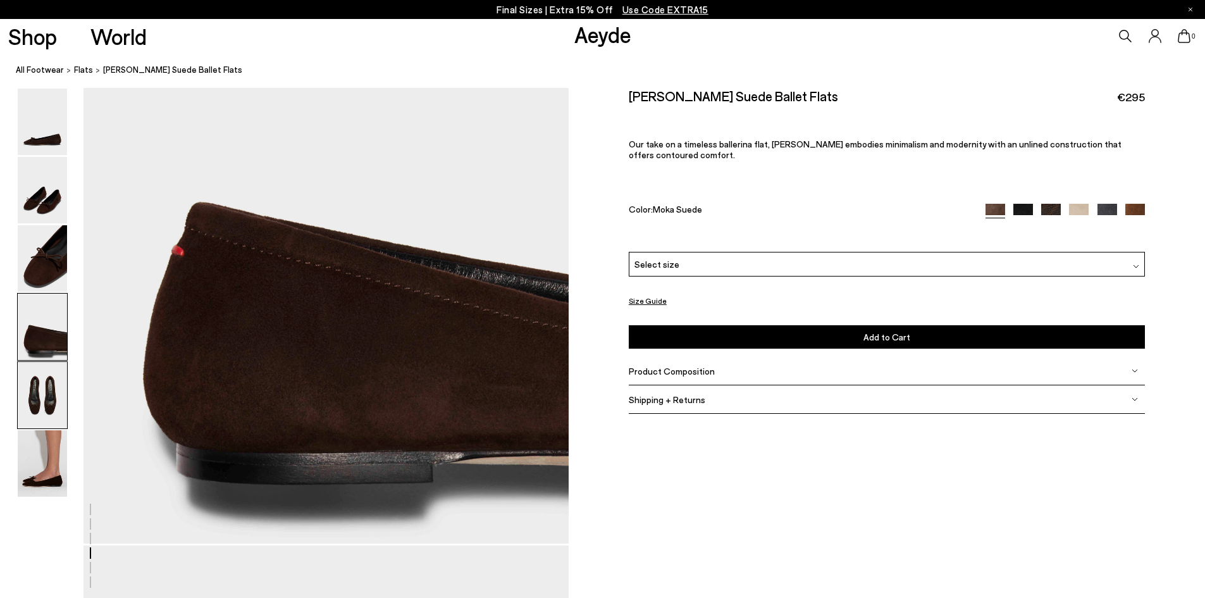
click at [58, 398] on img at bounding box center [42, 395] width 49 height 66
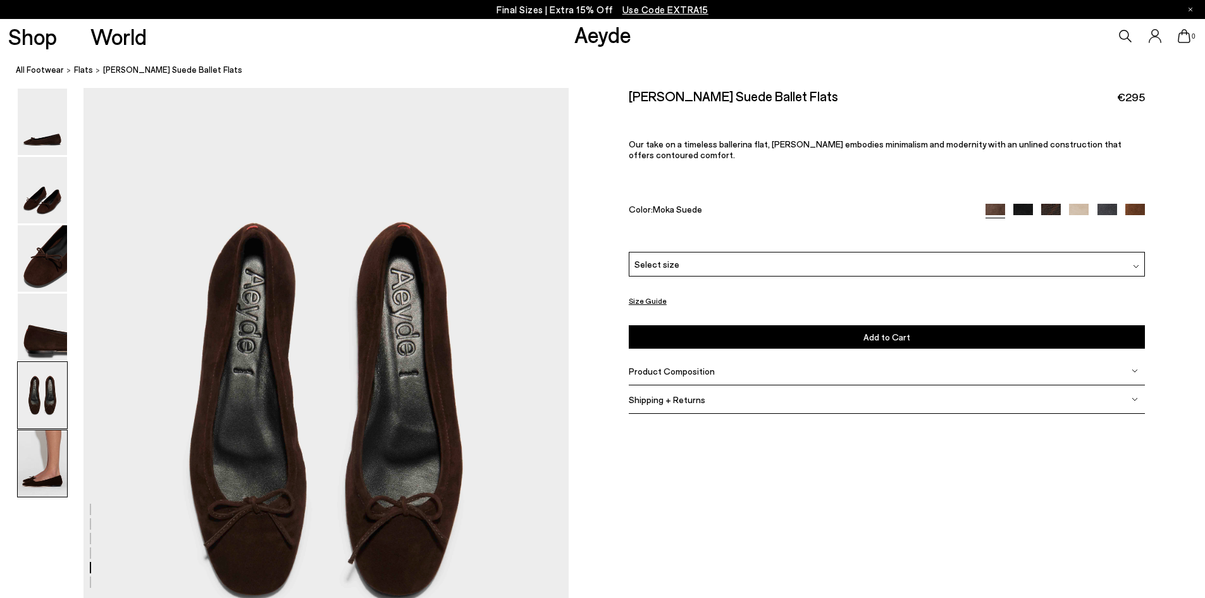
click at [46, 440] on img at bounding box center [42, 463] width 49 height 66
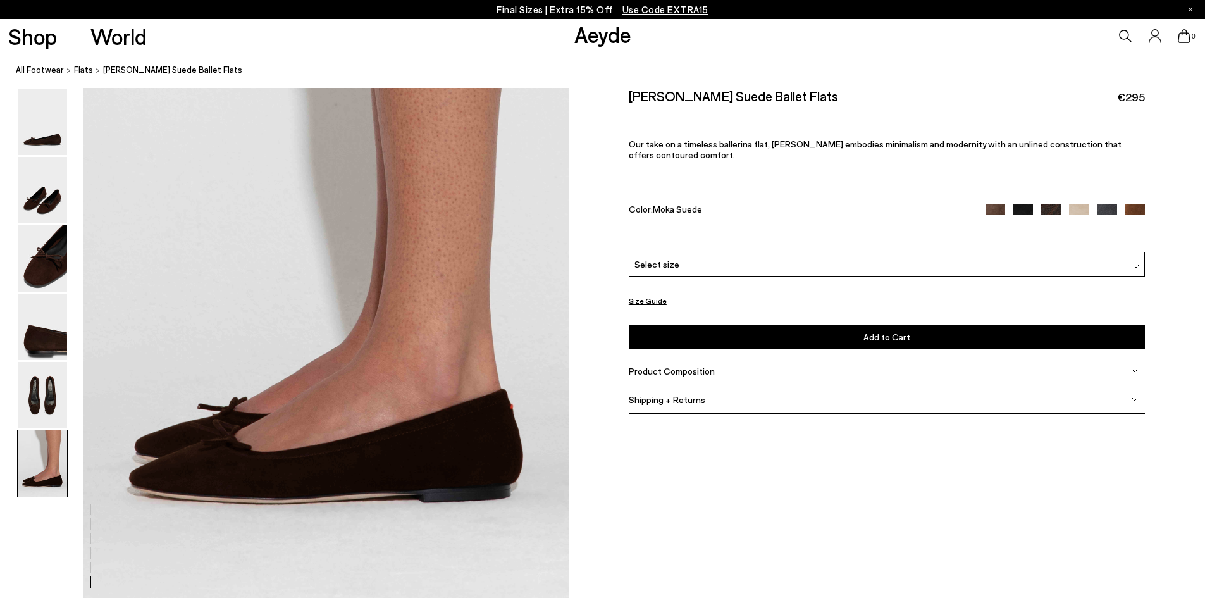
scroll to position [3257, 0]
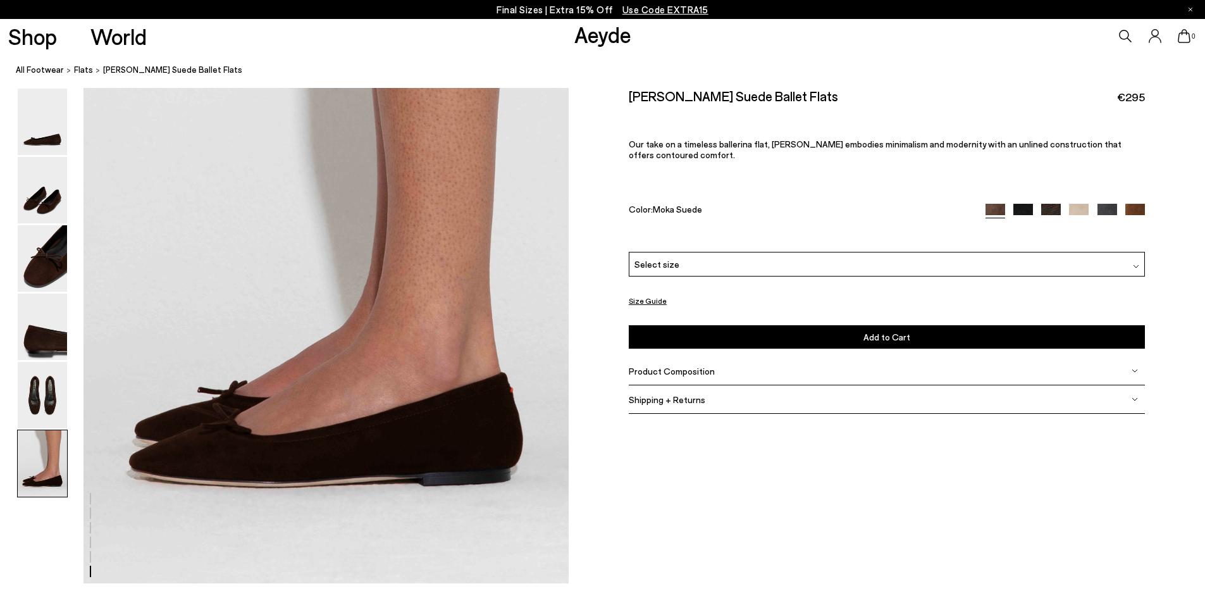
click at [54, 382] on img at bounding box center [42, 395] width 49 height 66
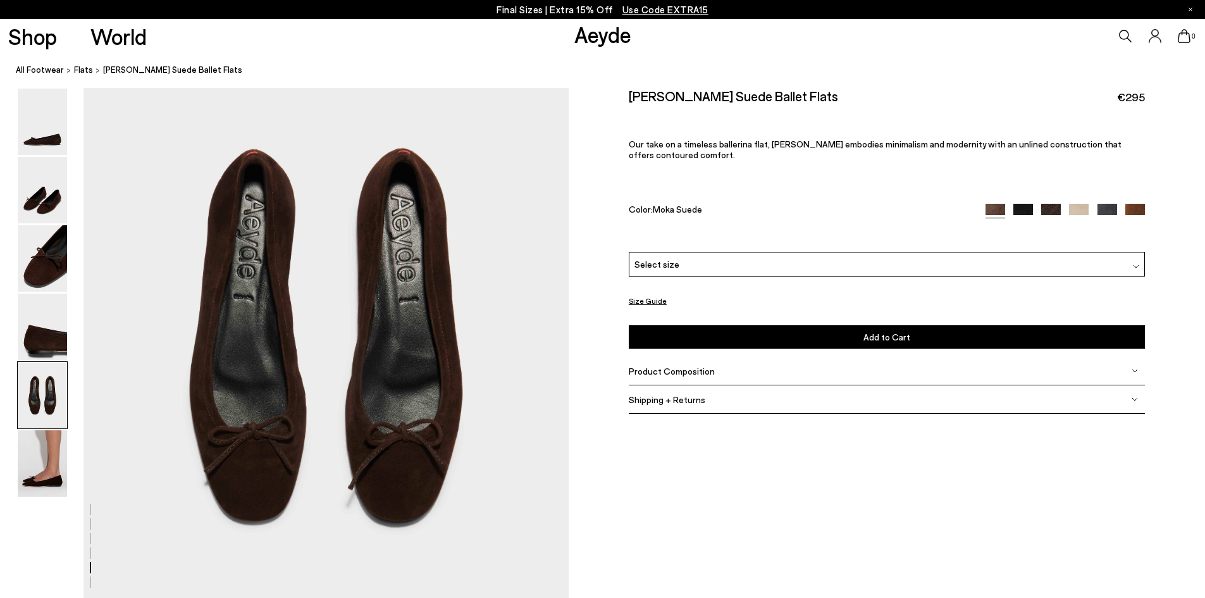
scroll to position [2458, 0]
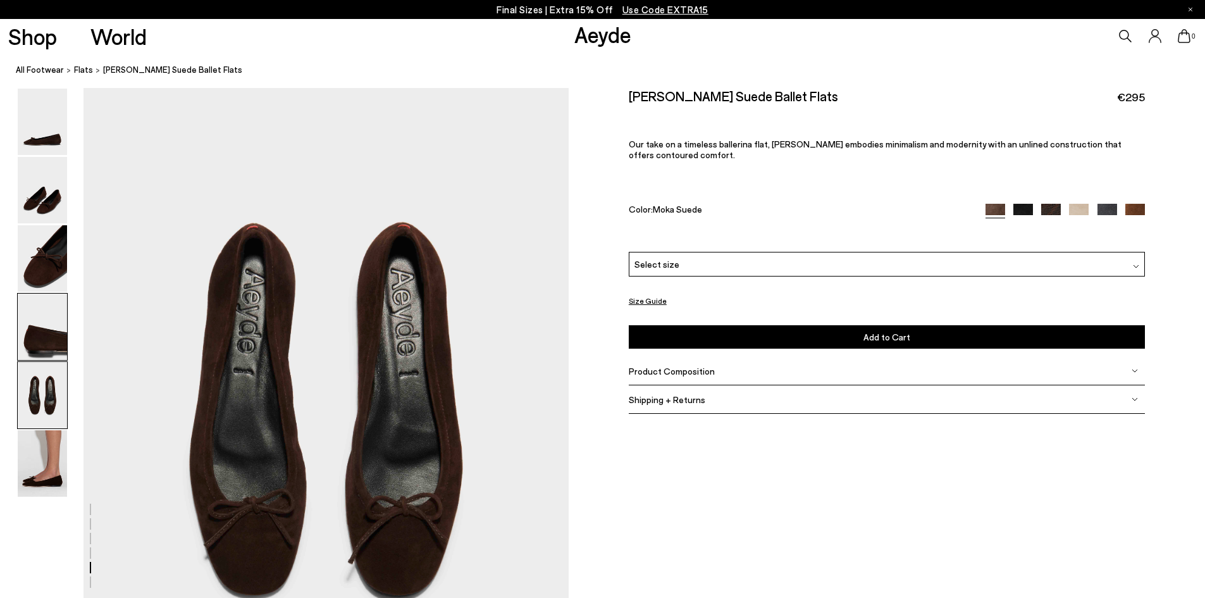
click at [57, 336] on img at bounding box center [42, 326] width 49 height 66
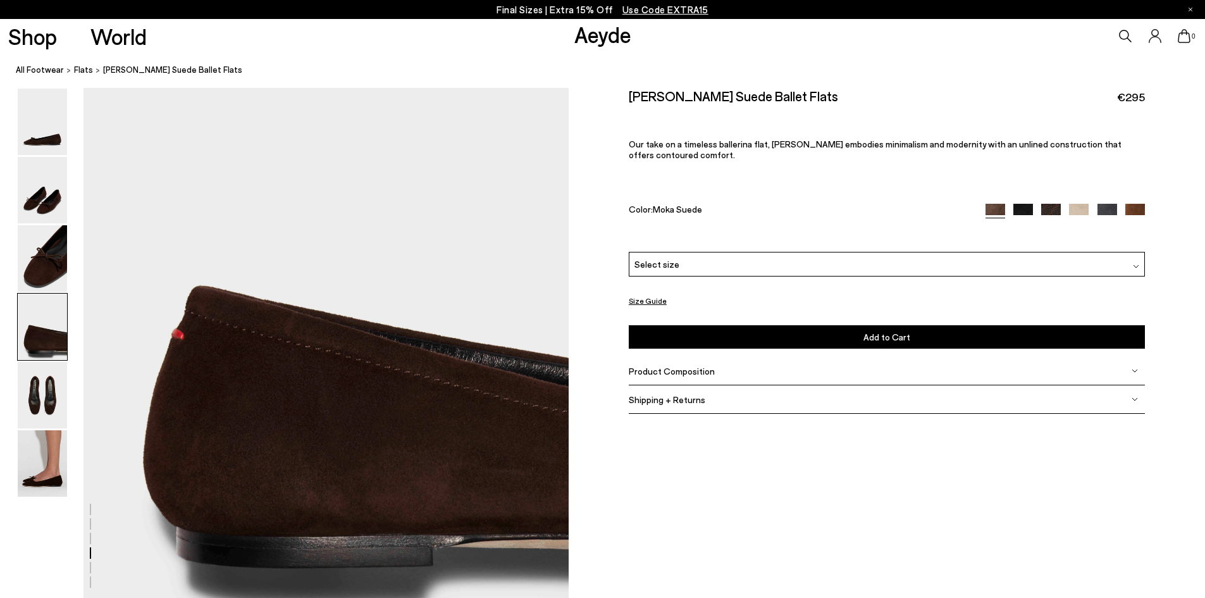
scroll to position [1936, 0]
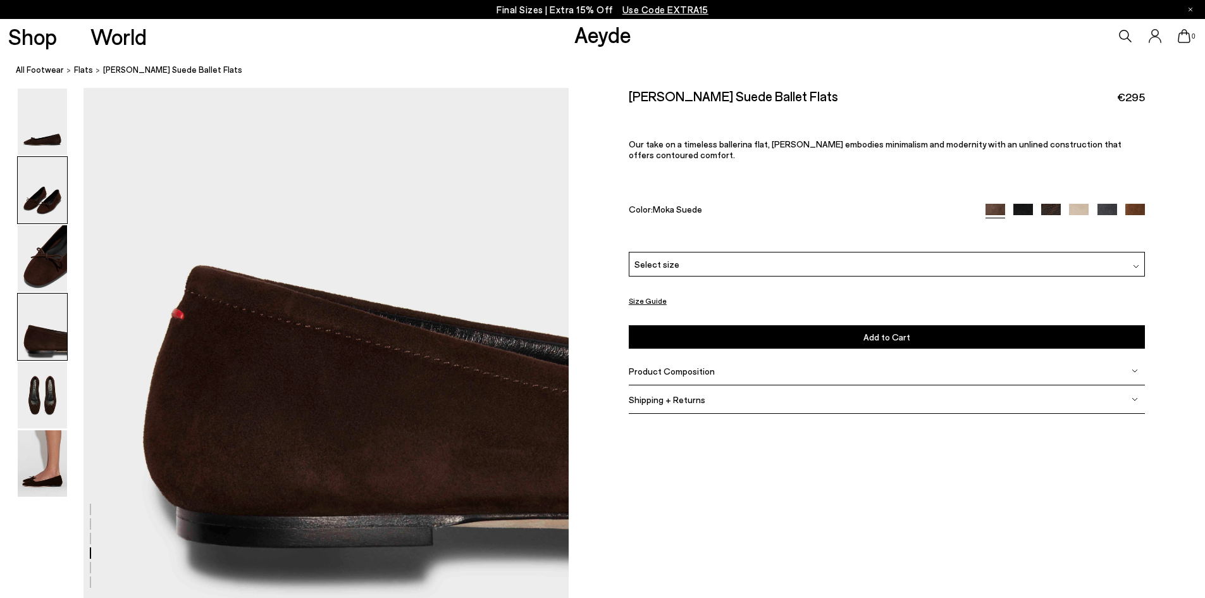
click at [42, 221] on img at bounding box center [42, 190] width 49 height 66
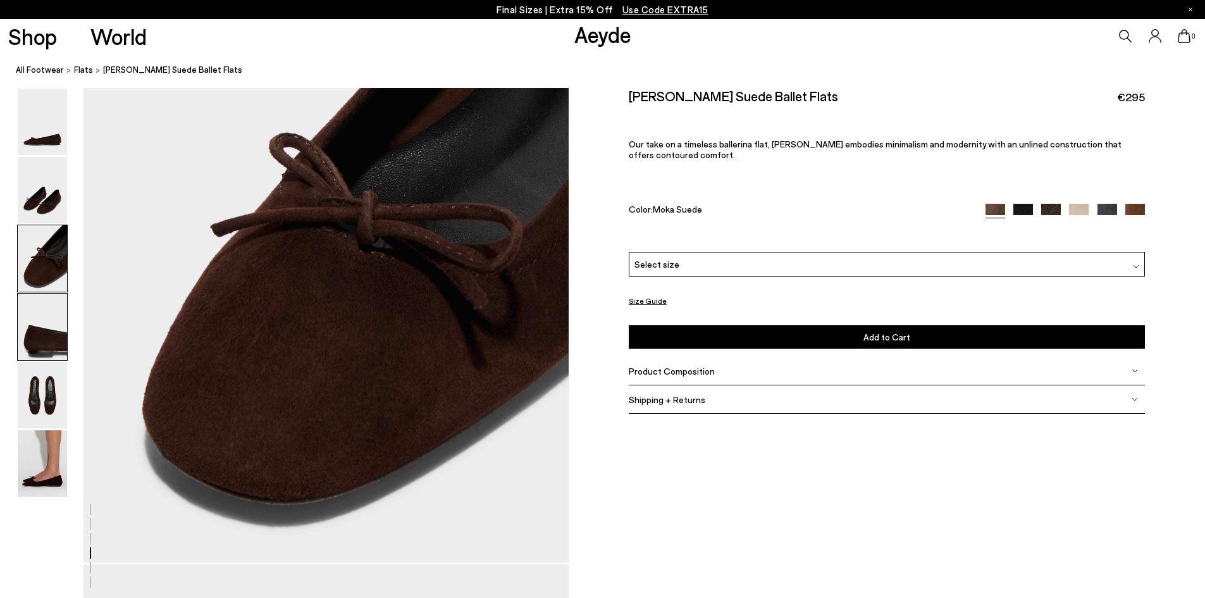
click at [52, 243] on img at bounding box center [42, 258] width 49 height 66
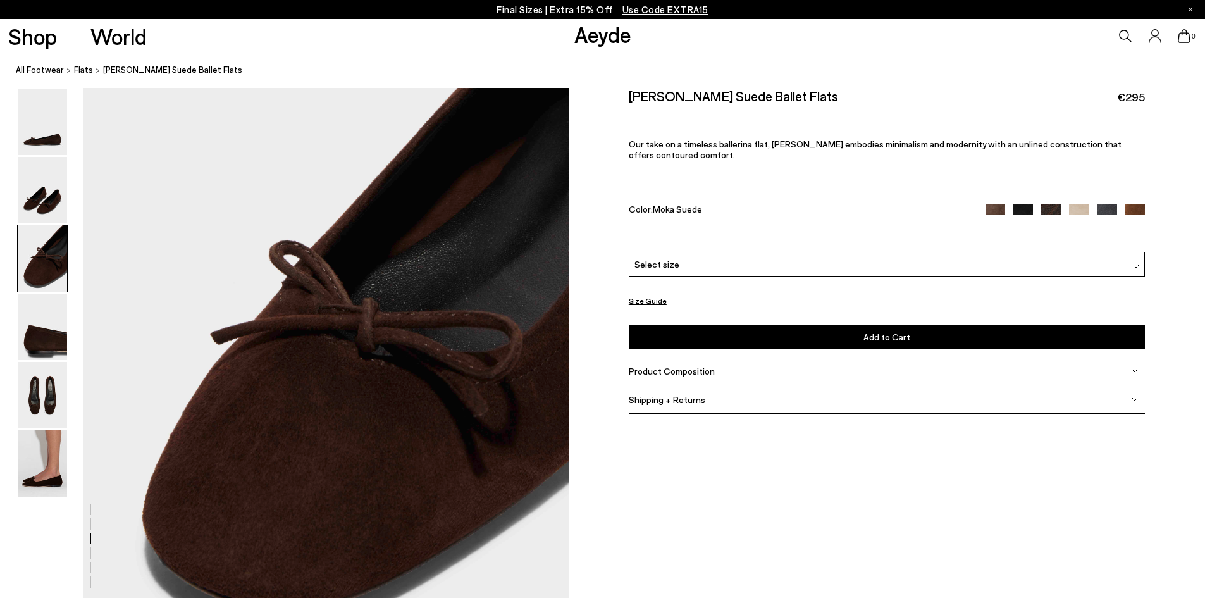
scroll to position [1161, 0]
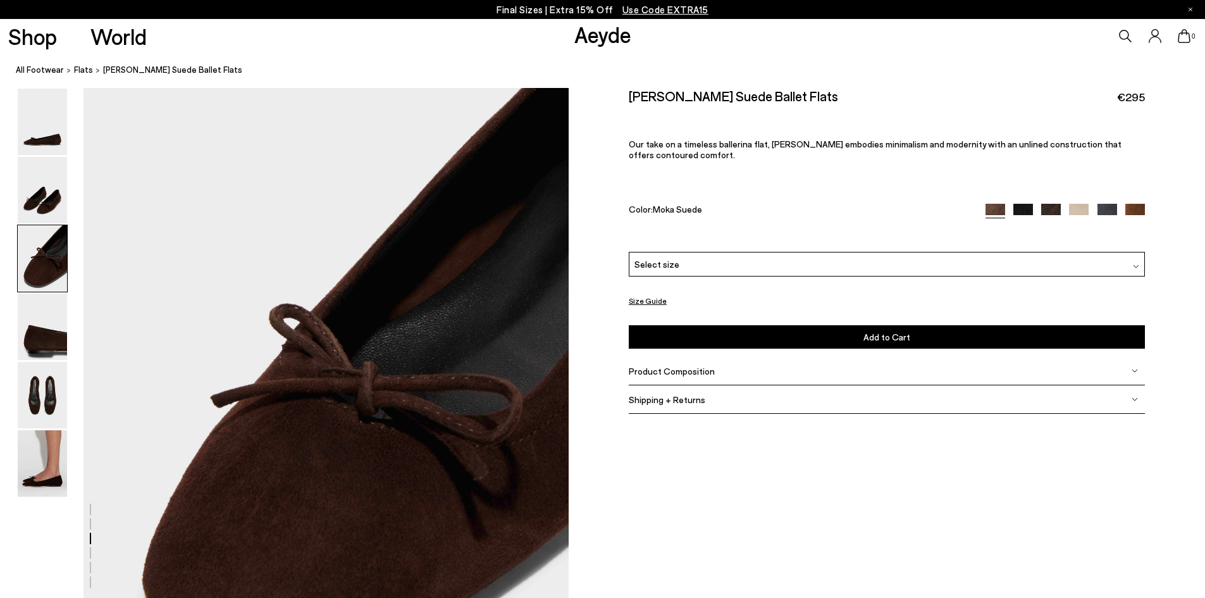
click at [50, 264] on img at bounding box center [42, 258] width 49 height 66
click at [35, 203] on img at bounding box center [42, 190] width 49 height 66
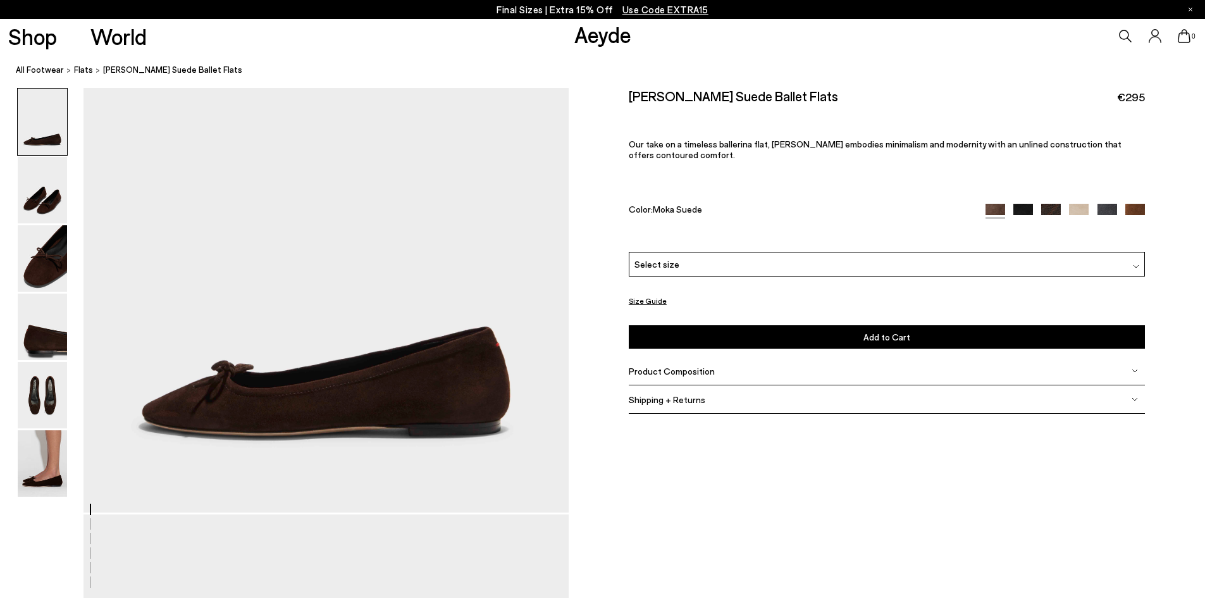
scroll to position [70, 0]
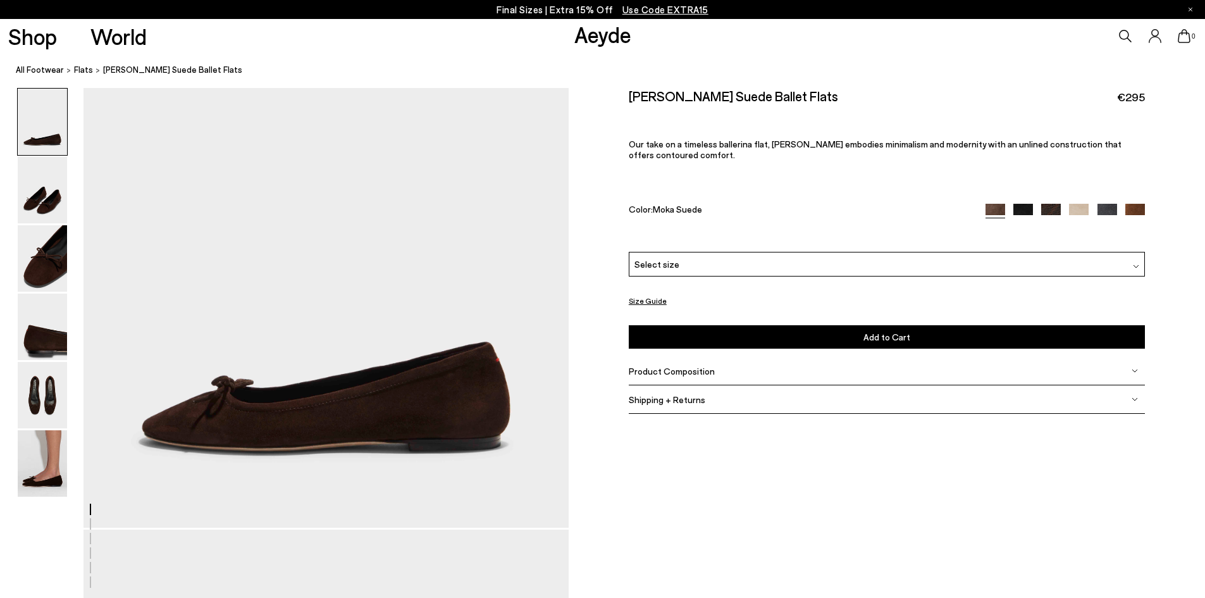
click at [1135, 209] on img at bounding box center [1135, 214] width 20 height 20
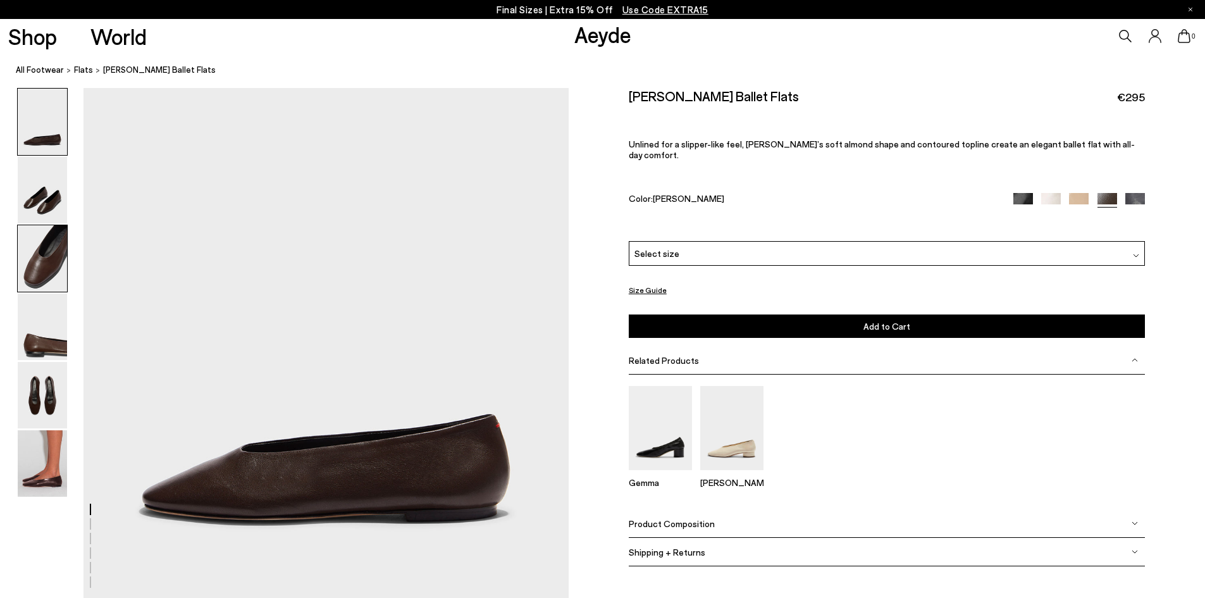
click at [35, 250] on img at bounding box center [42, 258] width 49 height 66
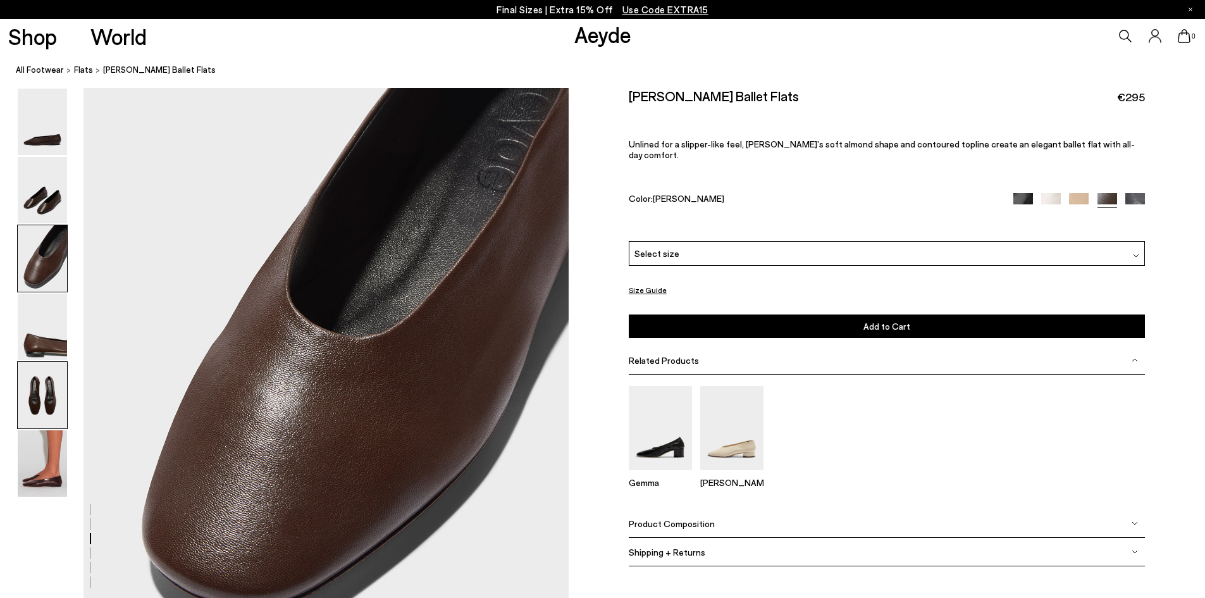
click at [47, 392] on img at bounding box center [42, 395] width 49 height 66
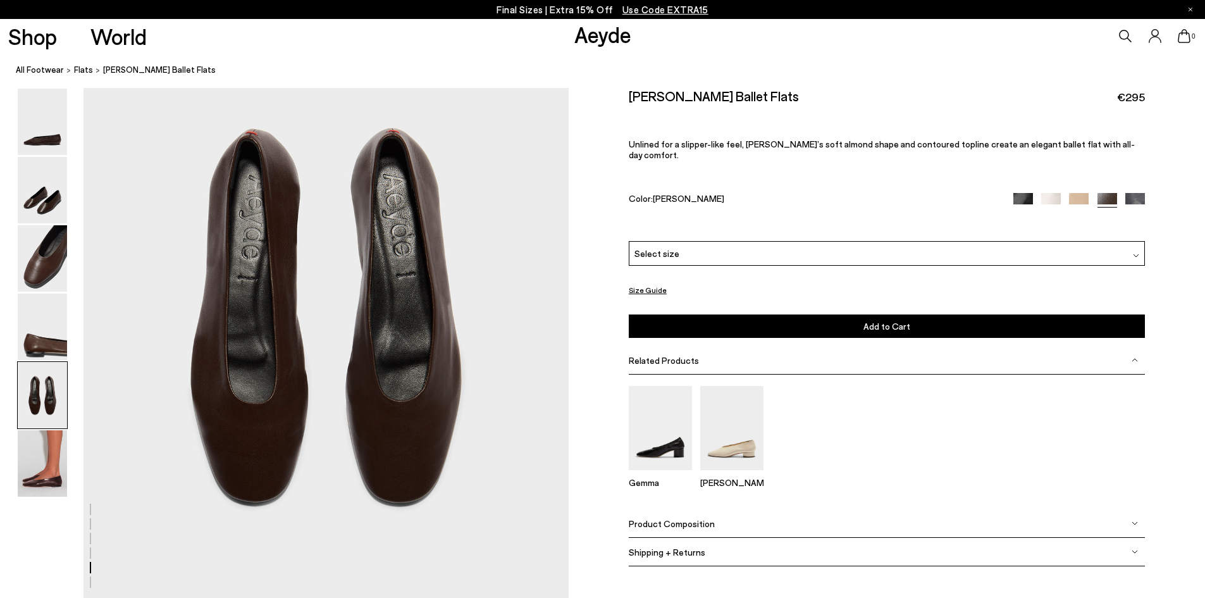
scroll to position [2585, 0]
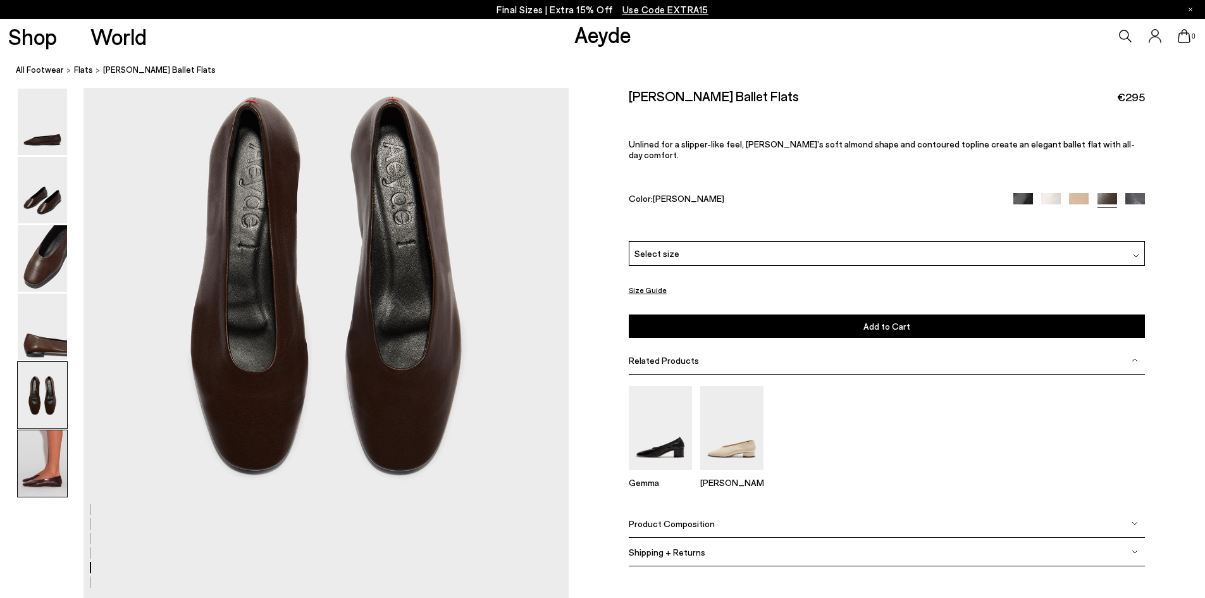
click at [49, 450] on img at bounding box center [42, 463] width 49 height 66
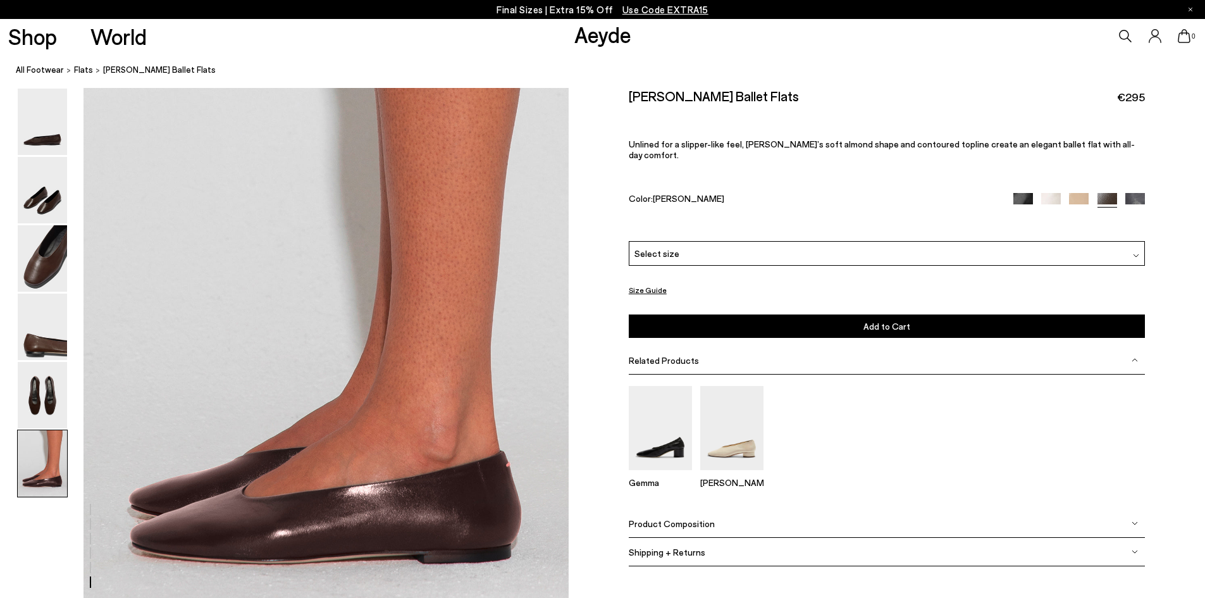
scroll to position [3194, 0]
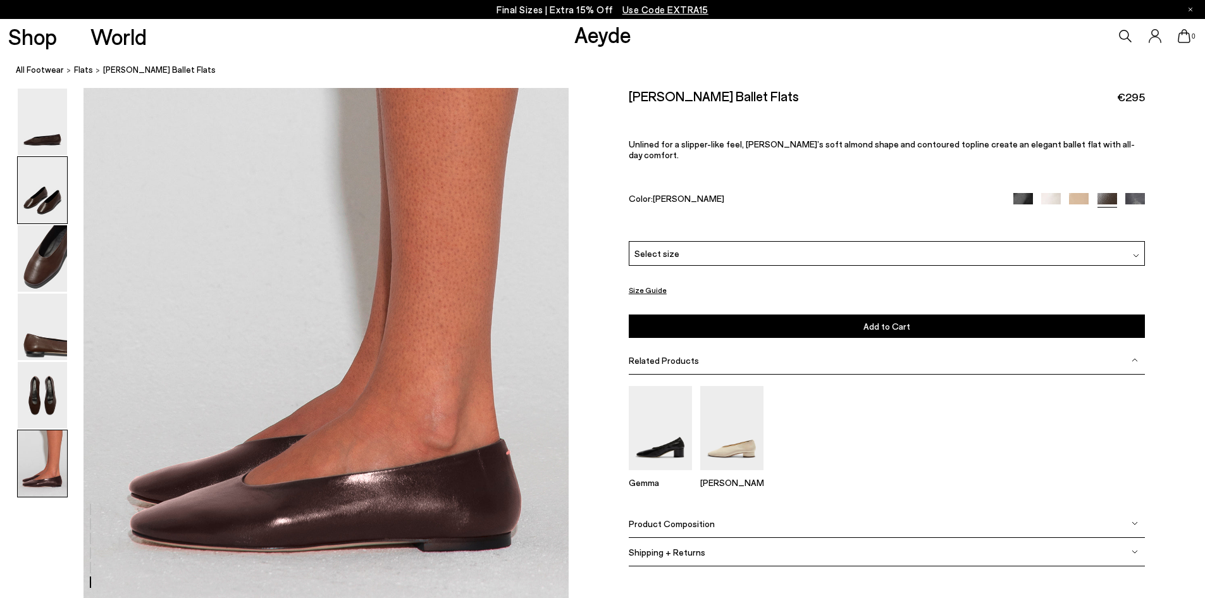
click at [49, 161] on img at bounding box center [42, 190] width 49 height 66
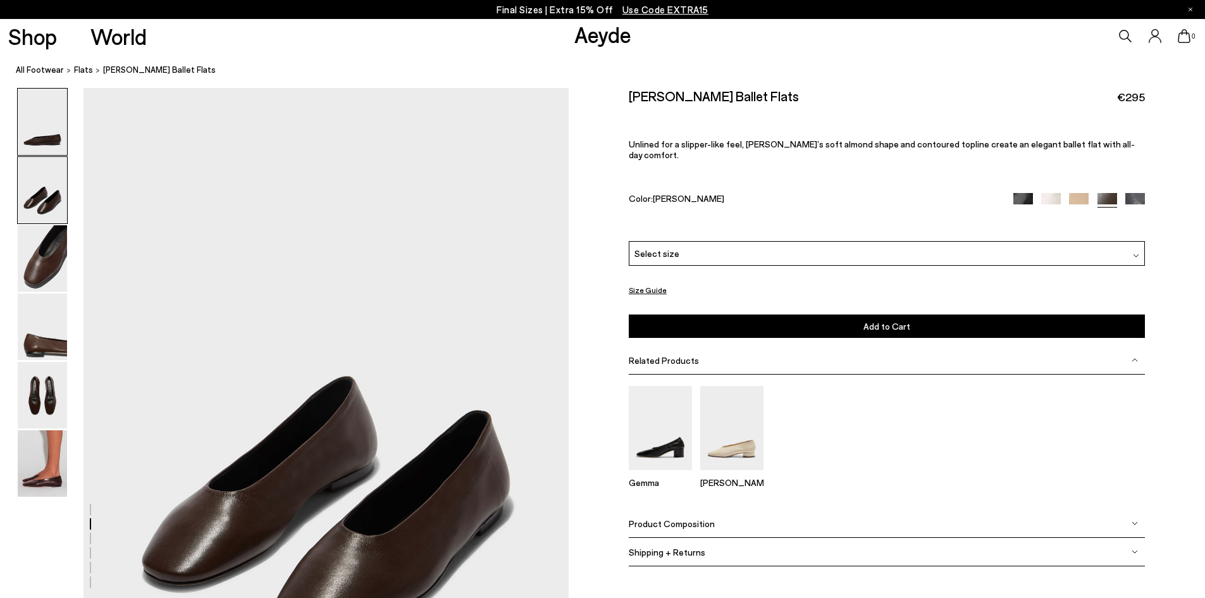
click at [54, 135] on img at bounding box center [42, 122] width 49 height 66
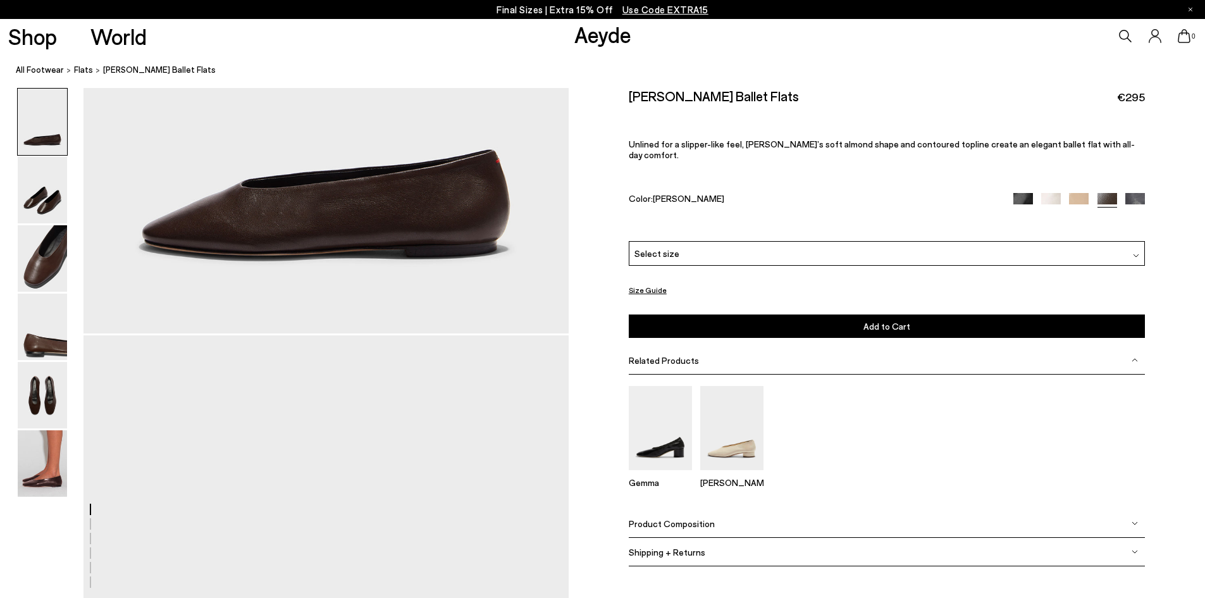
scroll to position [0, 0]
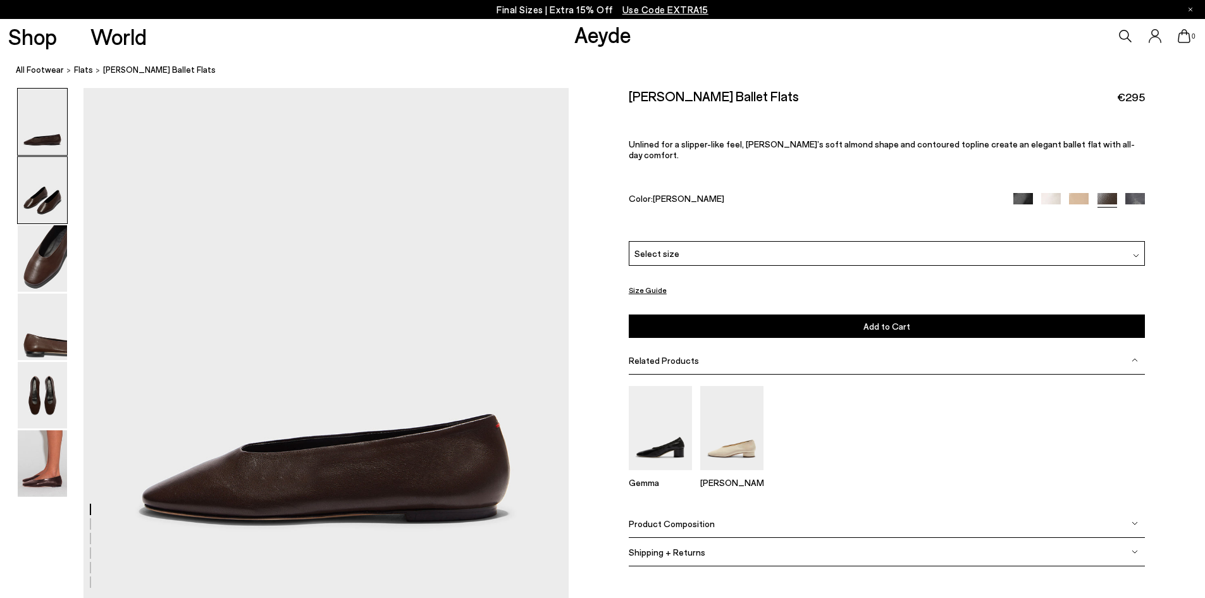
click at [53, 205] on img at bounding box center [42, 190] width 49 height 66
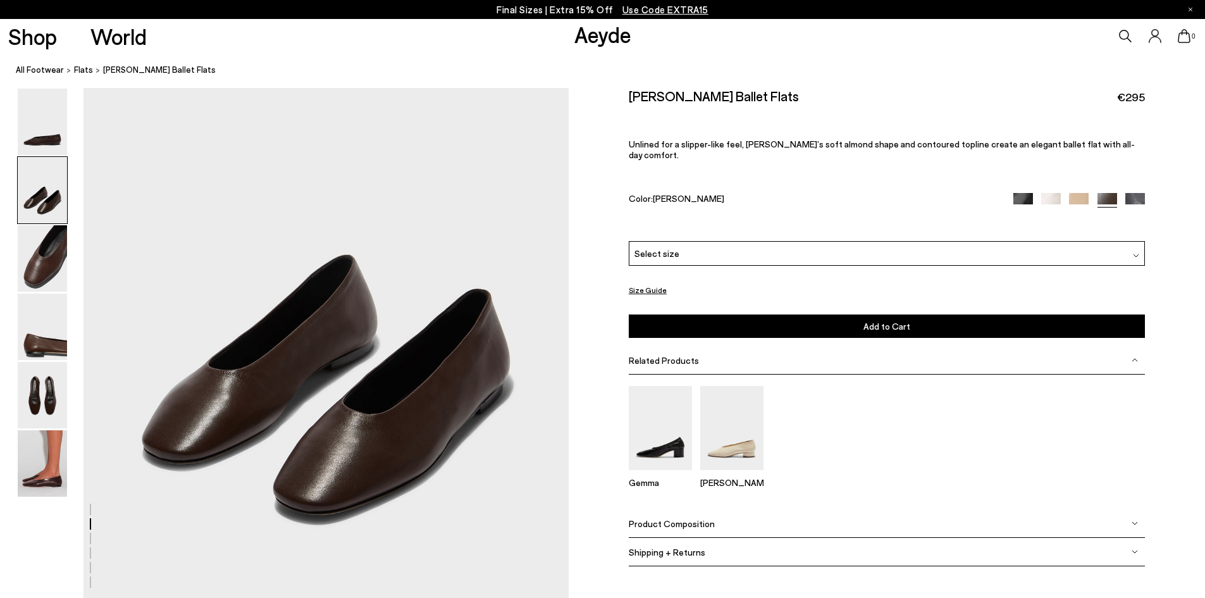
scroll to position [639, 0]
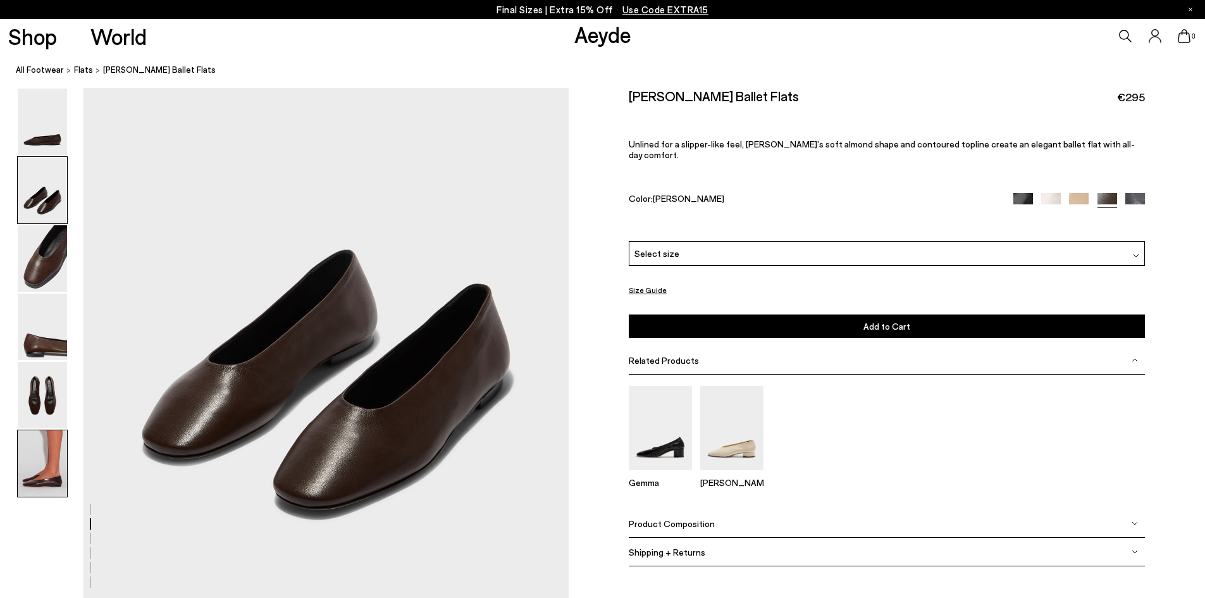
click at [40, 449] on img at bounding box center [42, 463] width 49 height 66
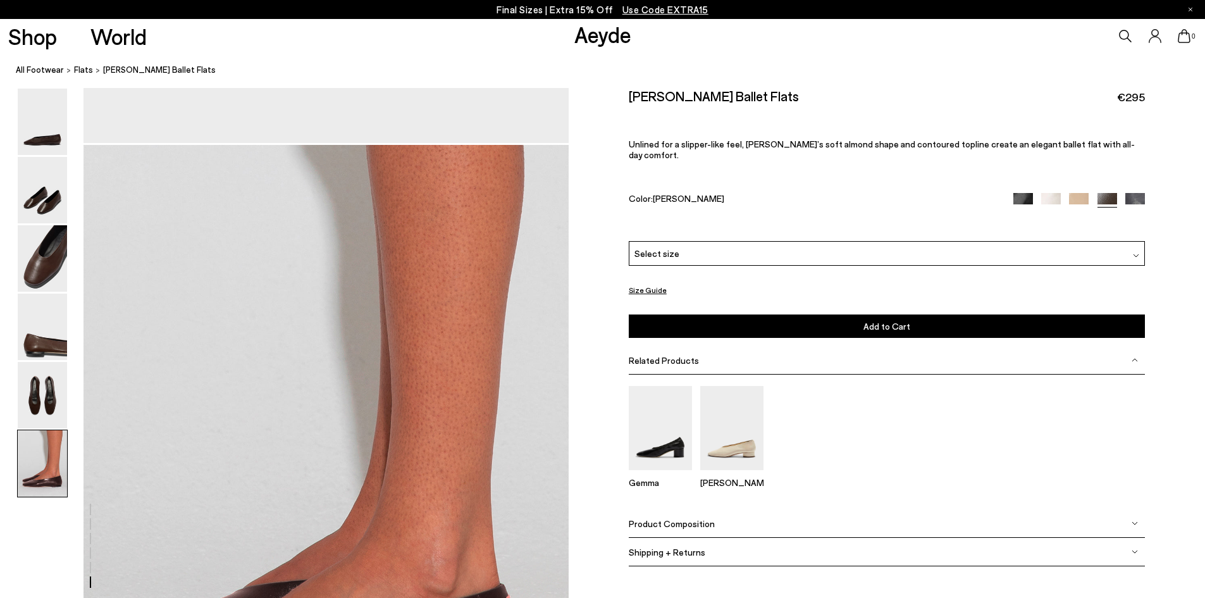
scroll to position [3194, 0]
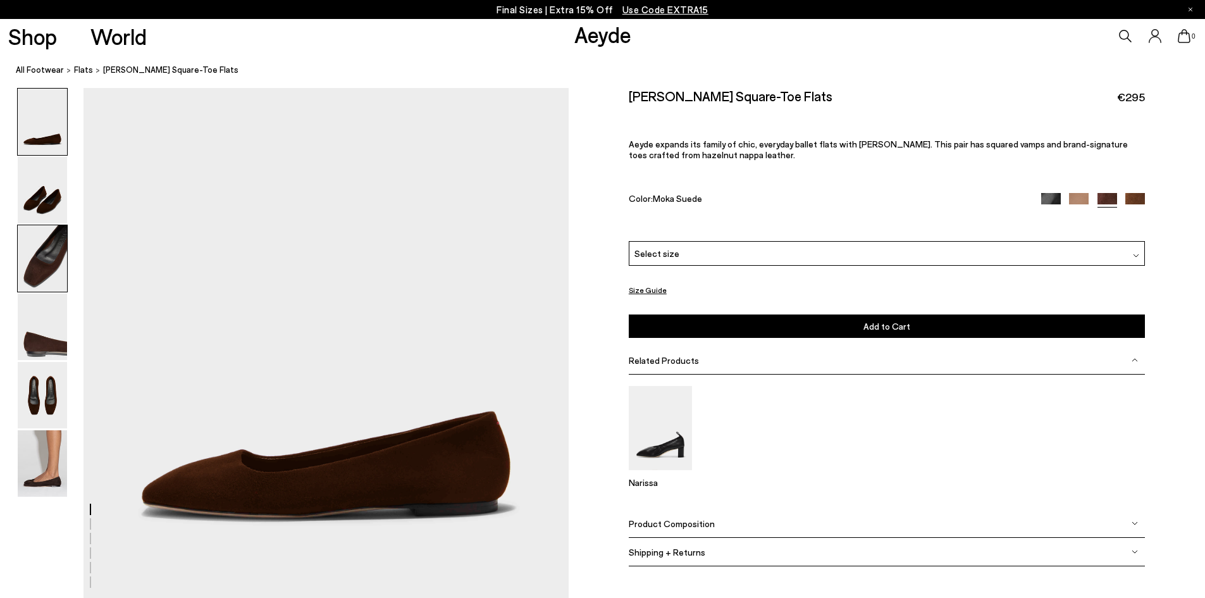
click at [20, 246] on img at bounding box center [42, 258] width 49 height 66
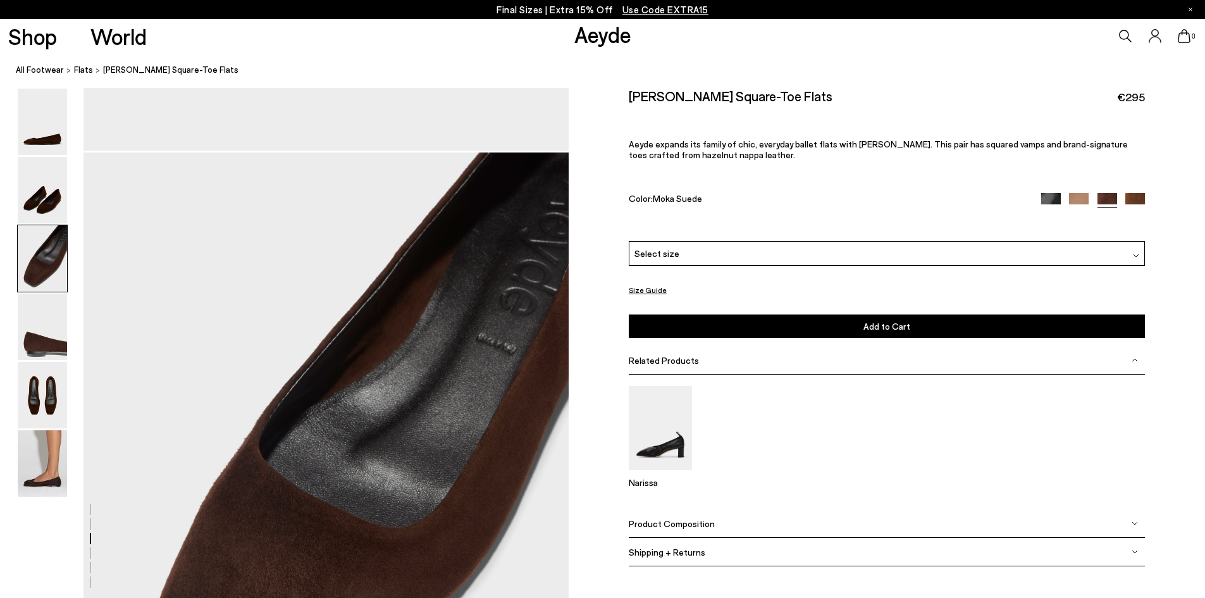
scroll to position [1161, 0]
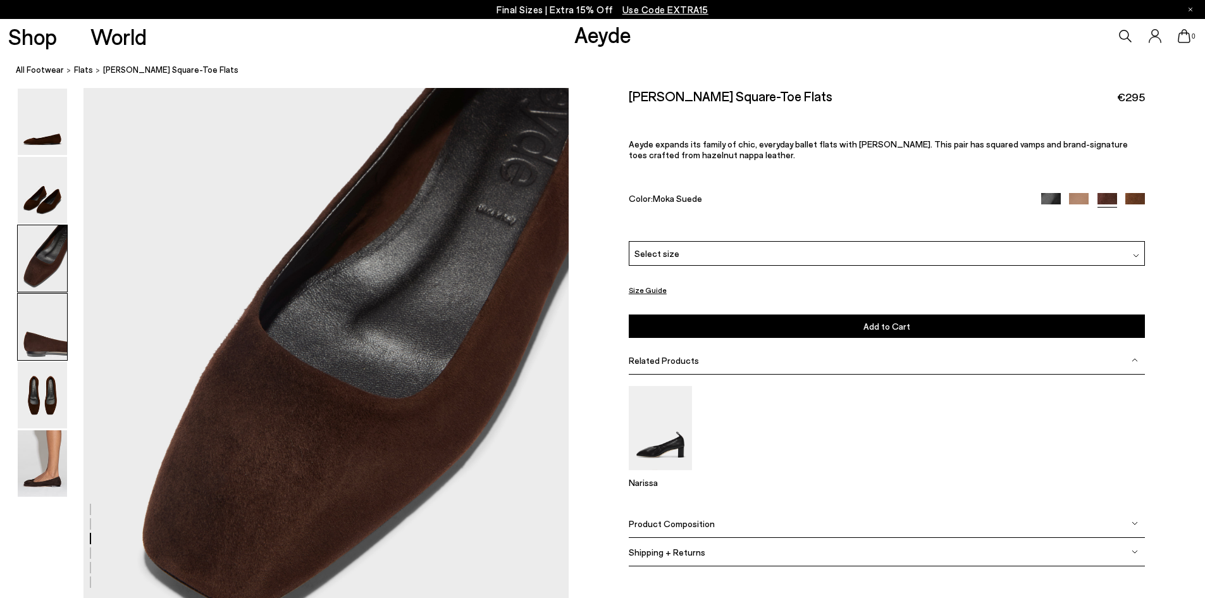
click at [45, 336] on img at bounding box center [42, 326] width 49 height 66
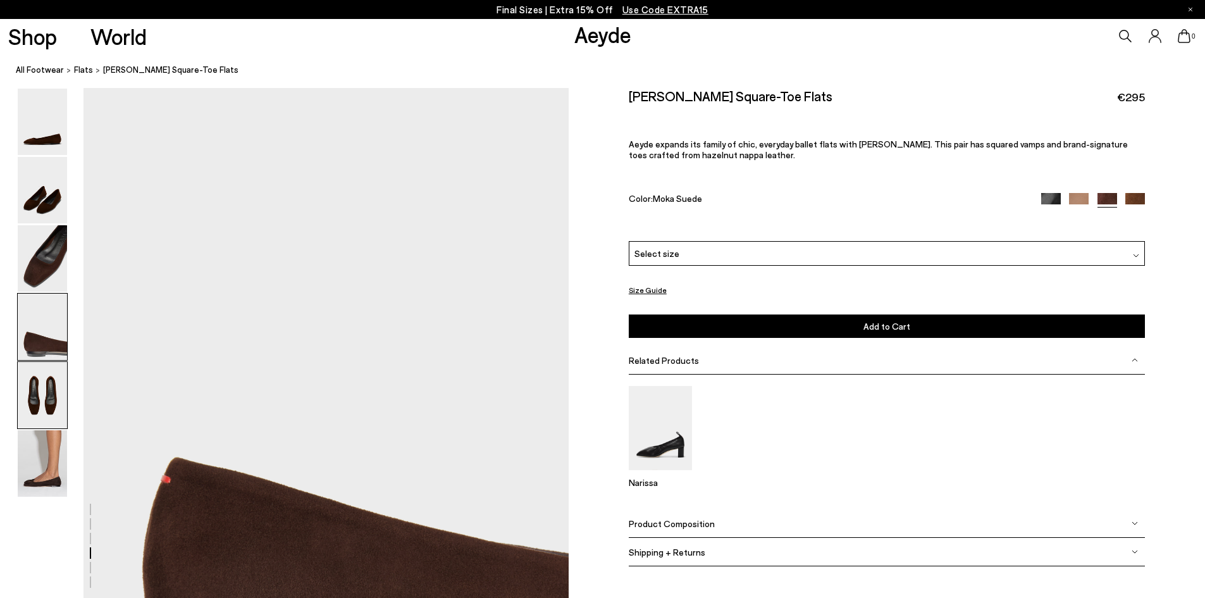
click at [46, 392] on img at bounding box center [42, 395] width 49 height 66
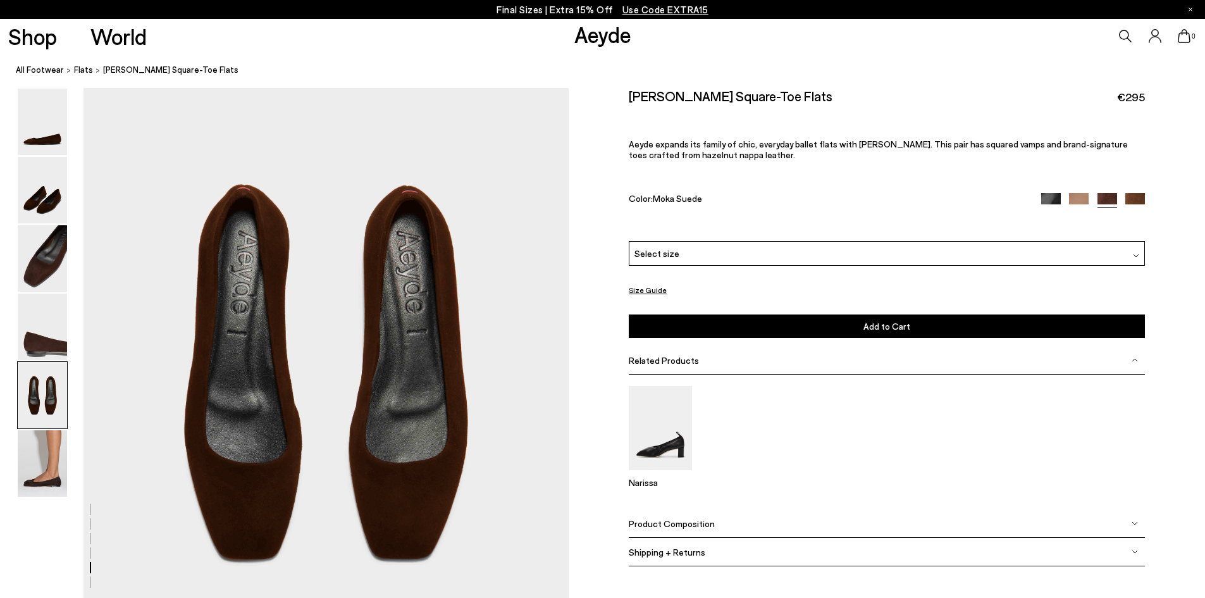
scroll to position [2585, 0]
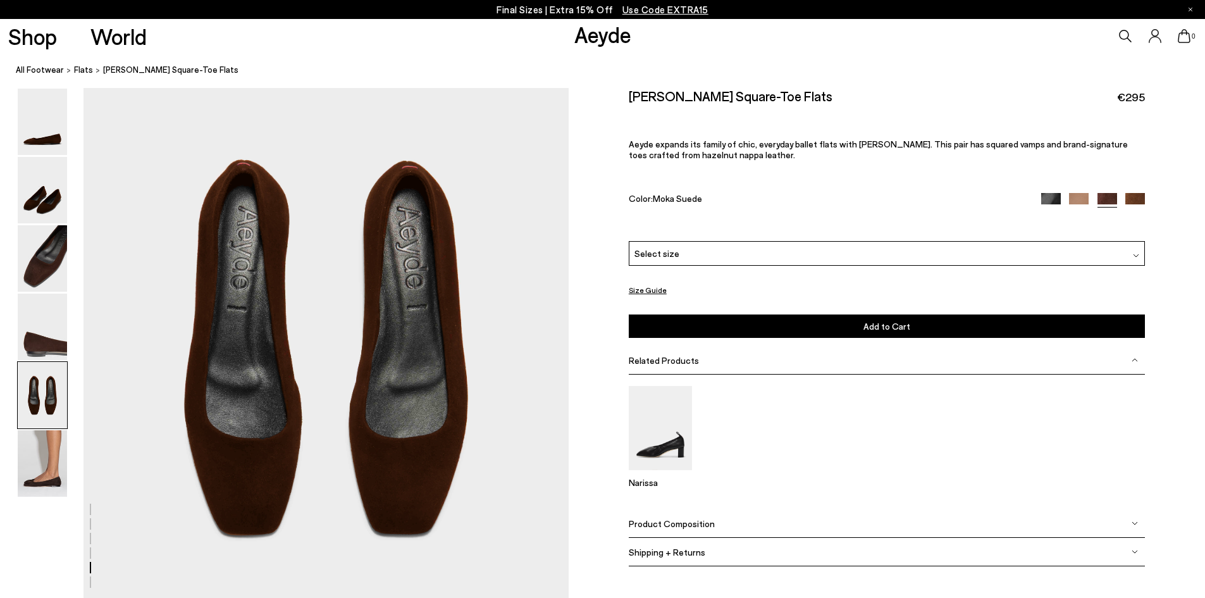
drag, startPoint x: 44, startPoint y: 455, endPoint x: 75, endPoint y: 455, distance: 31.6
click at [44, 455] on img at bounding box center [42, 463] width 49 height 66
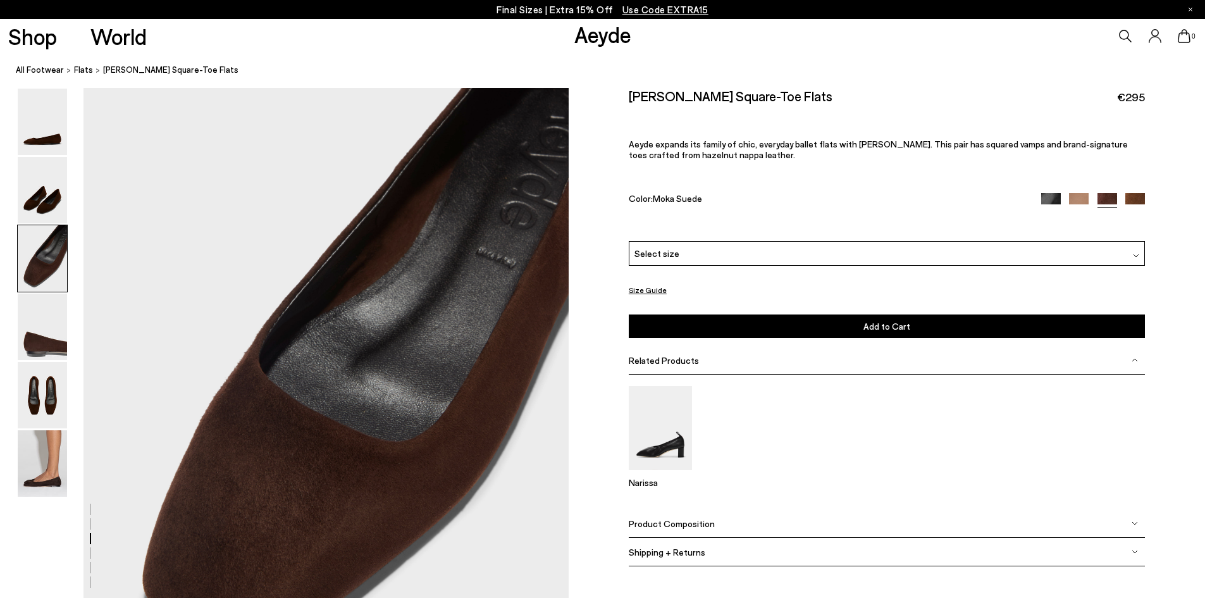
scroll to position [1170, 0]
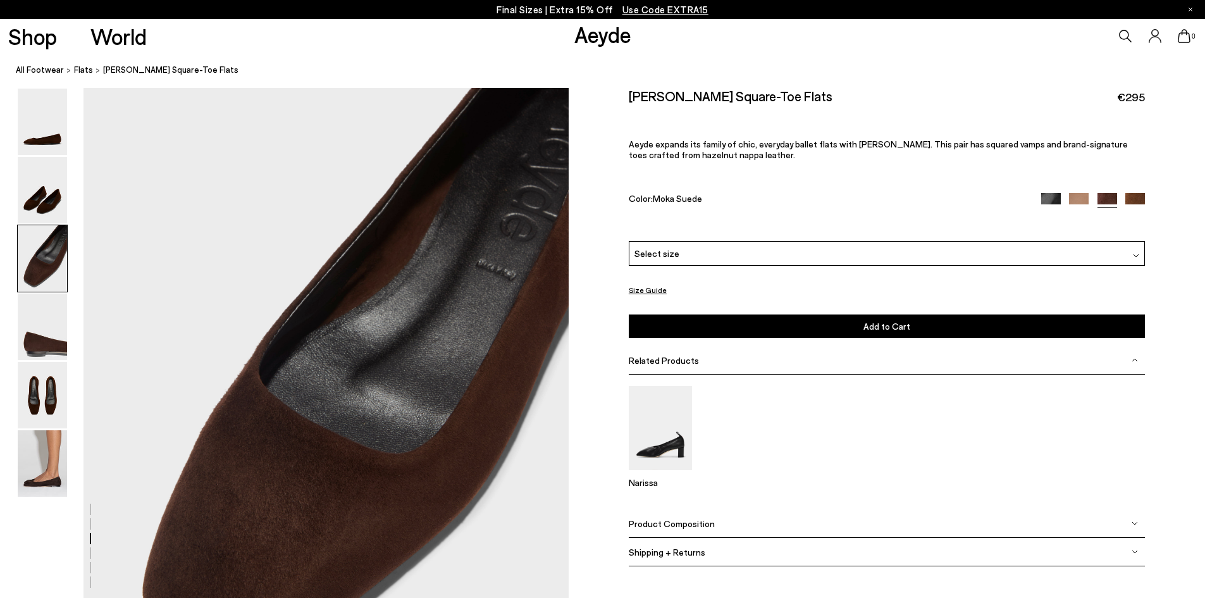
click at [1078, 197] on img at bounding box center [1079, 203] width 20 height 20
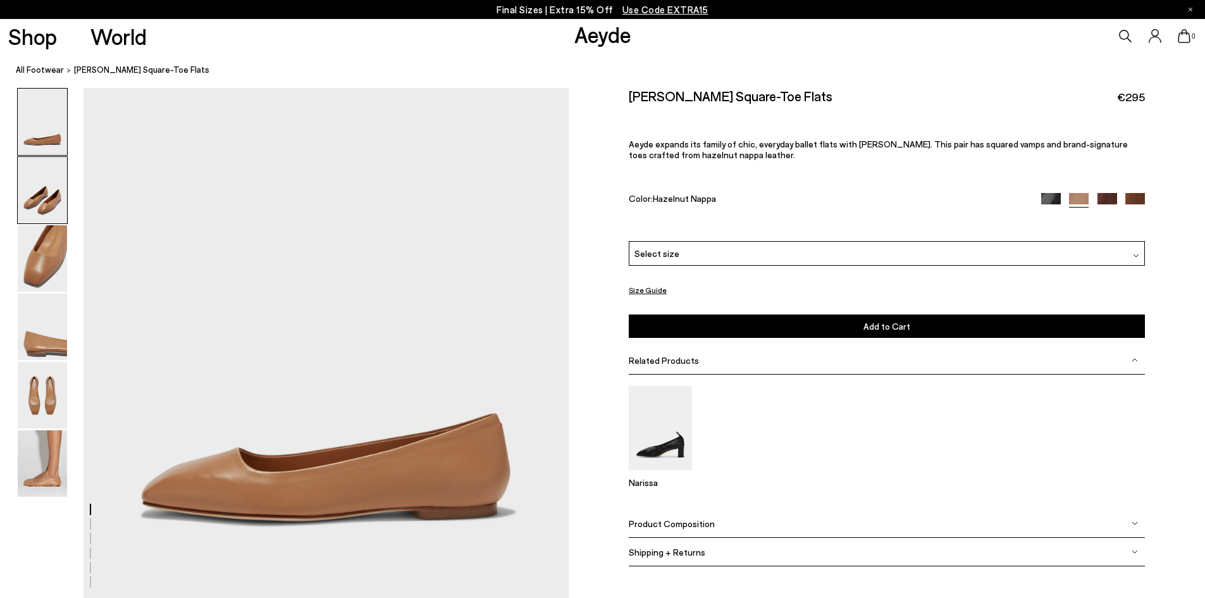
click at [57, 200] on img at bounding box center [42, 190] width 49 height 66
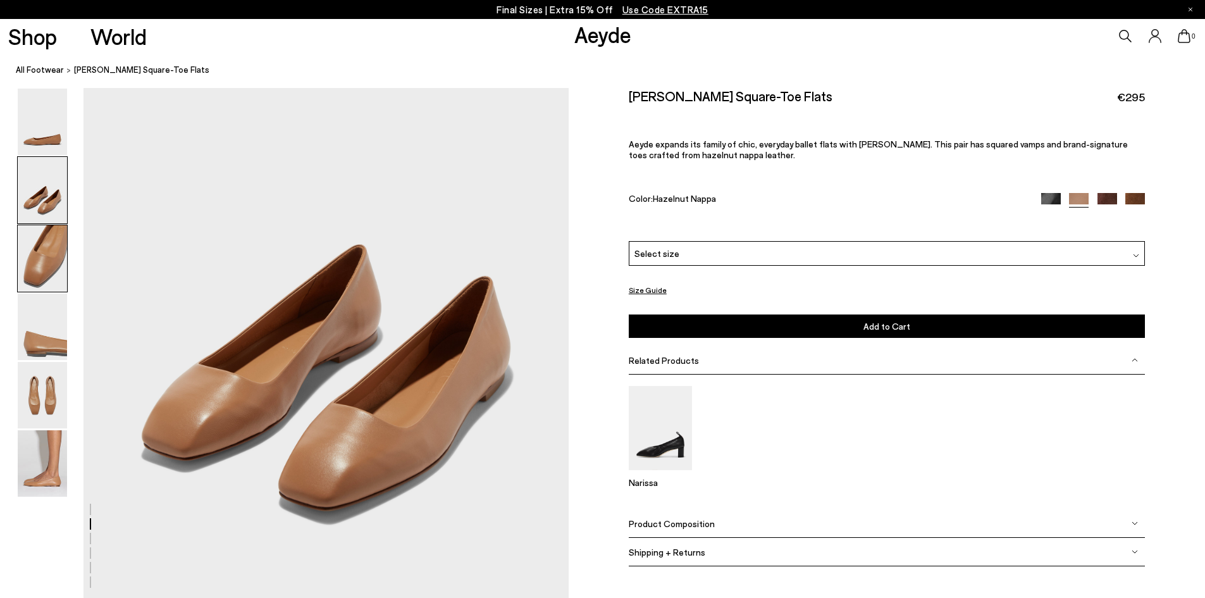
click at [57, 238] on img at bounding box center [42, 258] width 49 height 66
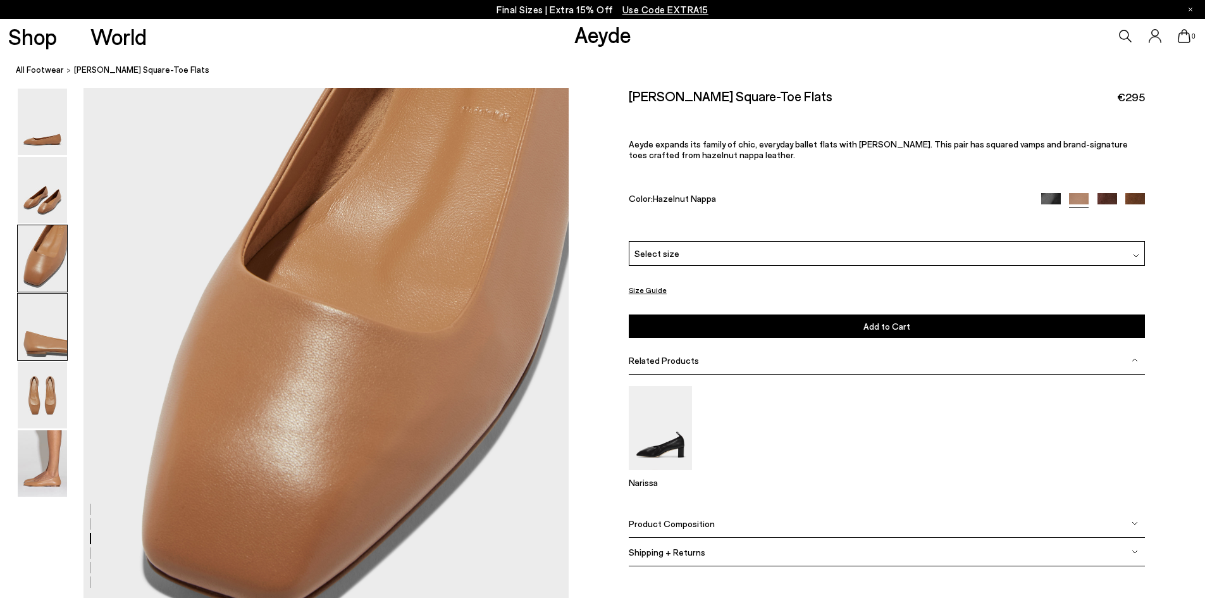
click at [45, 323] on img at bounding box center [42, 326] width 49 height 66
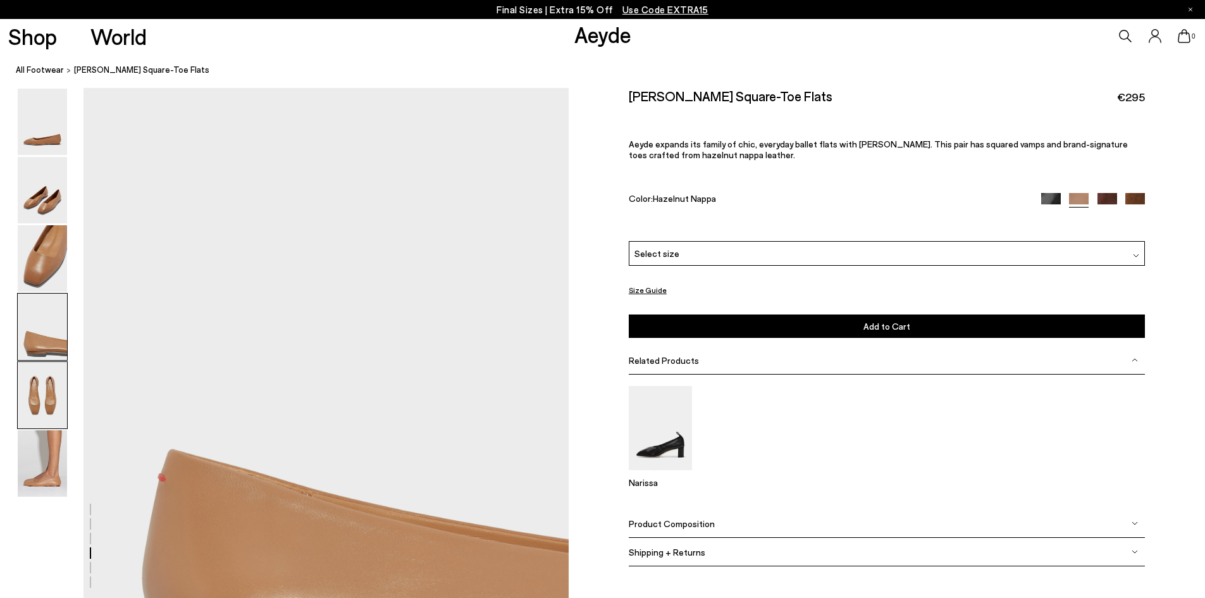
click at [47, 383] on img at bounding box center [42, 395] width 49 height 66
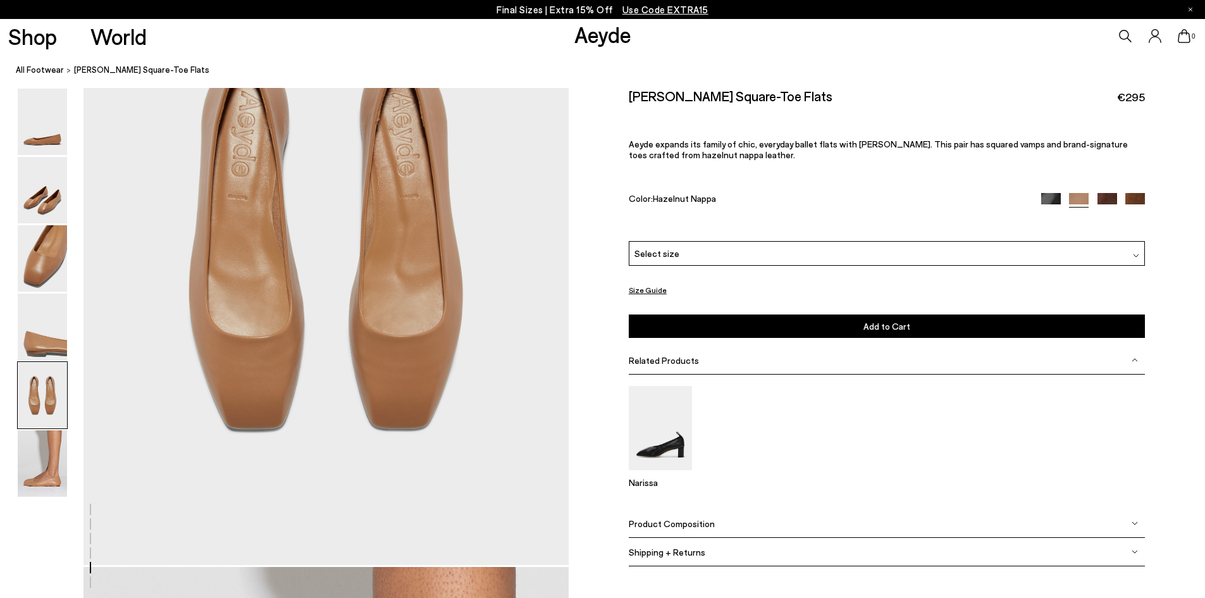
scroll to position [2564, 0]
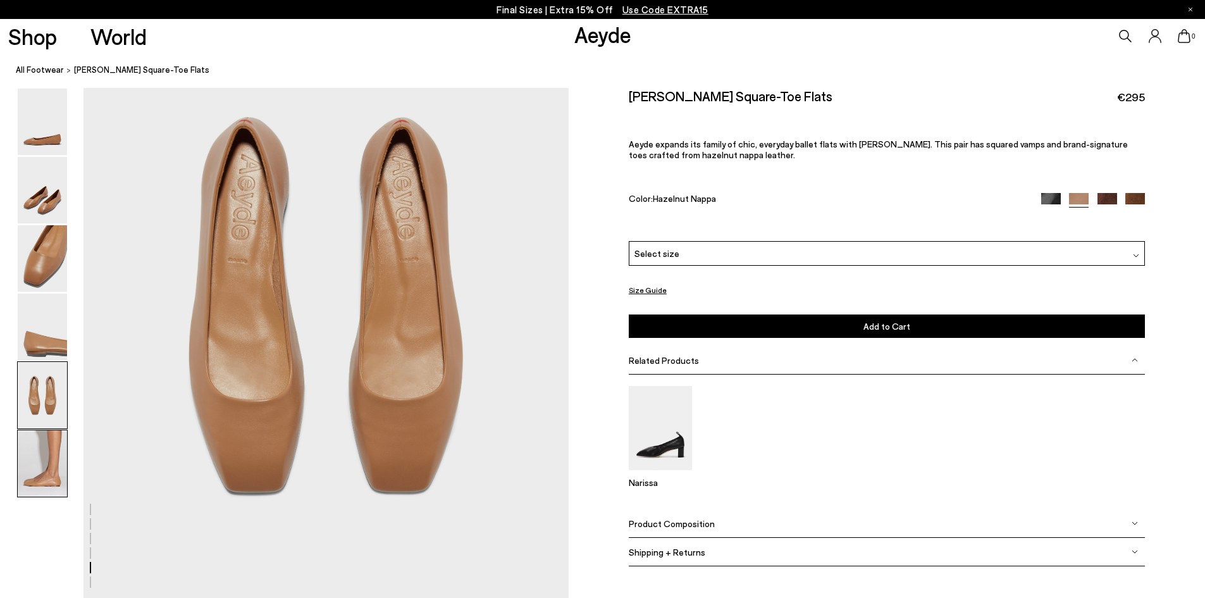
click at [46, 454] on img at bounding box center [42, 463] width 49 height 66
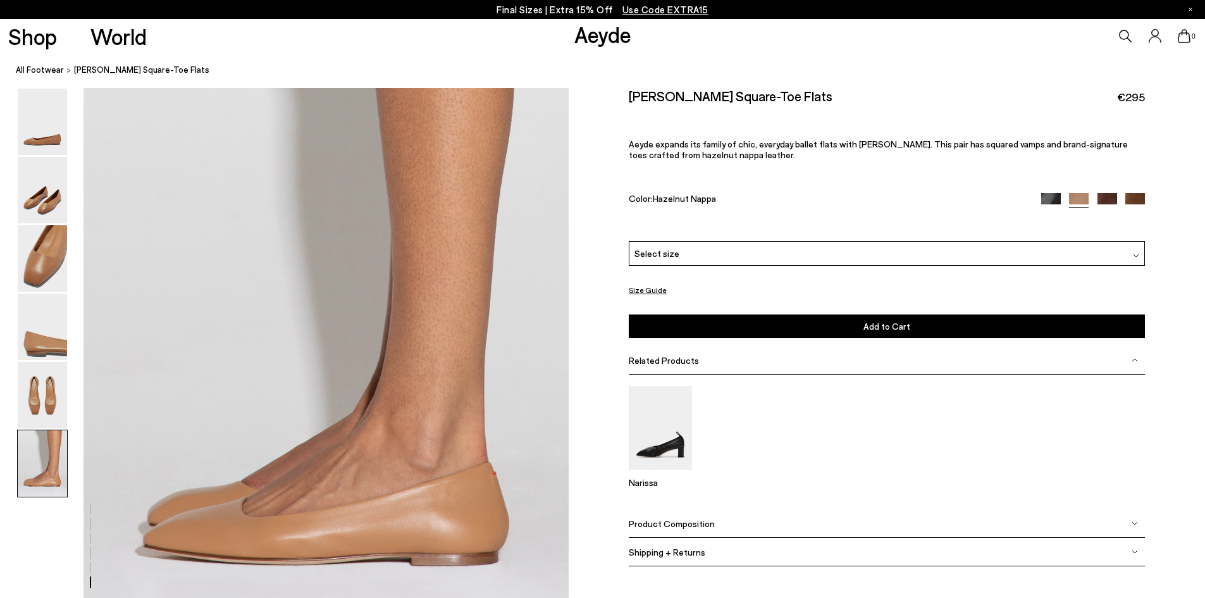
scroll to position [3194, 0]
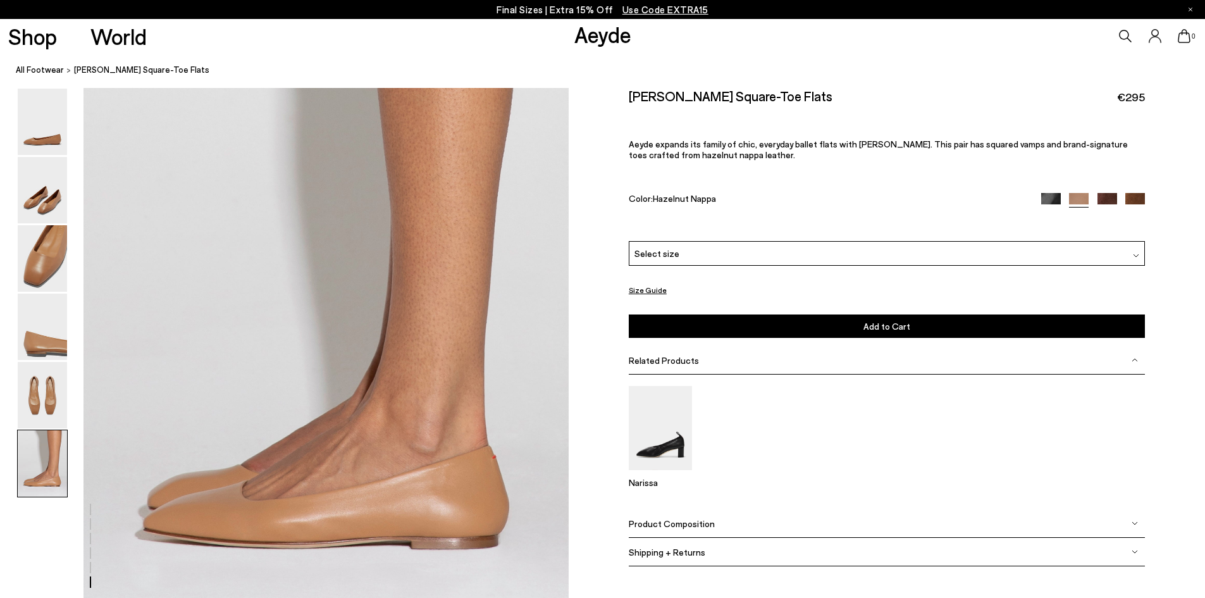
click at [1098, 200] on img at bounding box center [1107, 203] width 20 height 20
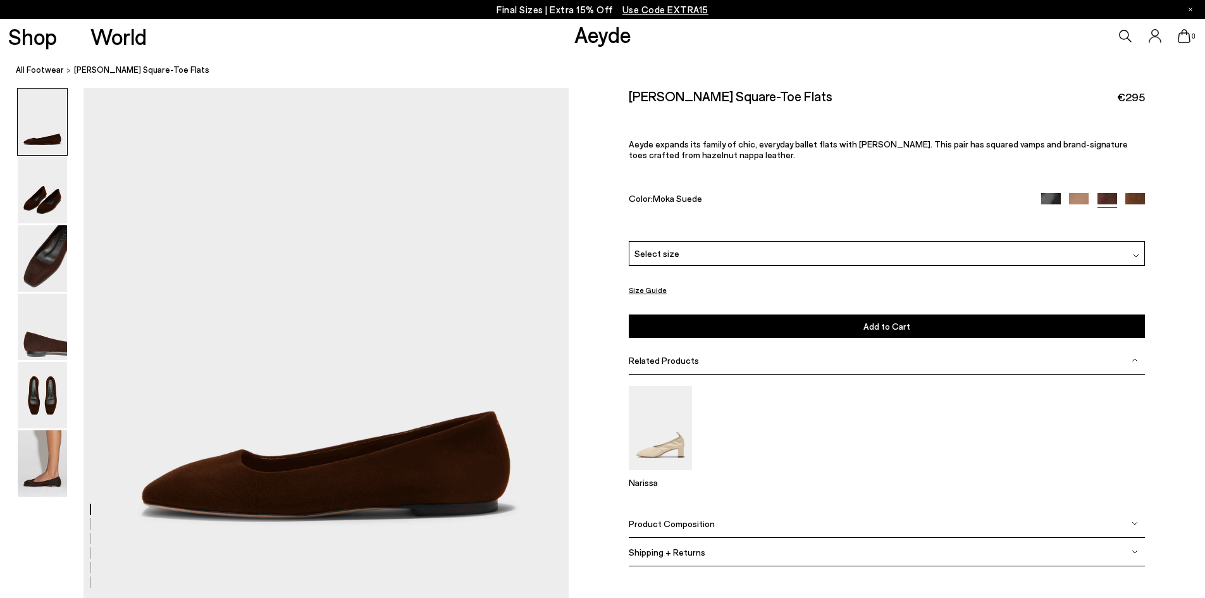
click at [1057, 197] on img at bounding box center [1051, 203] width 20 height 20
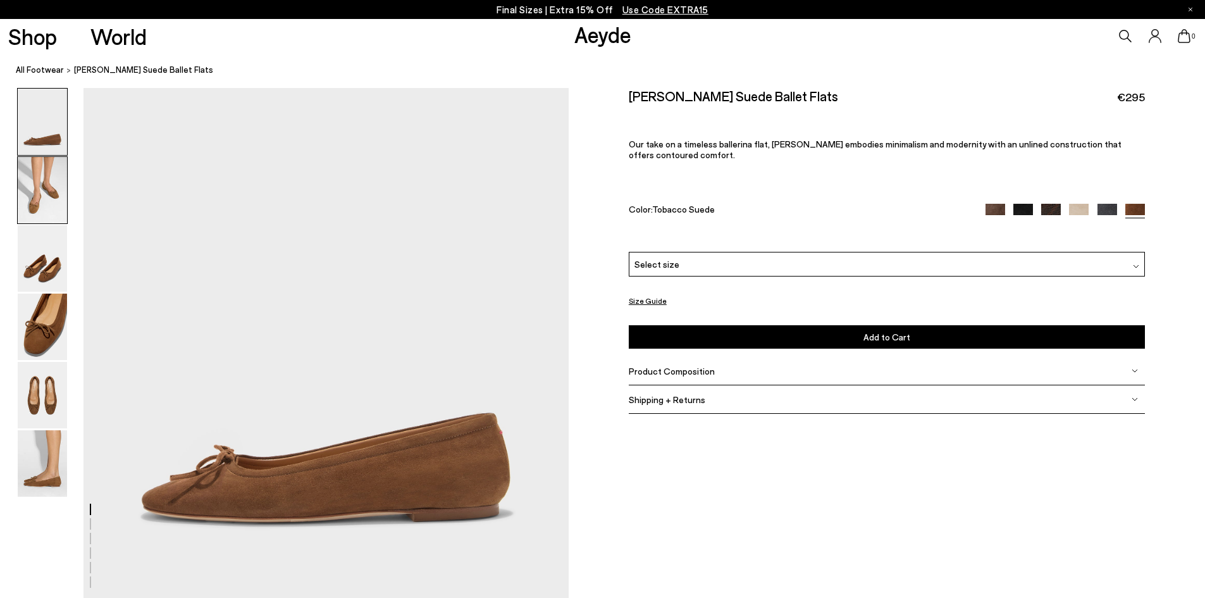
click at [57, 182] on img at bounding box center [42, 190] width 49 height 66
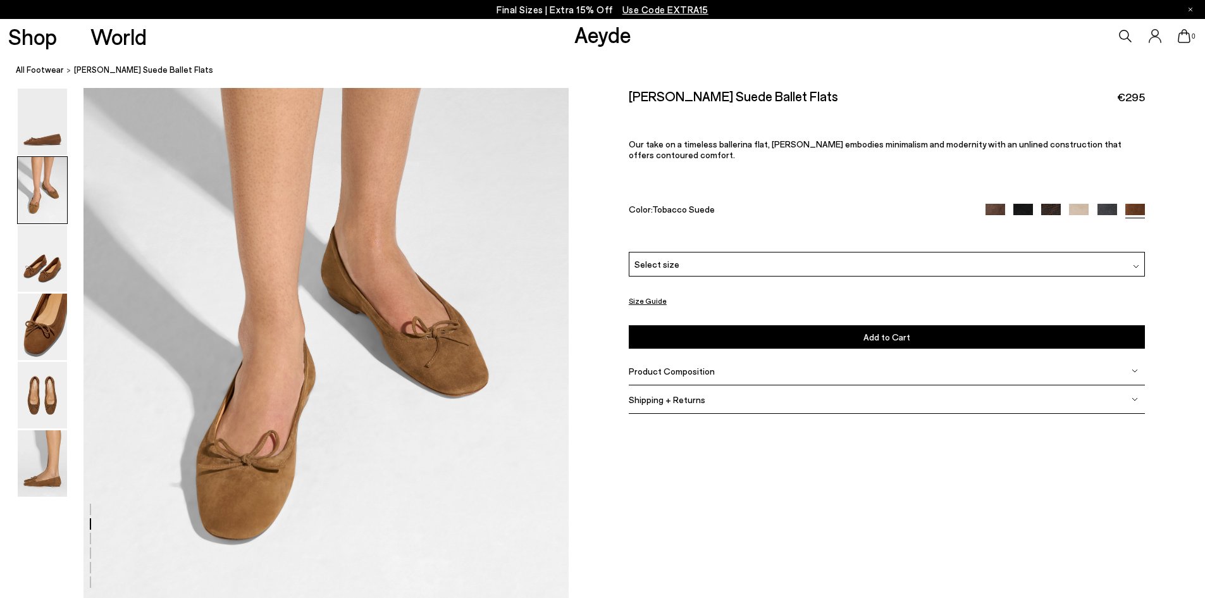
scroll to position [639, 0]
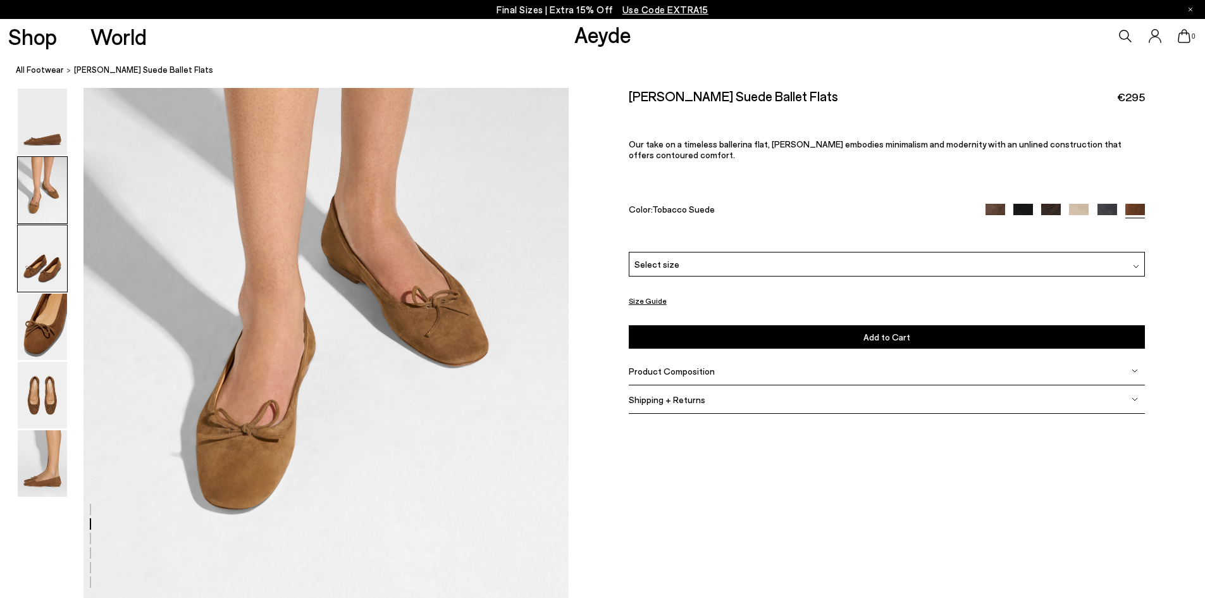
click at [53, 242] on img at bounding box center [42, 258] width 49 height 66
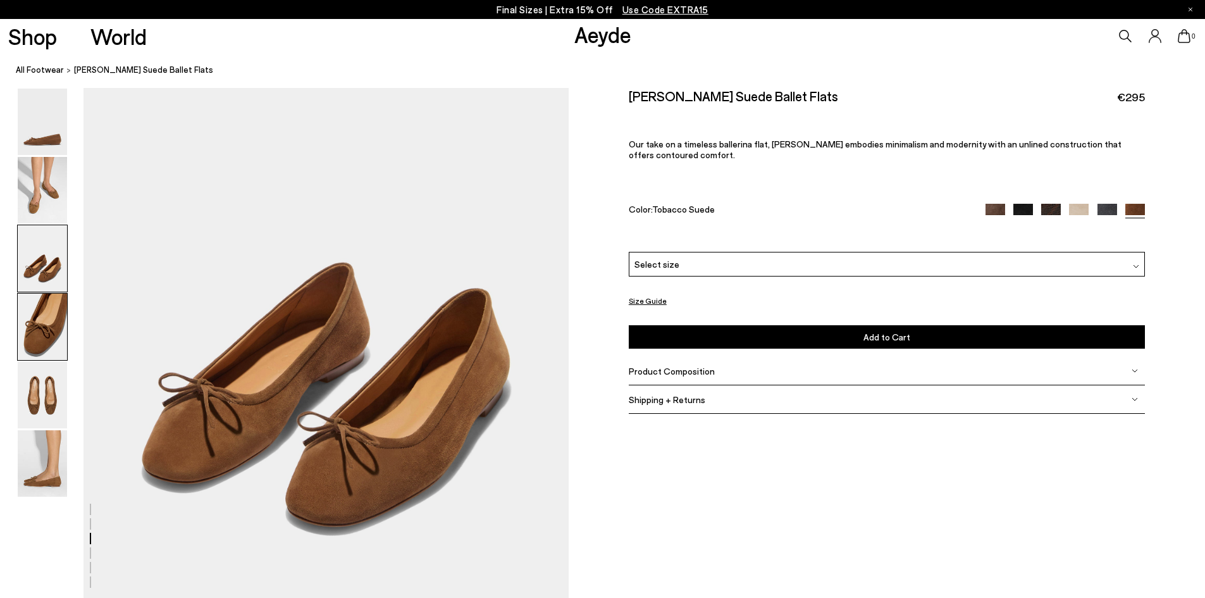
scroll to position [1288, 0]
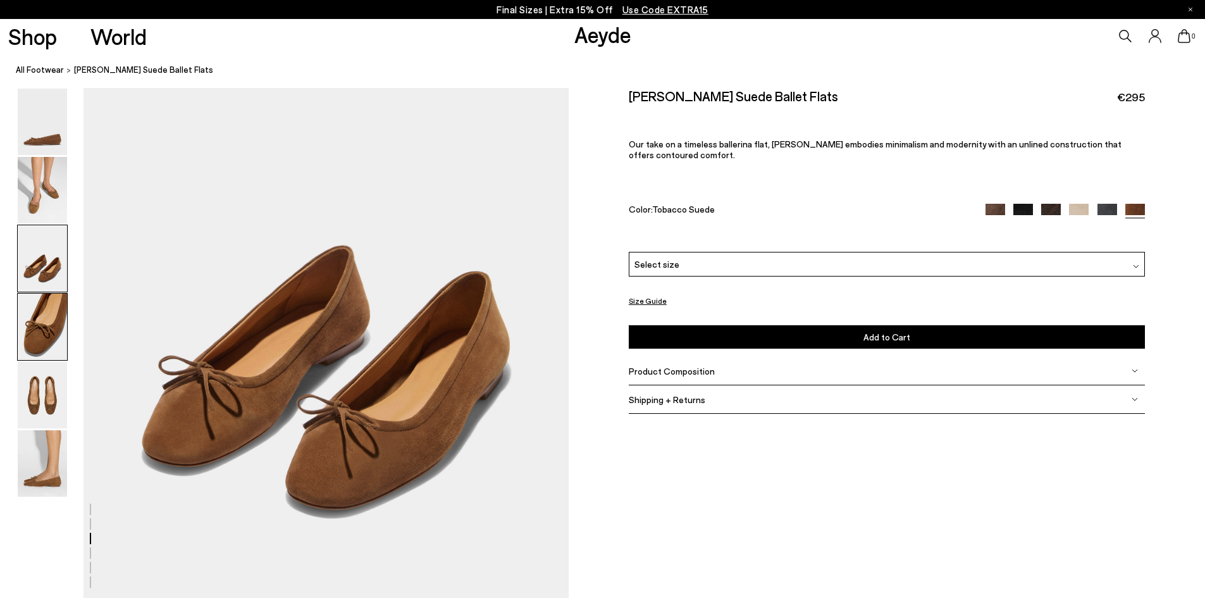
click at [39, 326] on img at bounding box center [42, 326] width 49 height 66
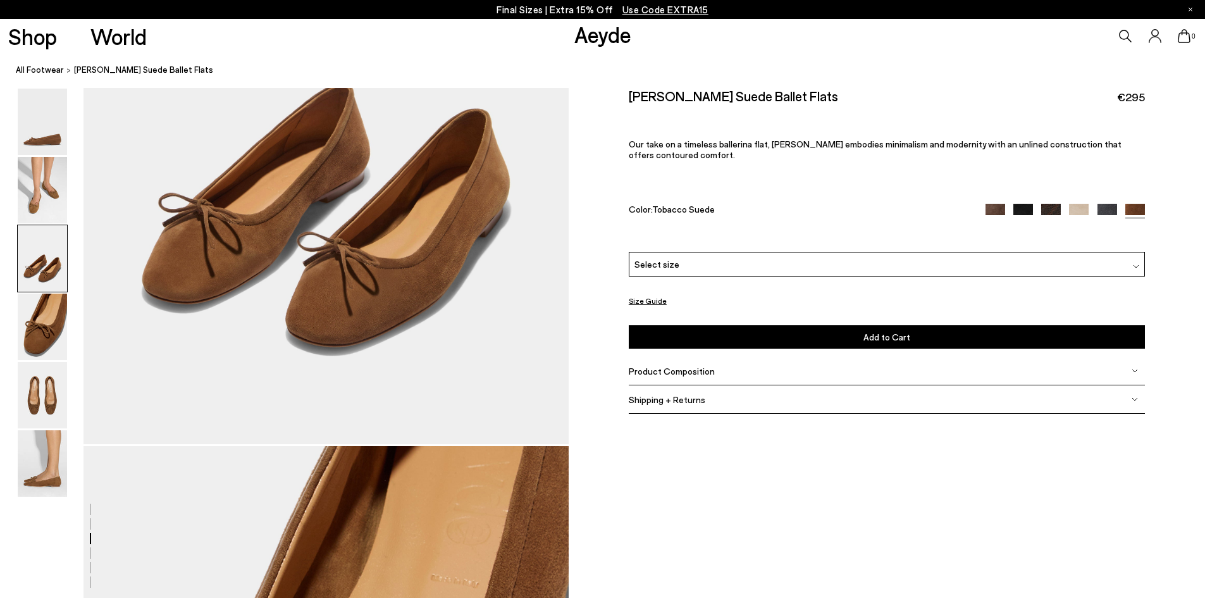
scroll to position [1304, 0]
